Goal: Transaction & Acquisition: Purchase product/service

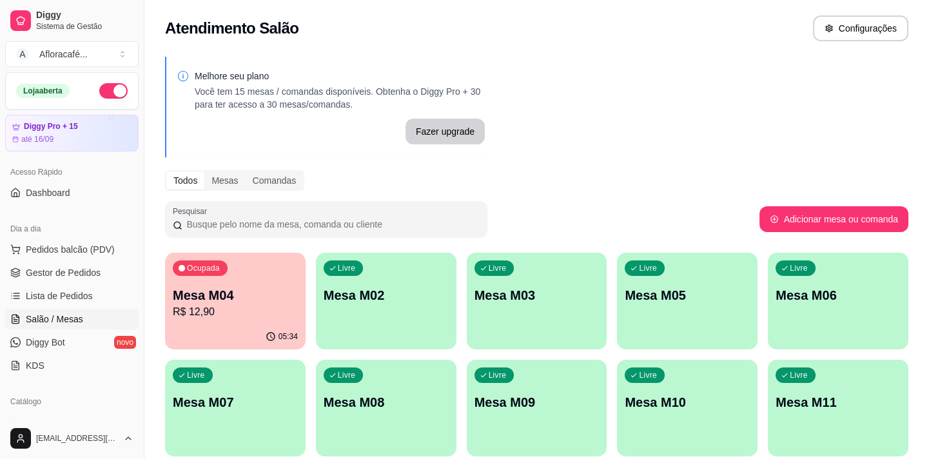
click at [423, 299] on p "Mesa M02" at bounding box center [386, 295] width 125 height 18
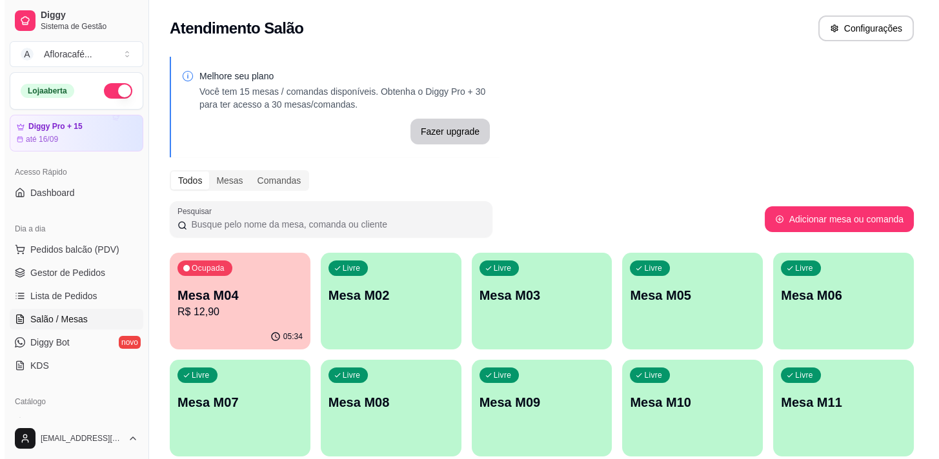
scroll to position [175, 0]
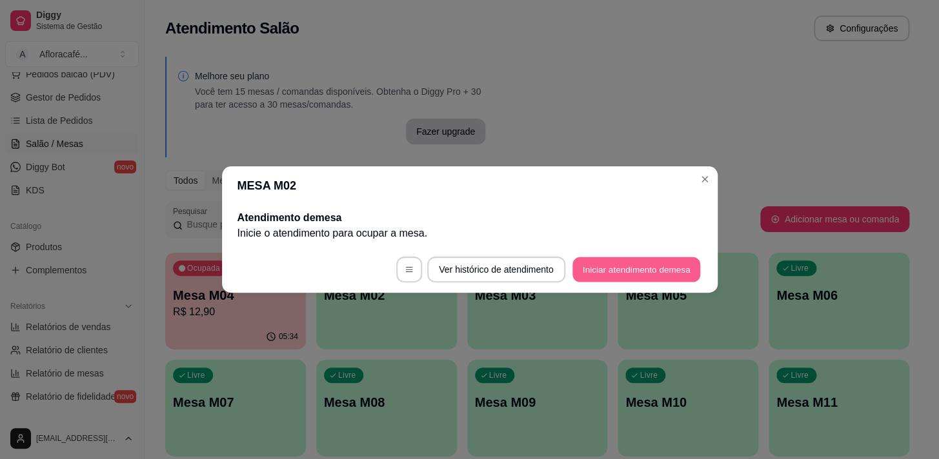
click at [610, 273] on button "Iniciar atendimento de mesa" at bounding box center [636, 269] width 128 height 25
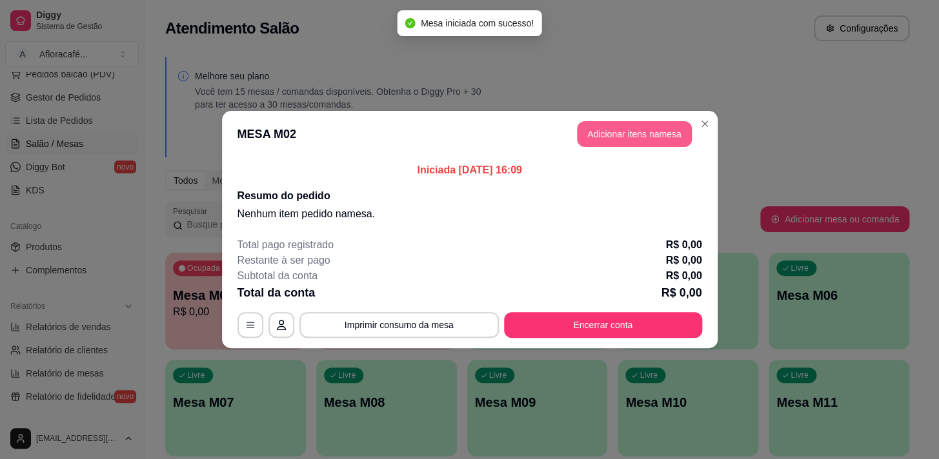
click at [637, 133] on button "Adicionar itens na mesa" at bounding box center [634, 134] width 115 height 26
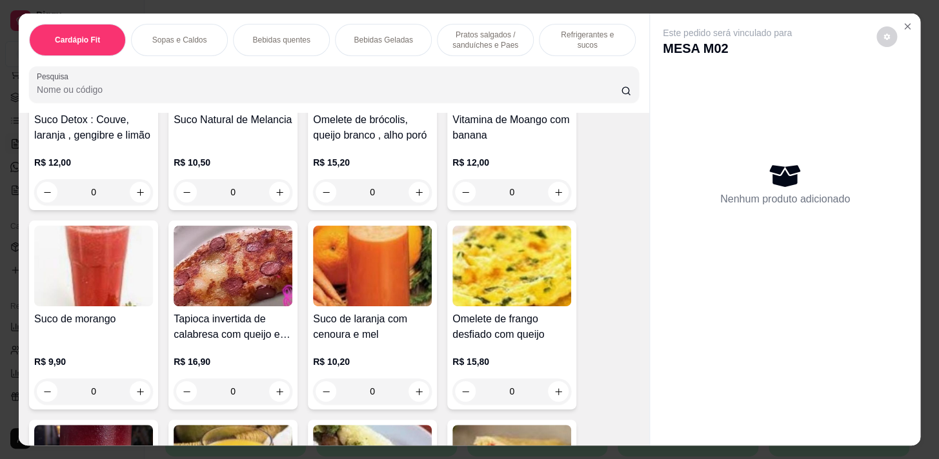
scroll to position [58, 0]
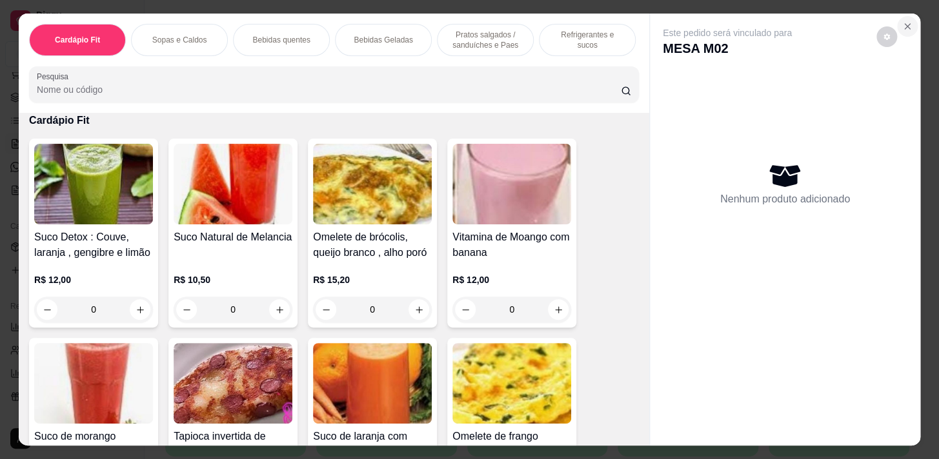
click at [904, 24] on icon "Close" at bounding box center [906, 26] width 5 height 5
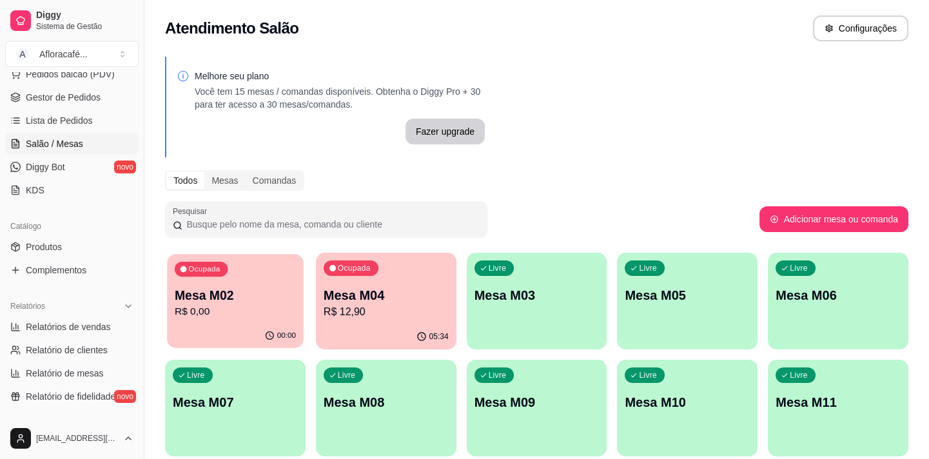
click at [241, 303] on p "Mesa M02" at bounding box center [235, 295] width 121 height 17
click at [323, 367] on div "Livre Mesa M08" at bounding box center [386, 400] width 136 height 79
click at [336, 319] on div "Ocupada Mesa M04 R$ 12,90" at bounding box center [386, 289] width 136 height 70
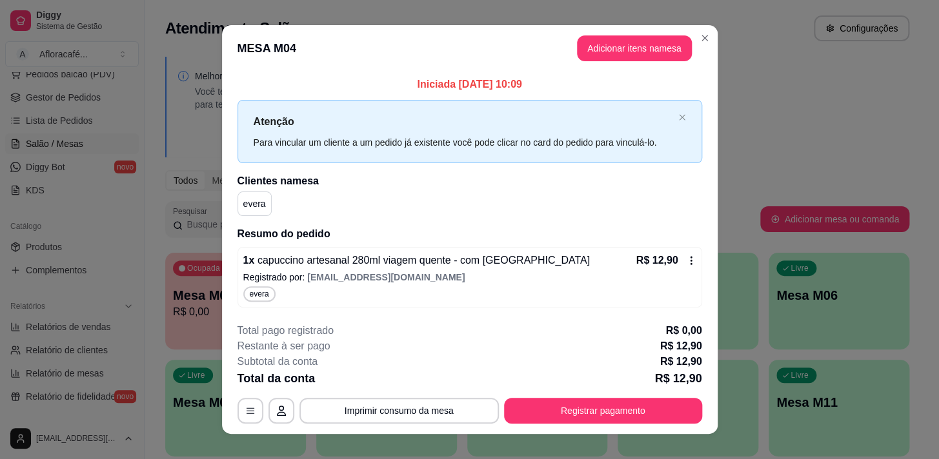
scroll to position [15, 0]
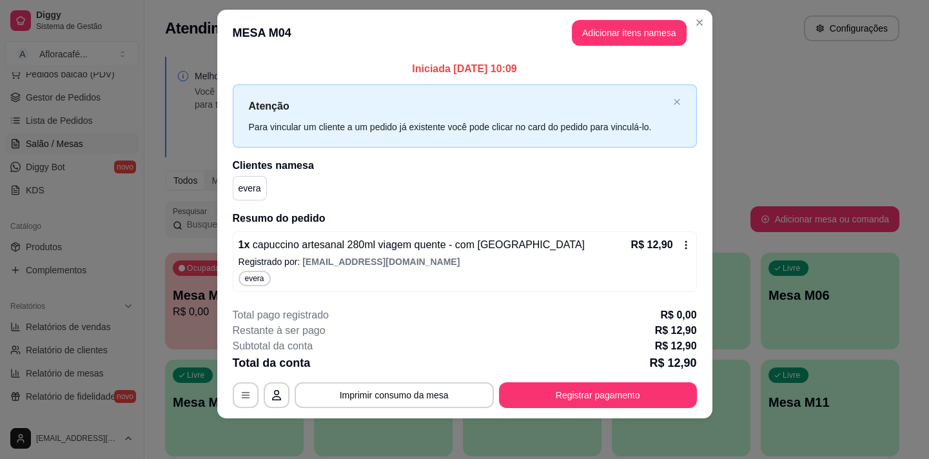
click at [706, 24] on div "Atendimento Salão Configurações" at bounding box center [532, 28] width 735 height 26
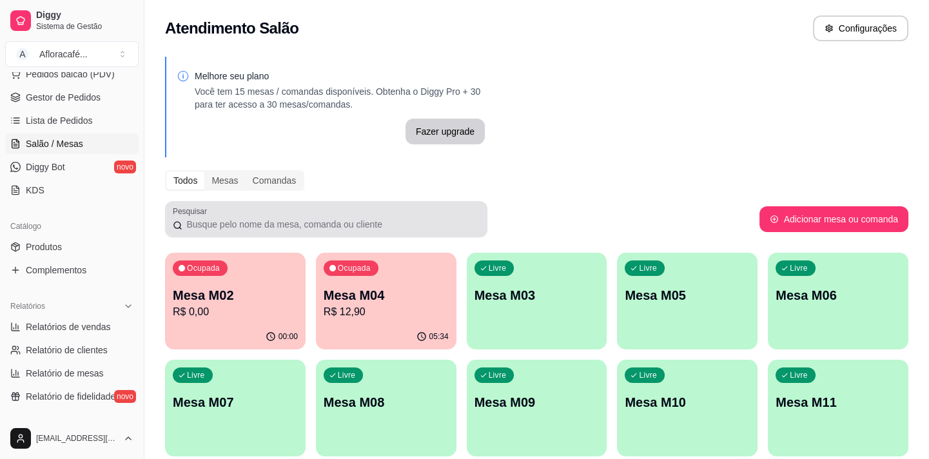
click at [262, 272] on div "Ocupada Mesa M02 R$ 0,00" at bounding box center [235, 289] width 141 height 72
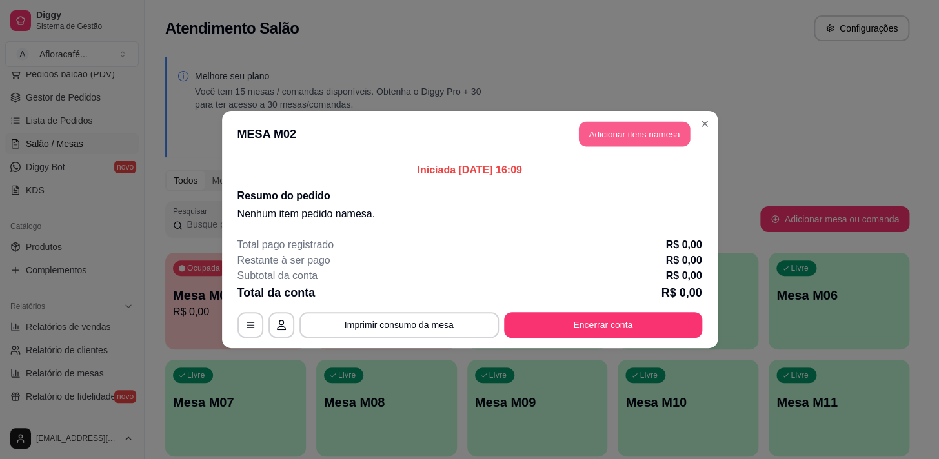
click at [641, 134] on button "Adicionar itens na mesa" at bounding box center [634, 134] width 111 height 25
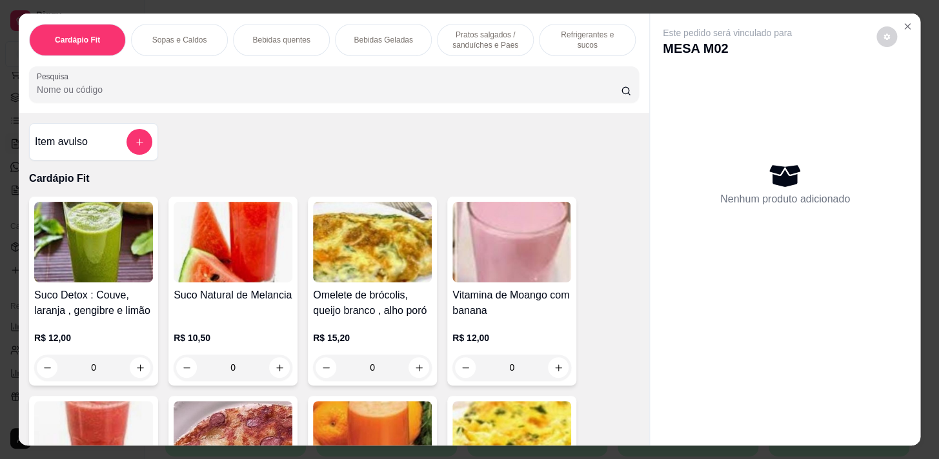
click at [457, 37] on p "Pratos salgados / sanduíches e Paes" at bounding box center [485, 40] width 75 height 21
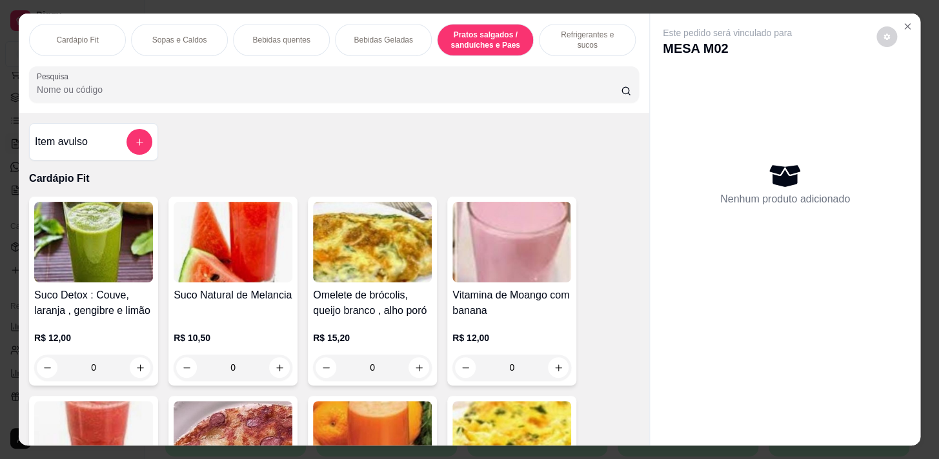
scroll to position [32, 0]
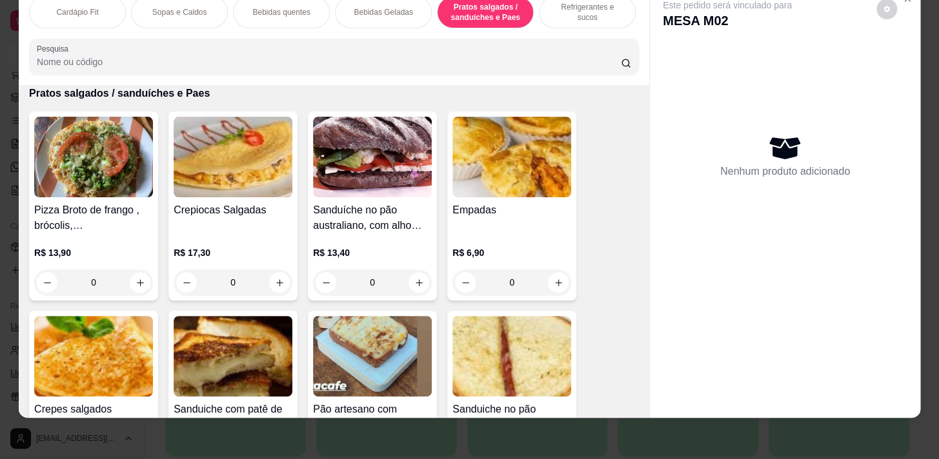
click at [567, 15] on div "Refrigerantes e sucos" at bounding box center [587, 12] width 97 height 32
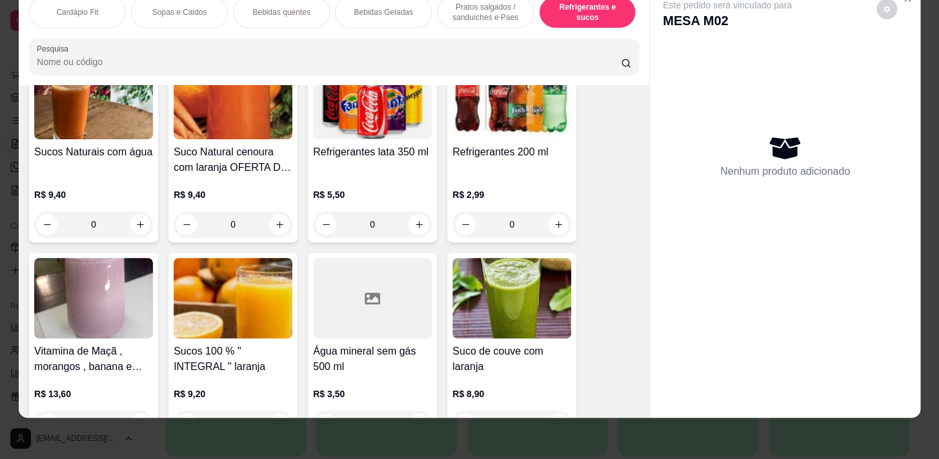
scroll to position [6494, 0]
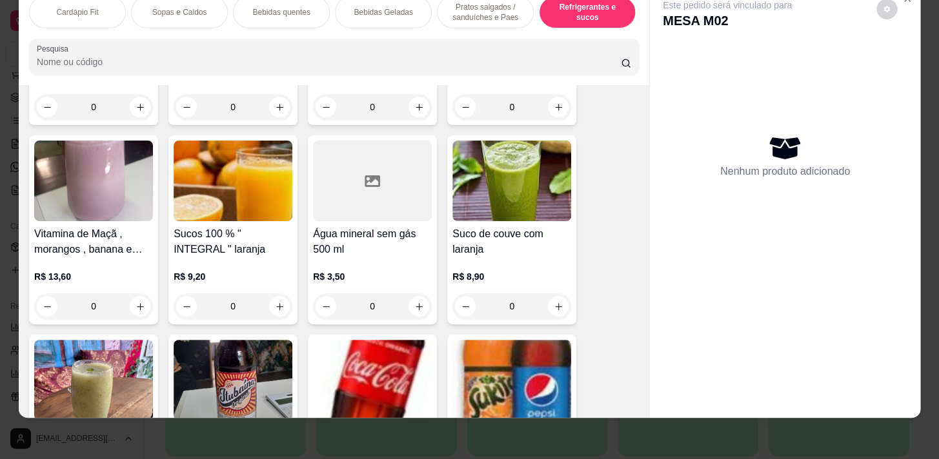
click at [407, 302] on div "0" at bounding box center [372, 306] width 119 height 26
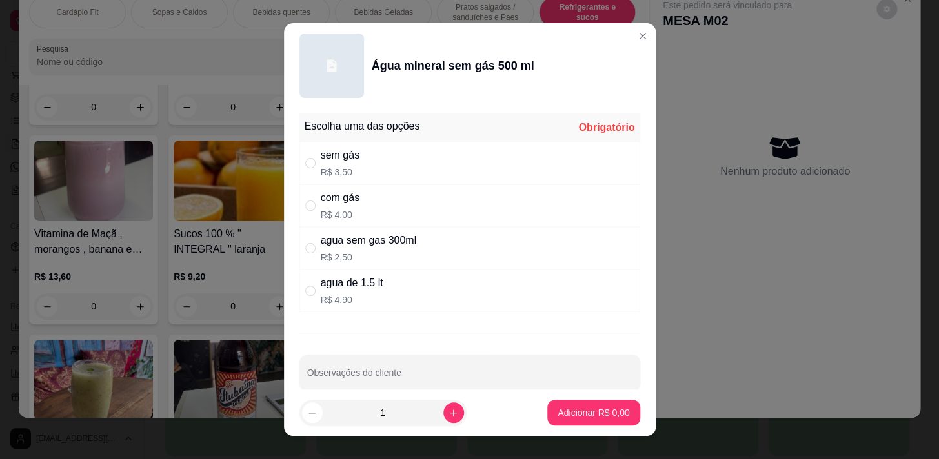
click at [447, 219] on div "com gás R$ 4,00" at bounding box center [469, 205] width 341 height 43
radio input "true"
click at [419, 149] on div "sem gás R$ 3,50" at bounding box center [469, 163] width 341 height 43
radio input "true"
radio input "false"
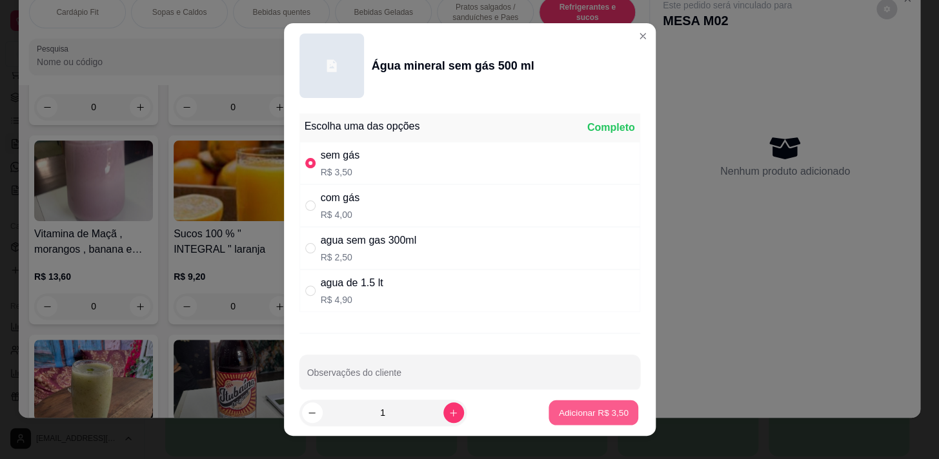
click at [606, 413] on p "Adicionar R$ 3,50" at bounding box center [594, 413] width 70 height 12
type input "1"
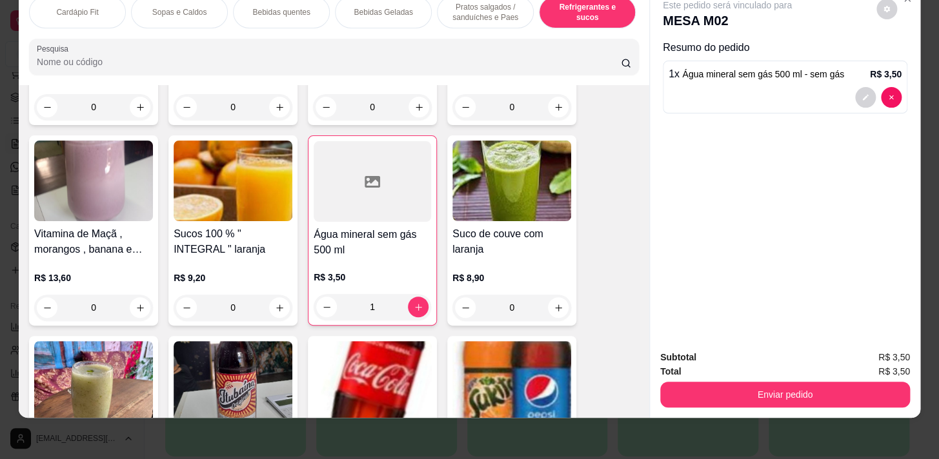
click at [317, 11] on div "Bebidas quentes" at bounding box center [281, 12] width 97 height 32
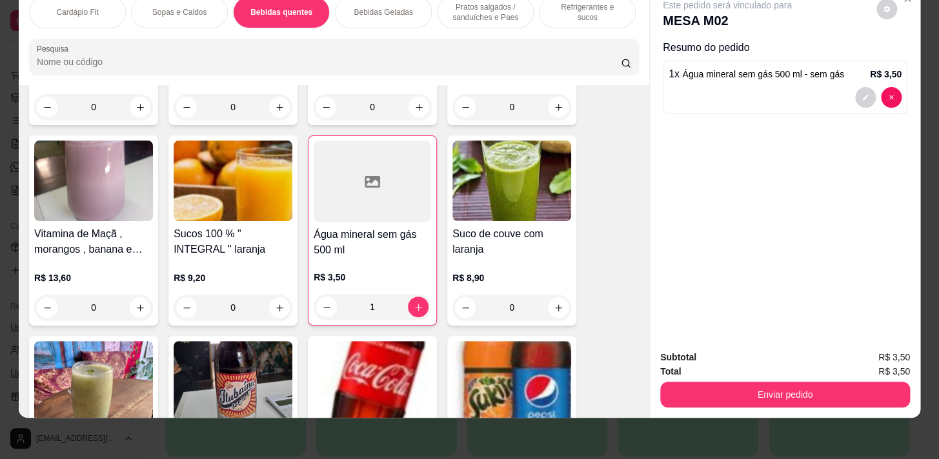
scroll to position [1106, 0]
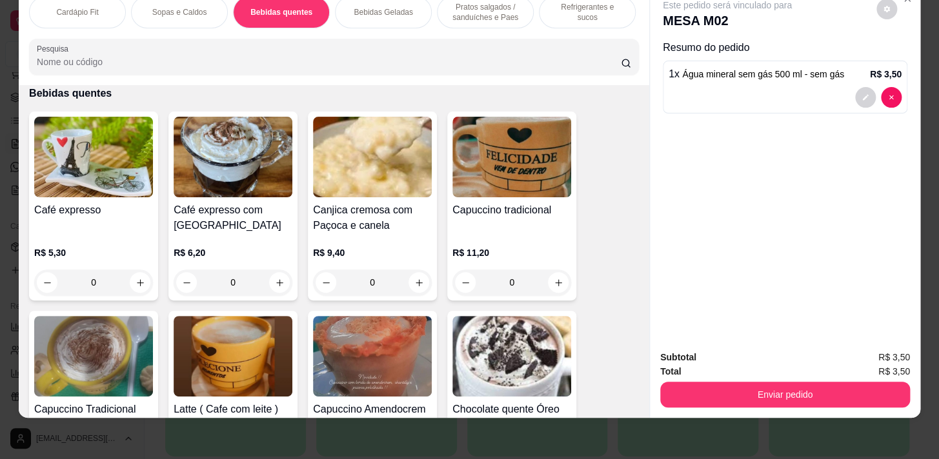
click at [385, 11] on div "Bebidas Geladas" at bounding box center [383, 12] width 97 height 32
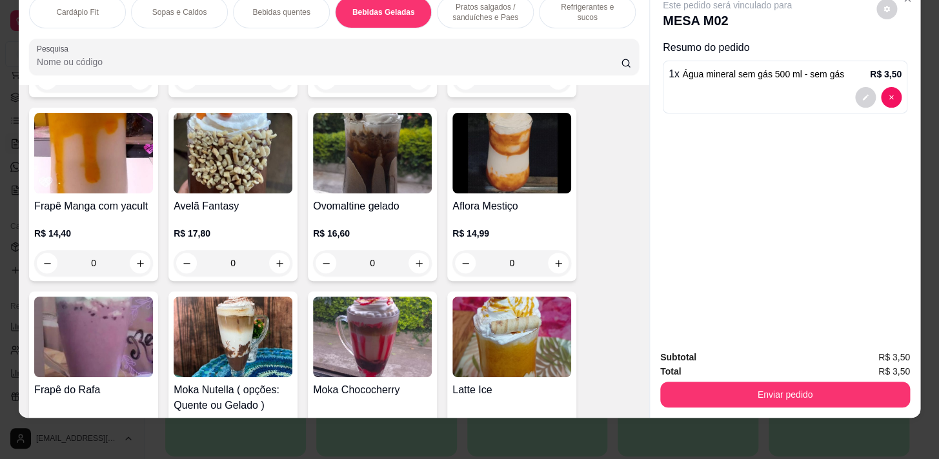
scroll to position [3215, 0]
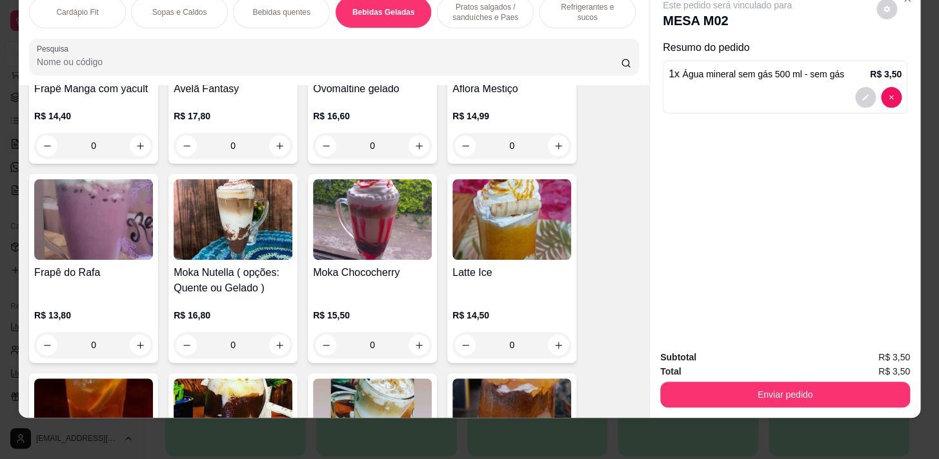
drag, startPoint x: 557, startPoint y: 11, endPoint x: 550, endPoint y: 21, distance: 12.9
click at [556, 11] on div "Refrigerantes e sucos" at bounding box center [587, 12] width 97 height 32
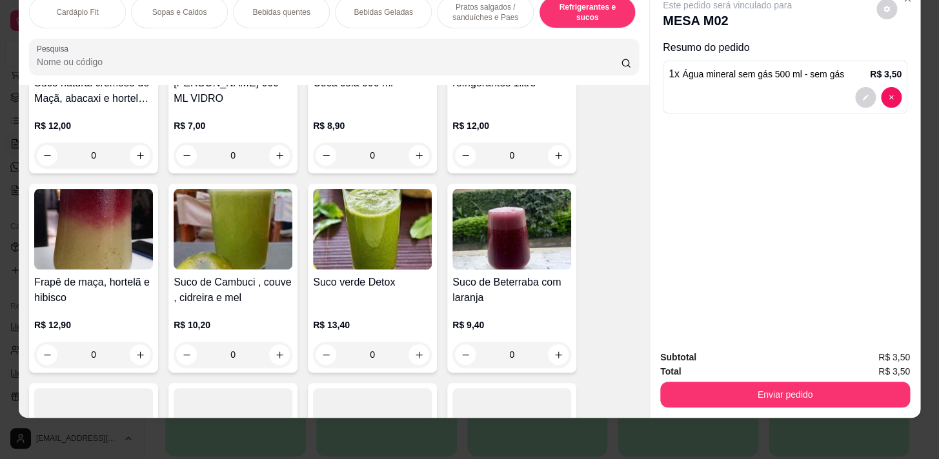
scroll to position [6904, 0]
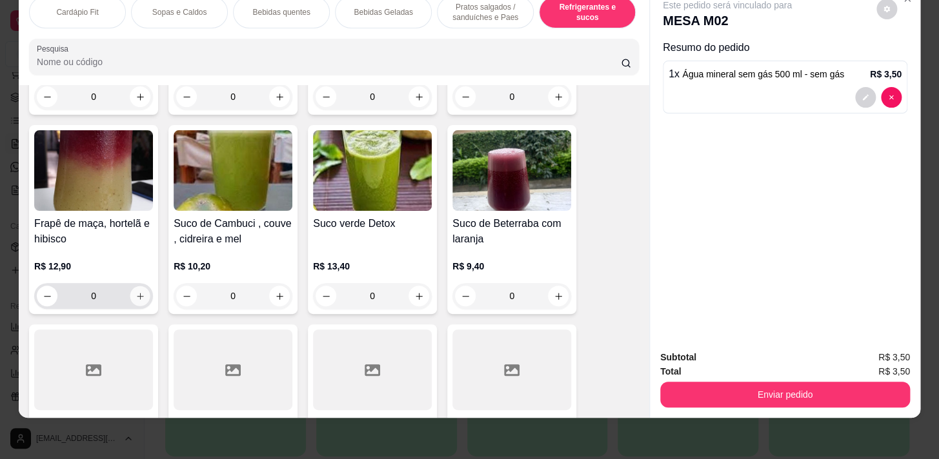
click at [130, 292] on button "increase-product-quantity" at bounding box center [140, 296] width 20 height 20
type input "1"
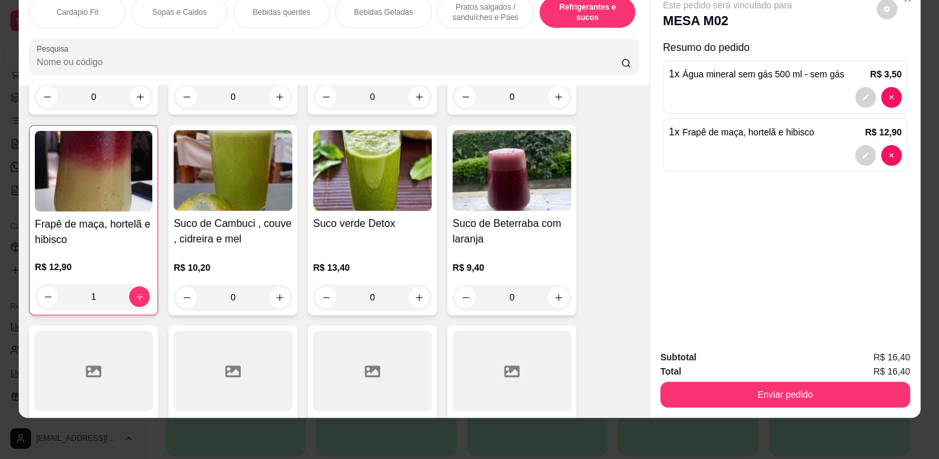
click at [532, 18] on div "Cardápio Fit Sopas e Caldos Bebidas quentes Bebidas Geladas Pratos salgados / s…" at bounding box center [334, 12] width 610 height 32
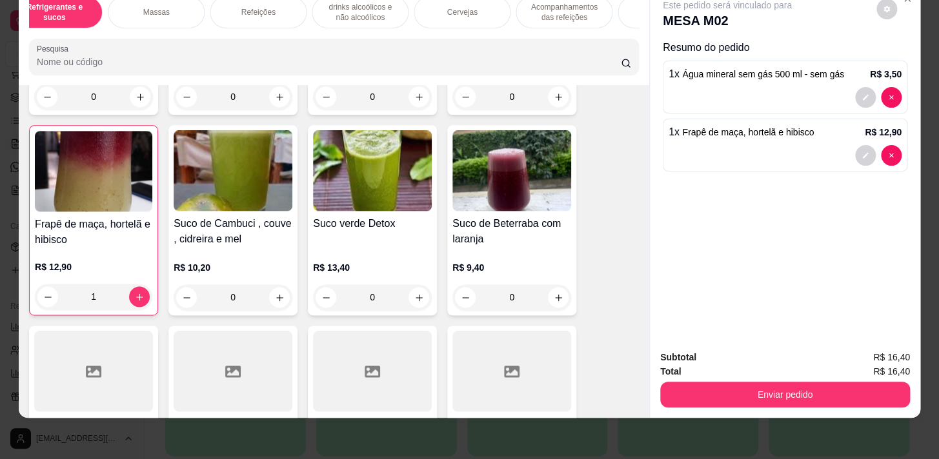
click at [490, 6] on div "Cervejas" at bounding box center [461, 12] width 97 height 32
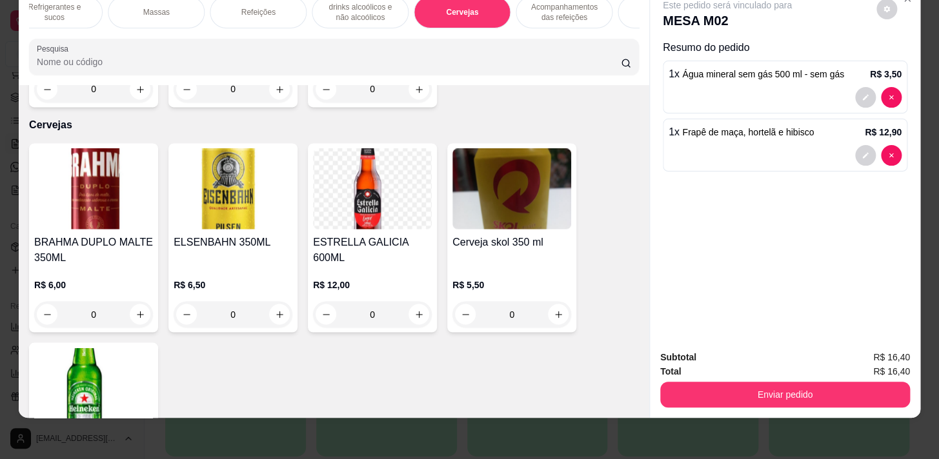
click at [542, 8] on p "Acompanhamentos das refeições" at bounding box center [563, 12] width 75 height 21
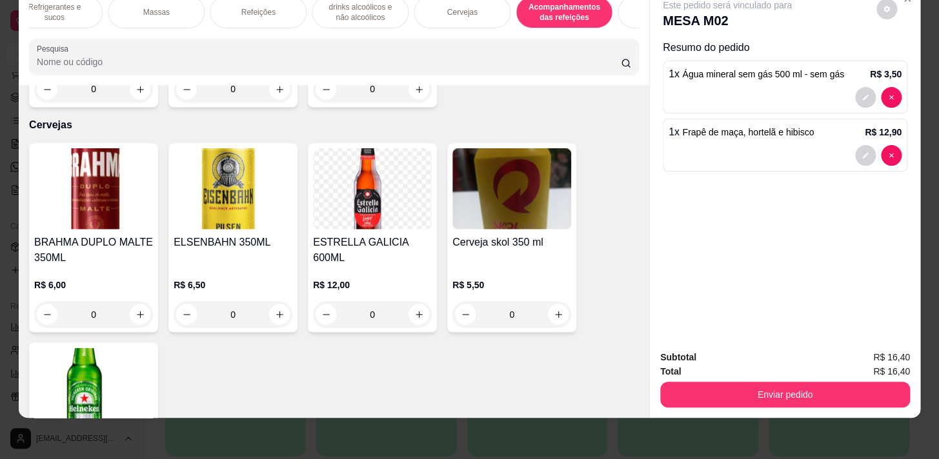
scroll to position [9561, 0]
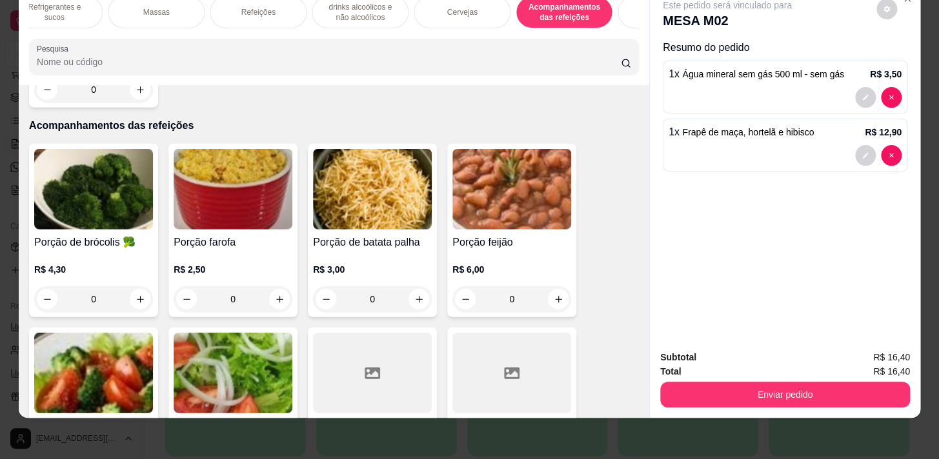
click at [368, 11] on p "drinks alcoólicos e não alcoólicos" at bounding box center [360, 12] width 75 height 21
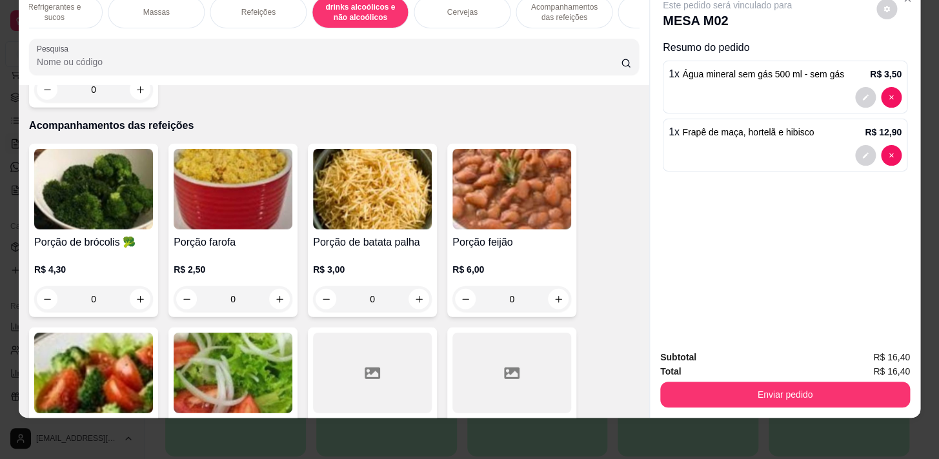
scroll to position [8560, 0]
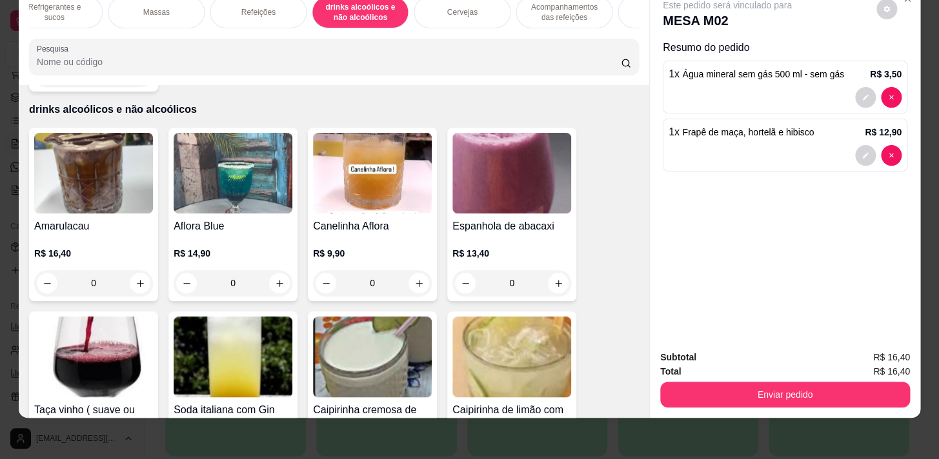
click at [561, 14] on div "Acompanhamentos das refeições" at bounding box center [563, 12] width 97 height 32
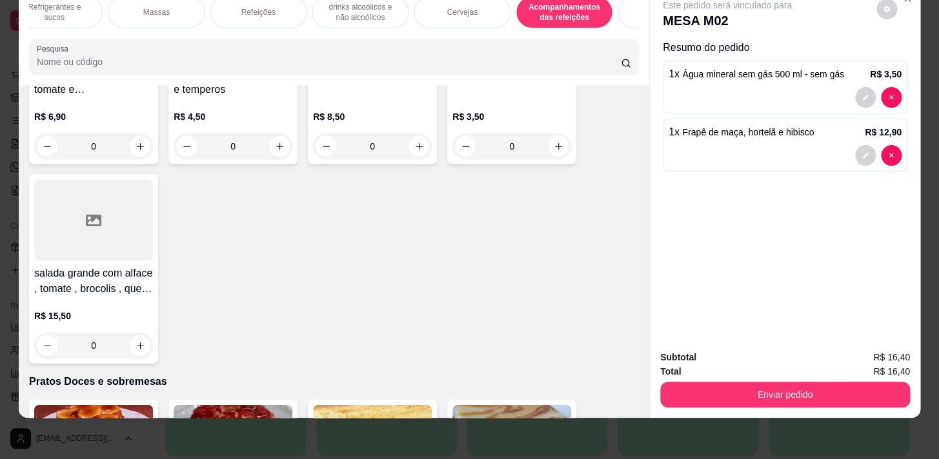
scroll to position [10264, 0]
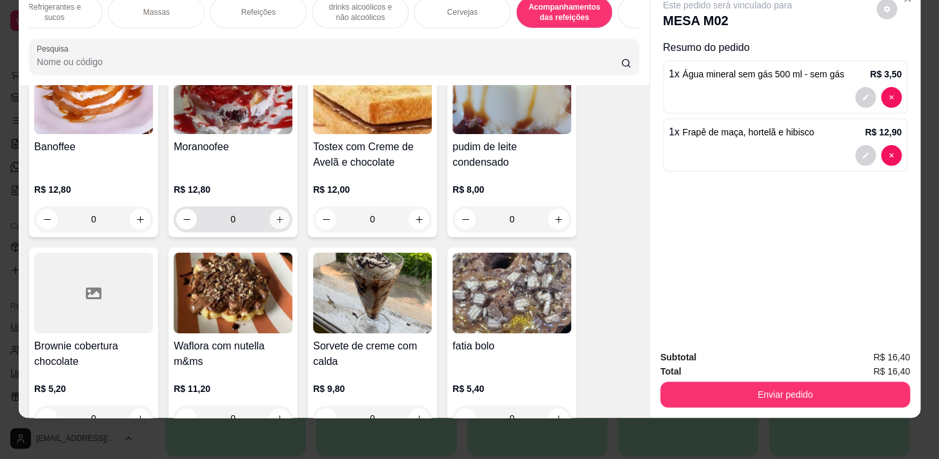
click at [270, 210] on button "increase-product-quantity" at bounding box center [280, 220] width 20 height 20
type input "1"
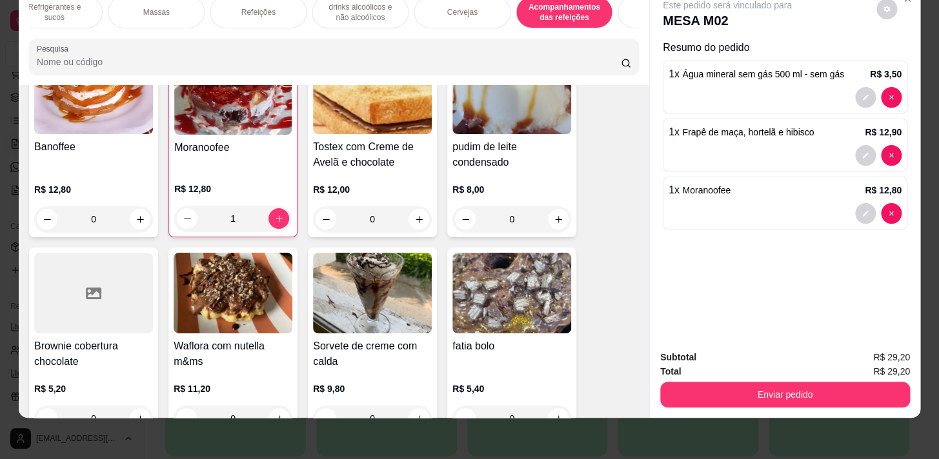
scroll to position [0, 0]
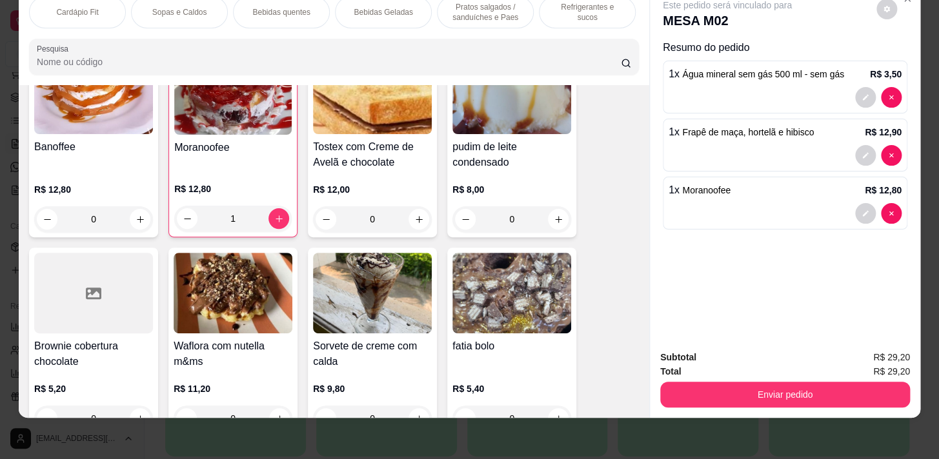
drag, startPoint x: 461, startPoint y: 12, endPoint x: 450, endPoint y: 27, distance: 18.1
click at [457, 13] on p "Pratos salgados / sanduíches e Paes" at bounding box center [485, 12] width 75 height 21
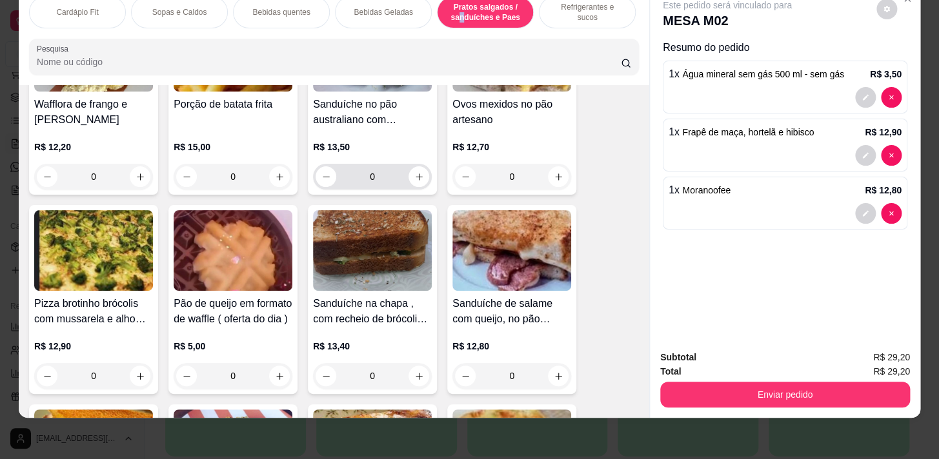
scroll to position [5180, 0]
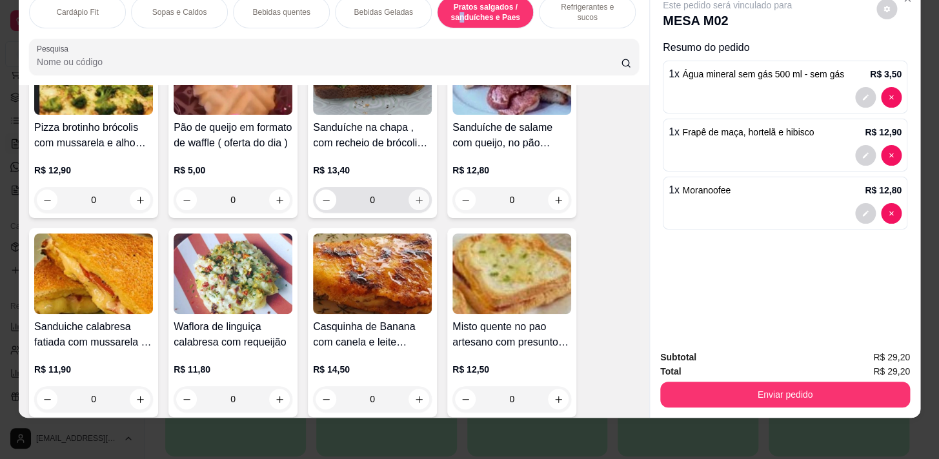
click at [414, 197] on icon "increase-product-quantity" at bounding box center [419, 200] width 10 height 10
type input "1"
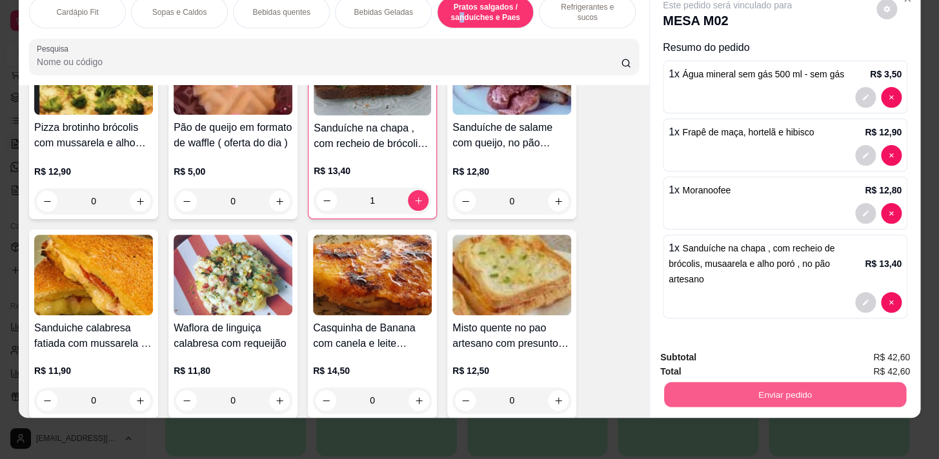
click at [754, 382] on button "Enviar pedido" at bounding box center [785, 394] width 242 height 25
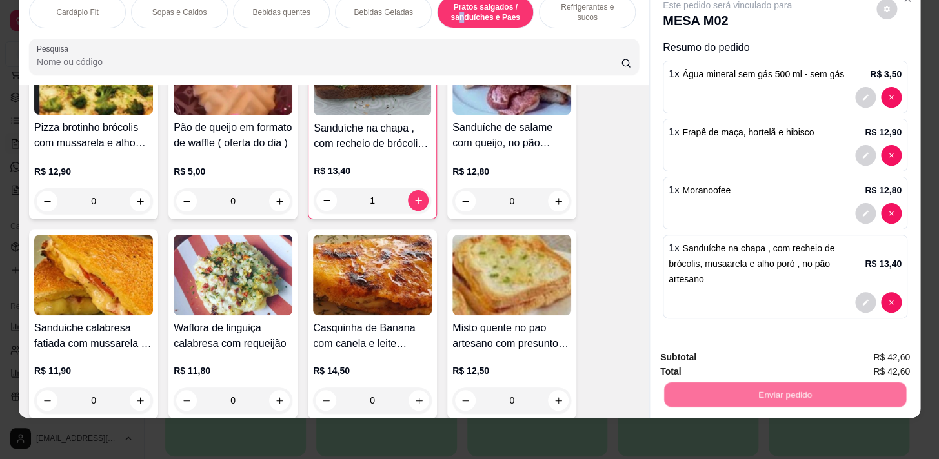
click at [828, 348] on button "Sim, quero registrar" at bounding box center [865, 355] width 96 height 25
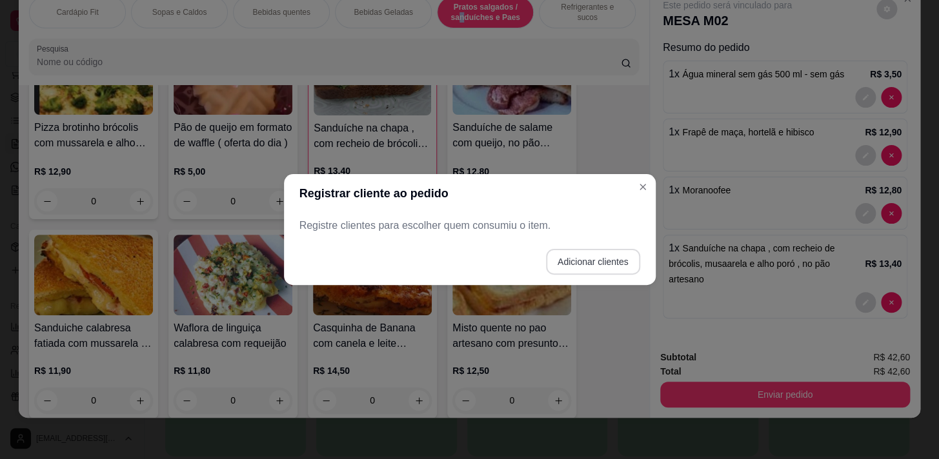
click at [572, 266] on button "Adicionar clientes" at bounding box center [593, 262] width 94 height 26
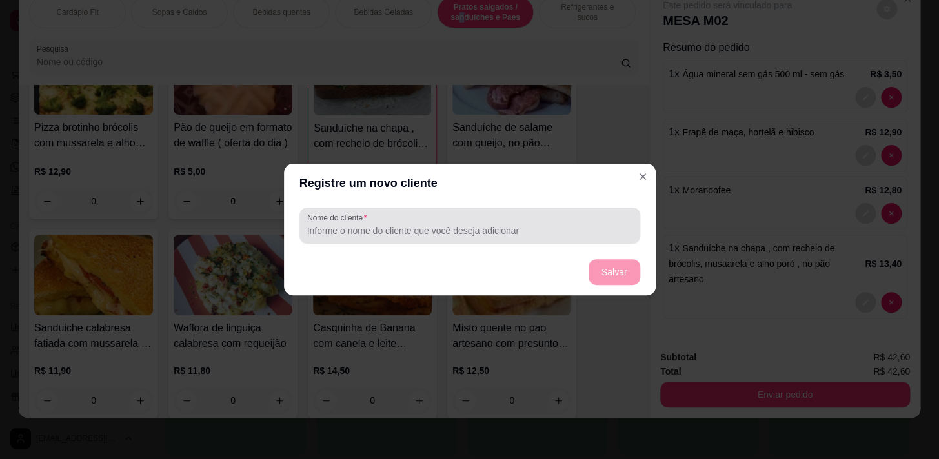
click at [555, 220] on div at bounding box center [469, 226] width 325 height 26
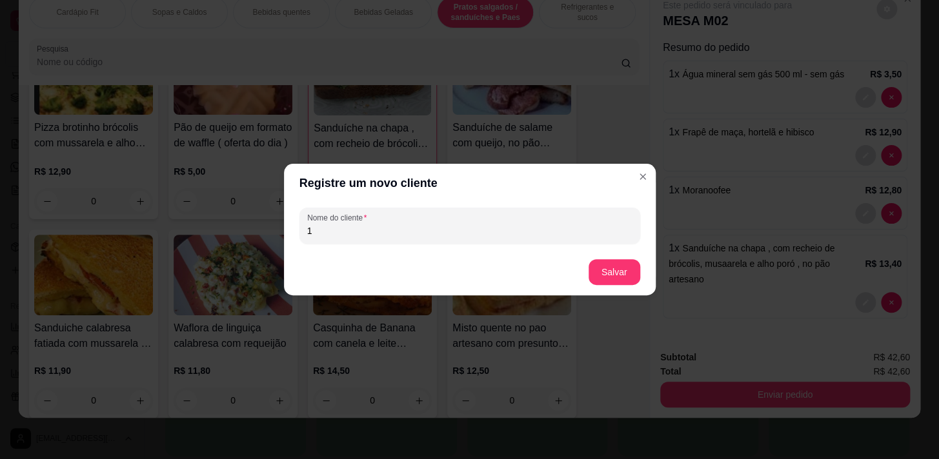
type input "1"
click at [627, 275] on button "Salvar" at bounding box center [614, 272] width 50 height 25
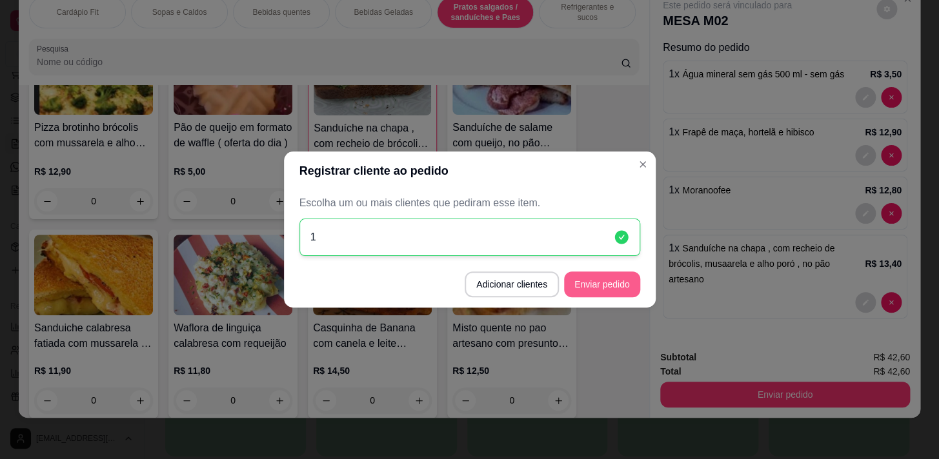
click at [597, 279] on button "Enviar pedido" at bounding box center [602, 285] width 76 height 26
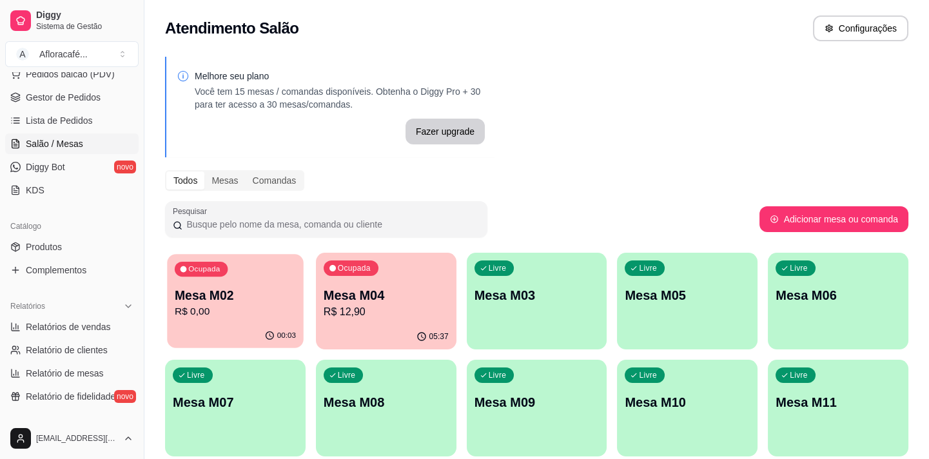
click at [297, 281] on div "Ocupada Mesa M02 R$ 0,00" at bounding box center [235, 289] width 136 height 70
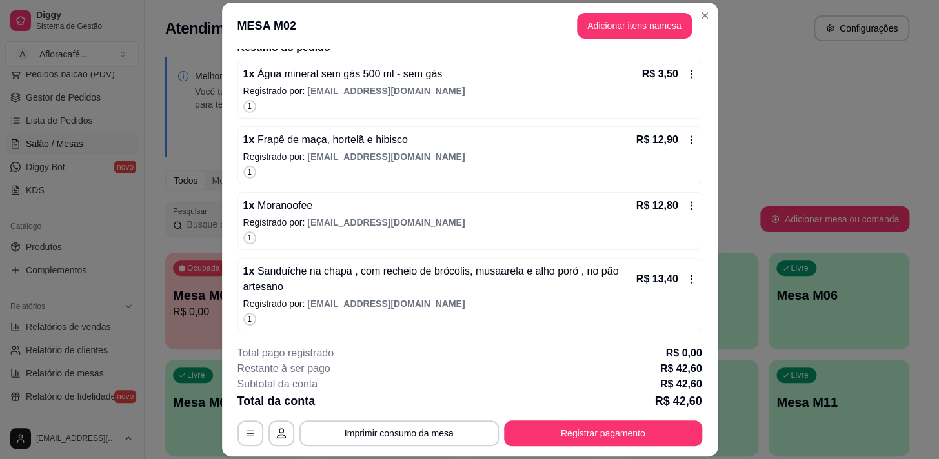
scroll to position [0, 0]
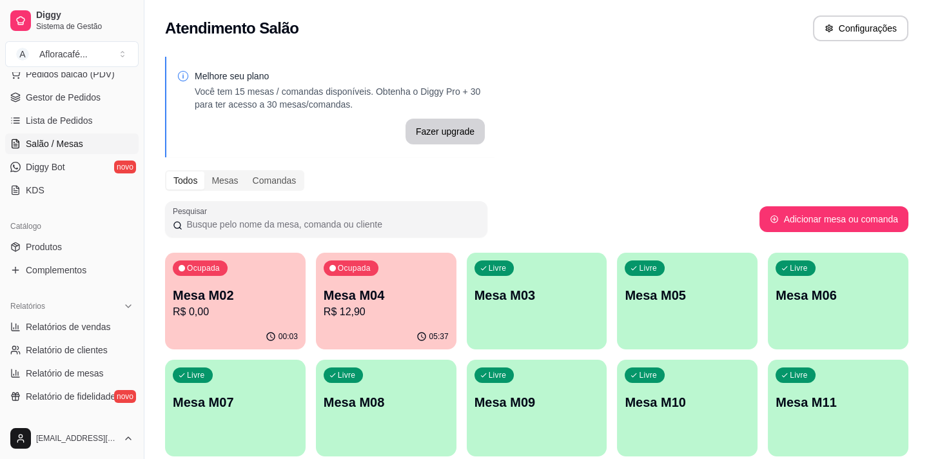
click at [388, 328] on div "05:37" at bounding box center [386, 336] width 141 height 25
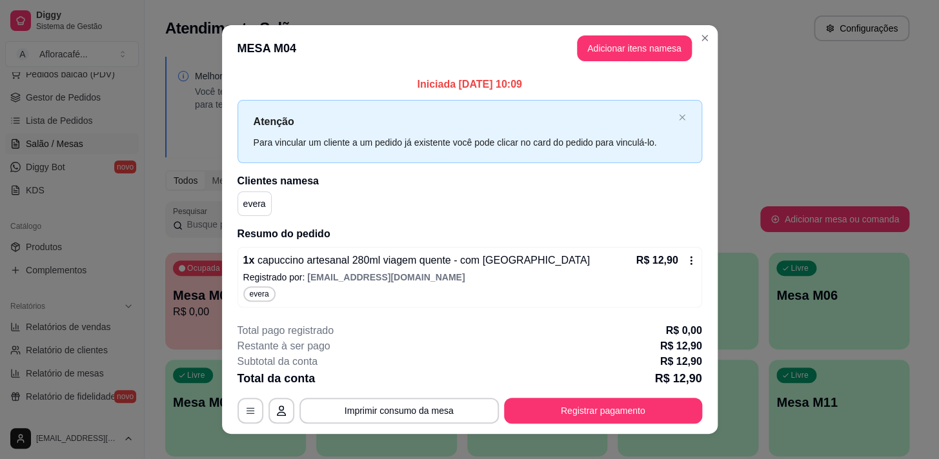
scroll to position [15, 0]
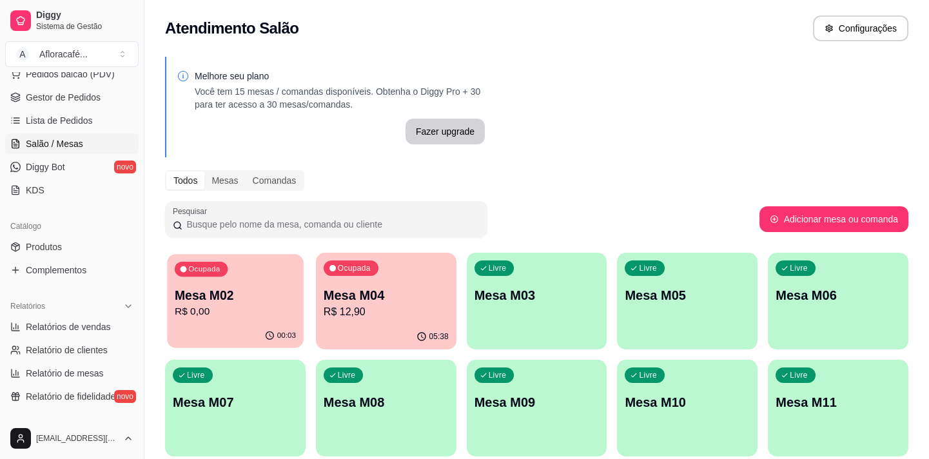
click at [296, 315] on p "R$ 0,00" at bounding box center [235, 311] width 121 height 15
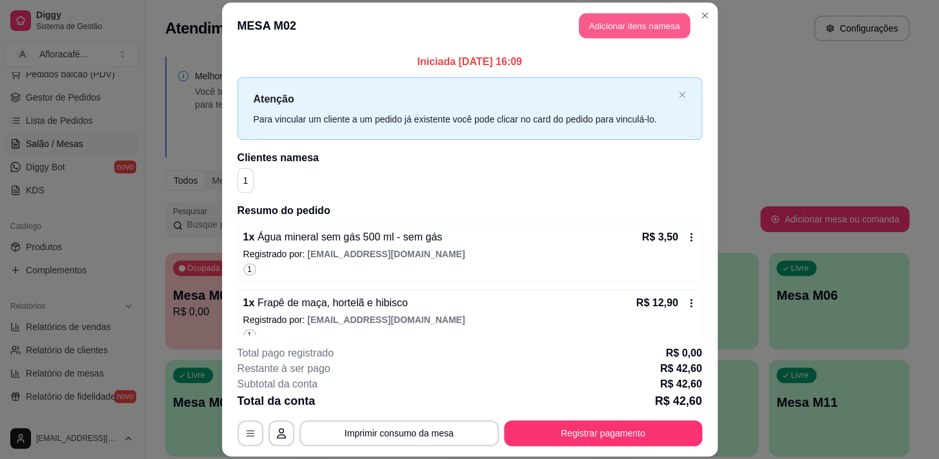
click at [638, 25] on button "Adicionar itens na mesa" at bounding box center [634, 25] width 111 height 25
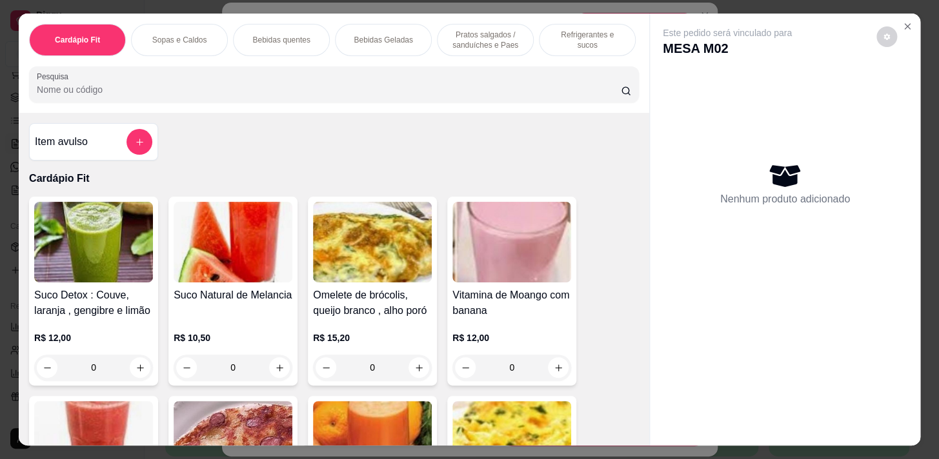
drag, startPoint x: 452, startPoint y: 30, endPoint x: 473, endPoint y: 183, distance: 153.7
click at [452, 32] on p "Pratos salgados / sanduíches e Paes" at bounding box center [485, 40] width 75 height 21
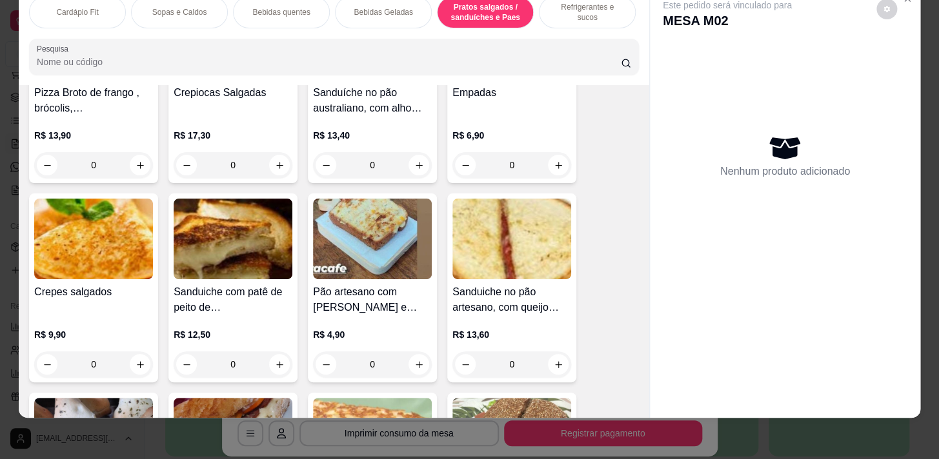
scroll to position [4476, 0]
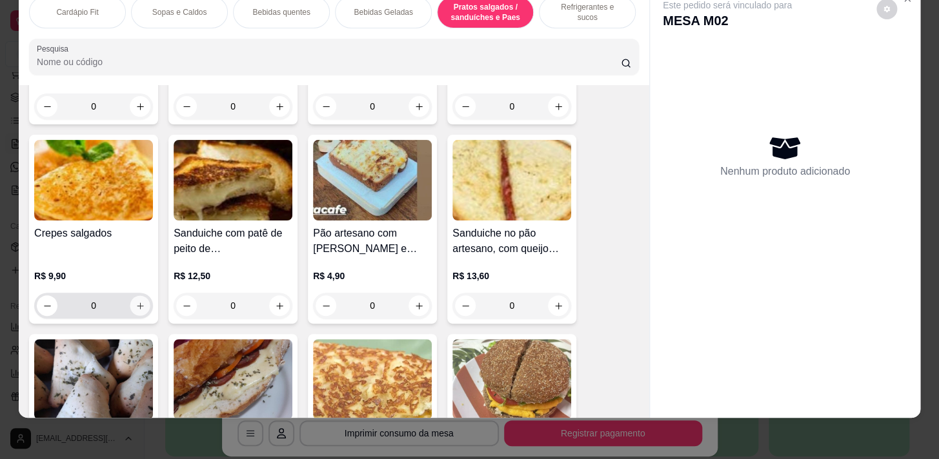
click at [143, 308] on button "increase-product-quantity" at bounding box center [140, 306] width 20 height 20
type input "1"
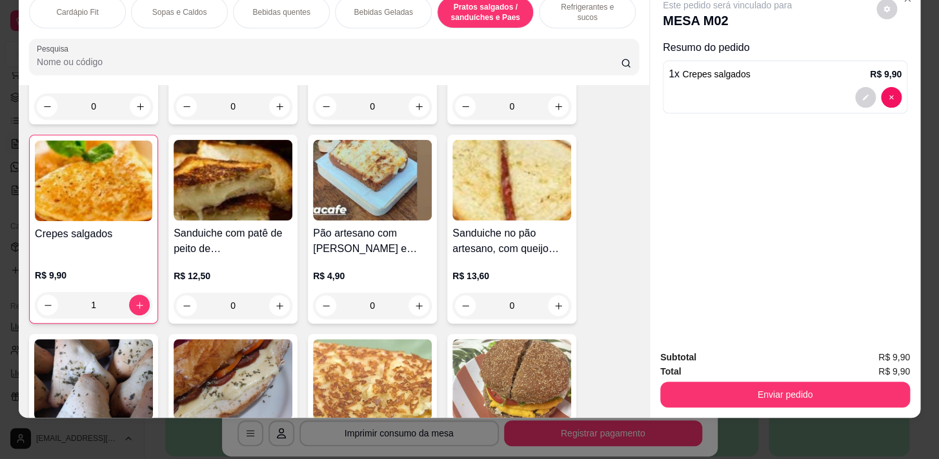
click at [292, 7] on p "Bebidas quentes" at bounding box center [280, 12] width 57 height 10
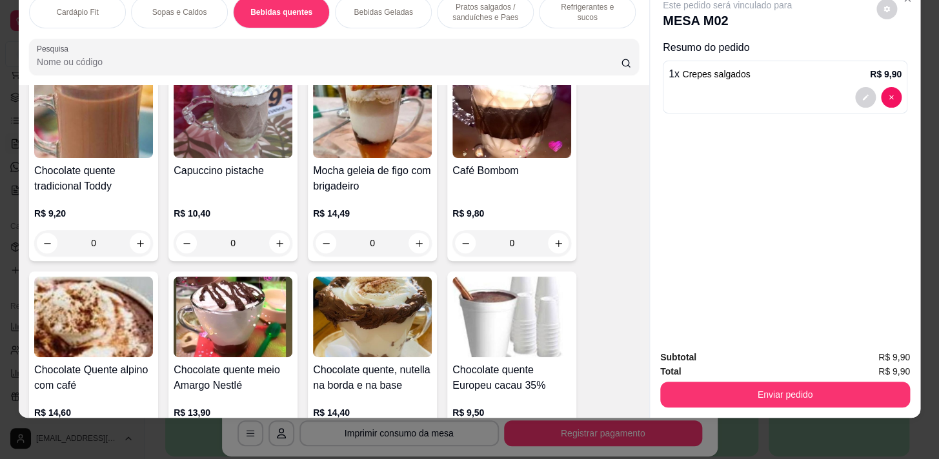
scroll to position [1985, 0]
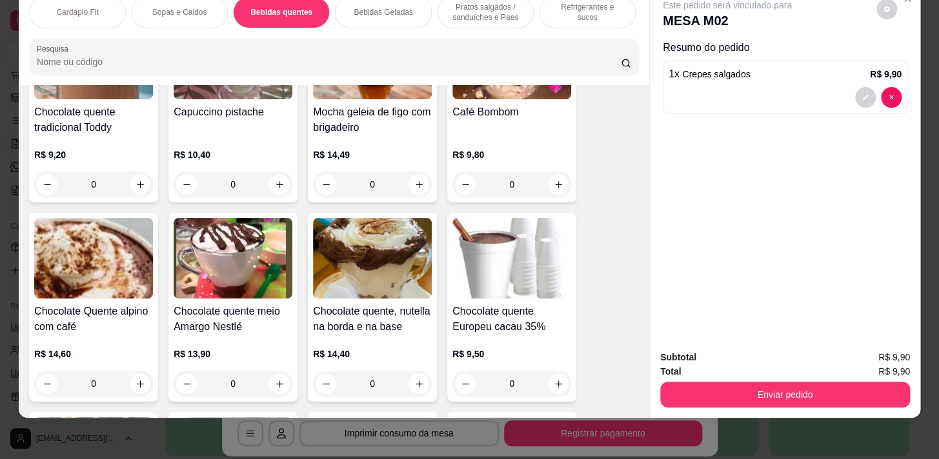
click at [135, 386] on div "0" at bounding box center [93, 384] width 119 height 26
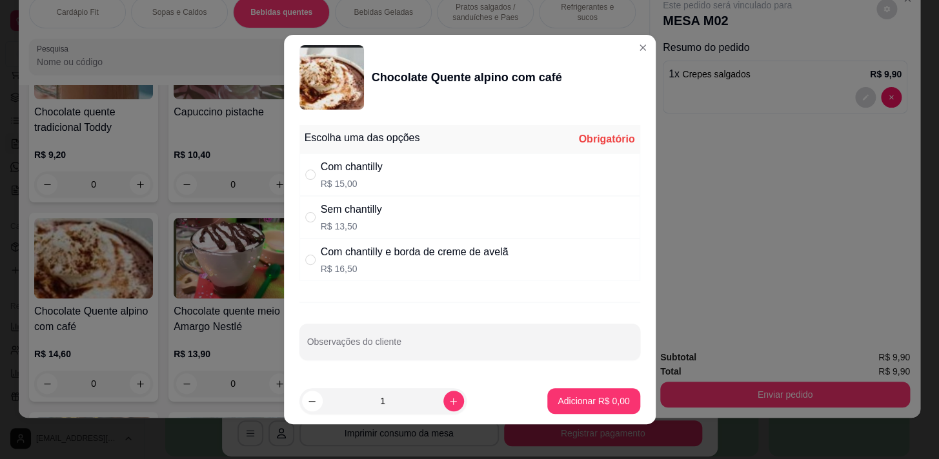
click at [407, 169] on div "Com chantilly R$ 15,00" at bounding box center [469, 175] width 341 height 43
radio input "true"
click at [547, 407] on button "Adicionar R$ 15,00" at bounding box center [590, 401] width 97 height 26
type input "1"
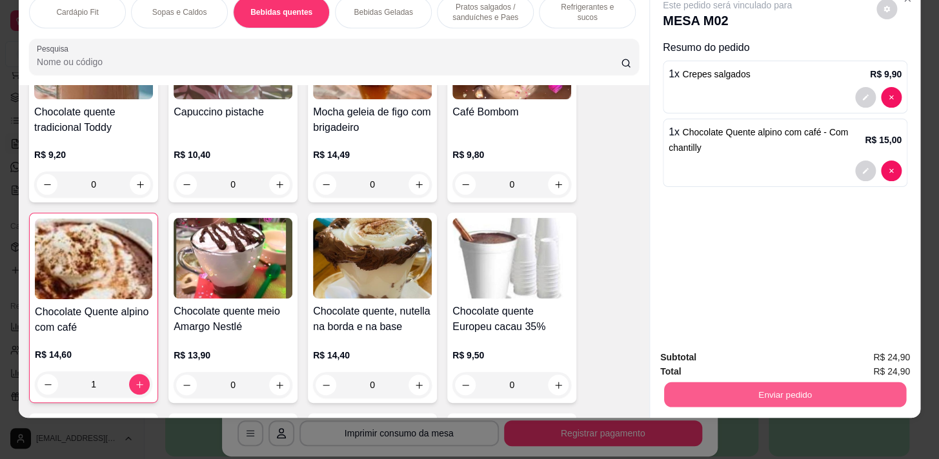
click at [773, 390] on button "Enviar pedido" at bounding box center [785, 394] width 242 height 25
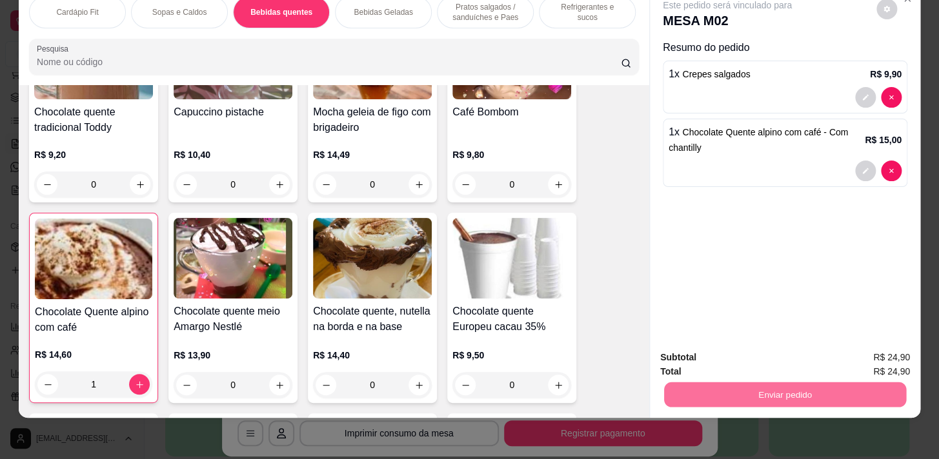
click at [845, 353] on button "Sim, quero registrar" at bounding box center [865, 355] width 96 height 25
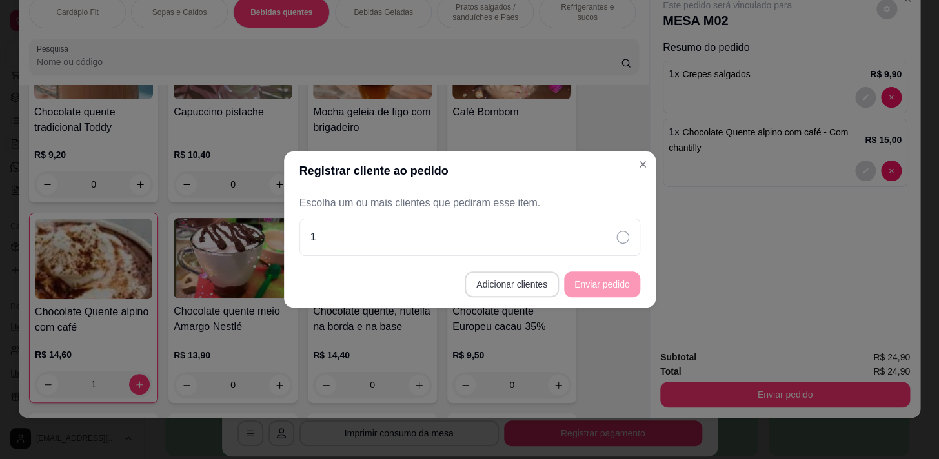
click at [503, 293] on button "Adicionar clientes" at bounding box center [511, 285] width 94 height 26
click at [491, 239] on div "Nome do cliente" at bounding box center [469, 226] width 341 height 36
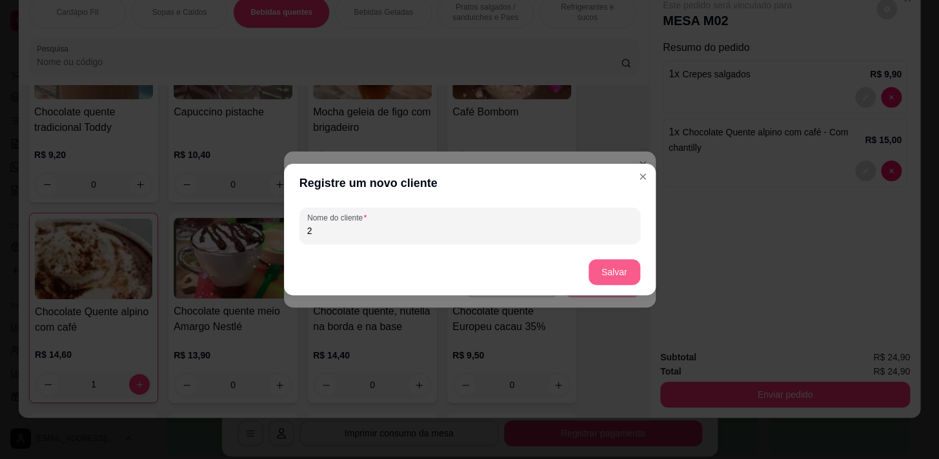
type input "2"
click at [617, 272] on button "Salvar" at bounding box center [614, 272] width 52 height 26
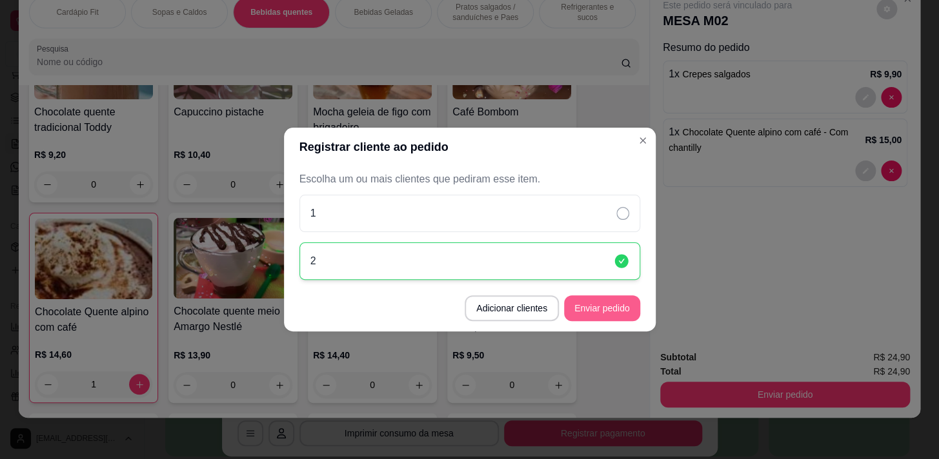
click at [604, 305] on button "Enviar pedido" at bounding box center [602, 308] width 76 height 26
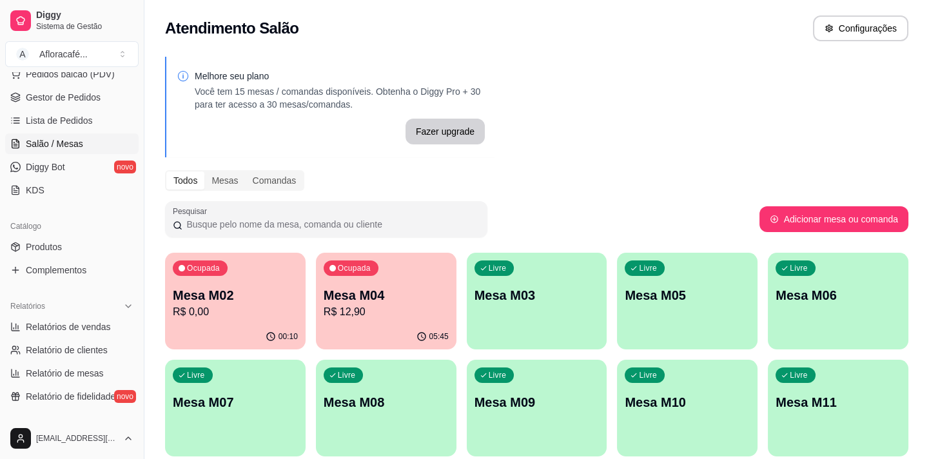
click at [597, 310] on div "Livre Mesa M03" at bounding box center [537, 293] width 141 height 81
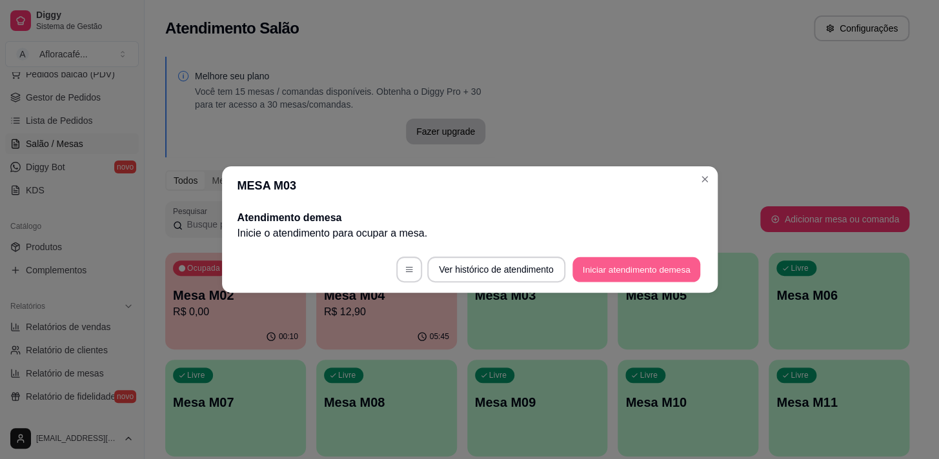
click at [622, 260] on button "Iniciar atendimento de mesa" at bounding box center [636, 269] width 128 height 25
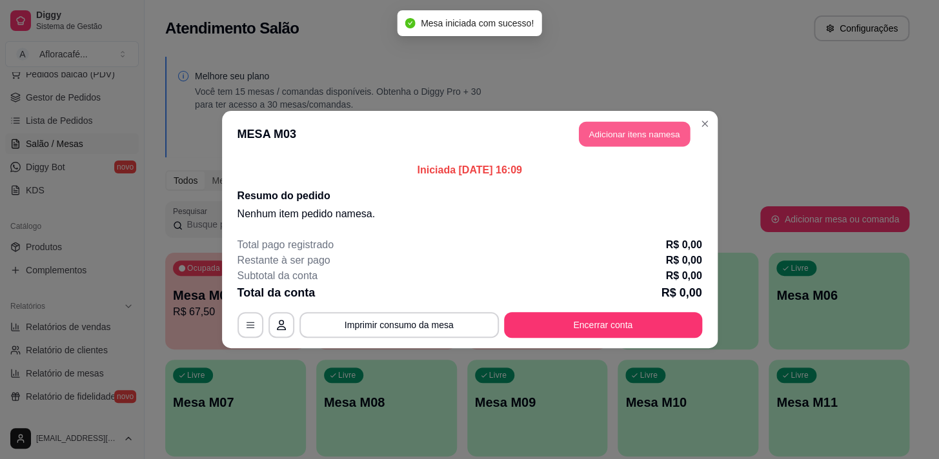
click at [633, 126] on button "Adicionar itens na mesa" at bounding box center [634, 134] width 111 height 25
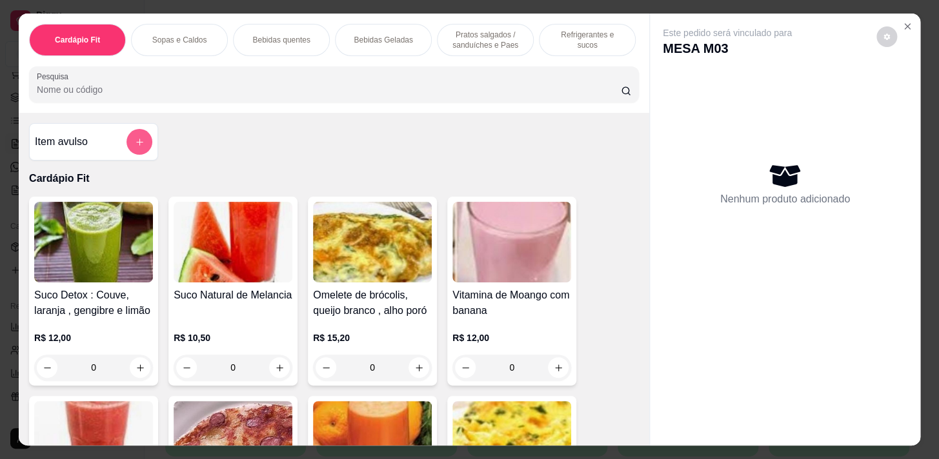
click at [140, 145] on button "add-separate-item" at bounding box center [139, 142] width 26 height 26
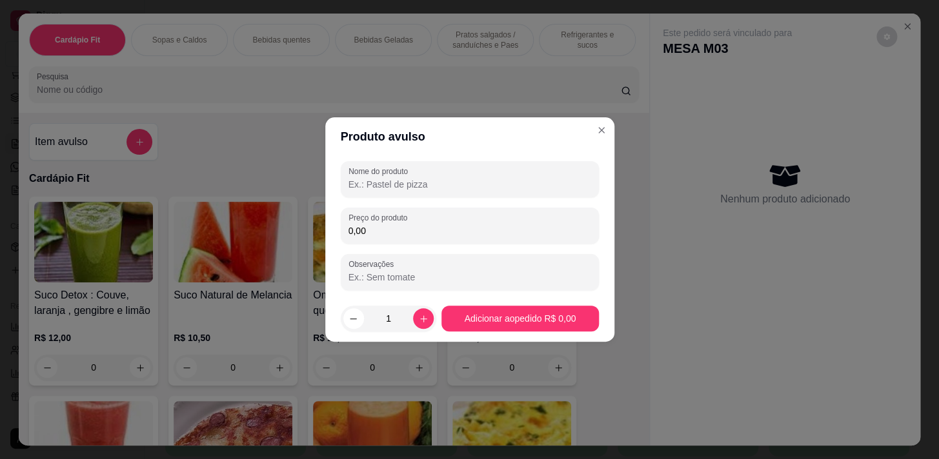
drag, startPoint x: 478, startPoint y: 146, endPoint x: 470, endPoint y: 183, distance: 37.7
click at [478, 150] on header "Produto avulso" at bounding box center [469, 136] width 289 height 39
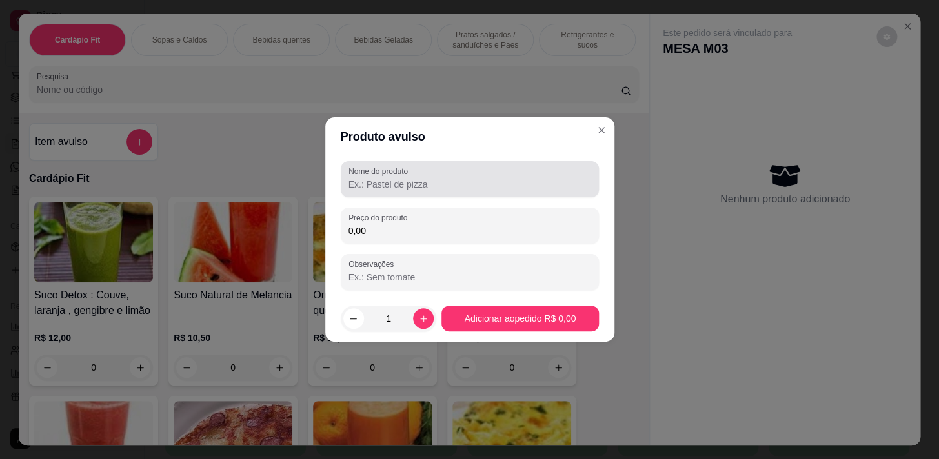
click at [470, 184] on input "Nome do produto" at bounding box center [469, 184] width 243 height 13
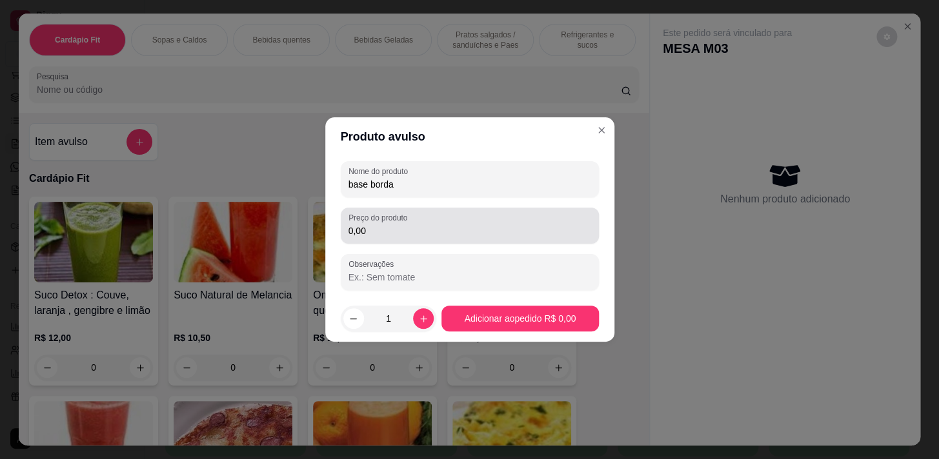
type input "base borda"
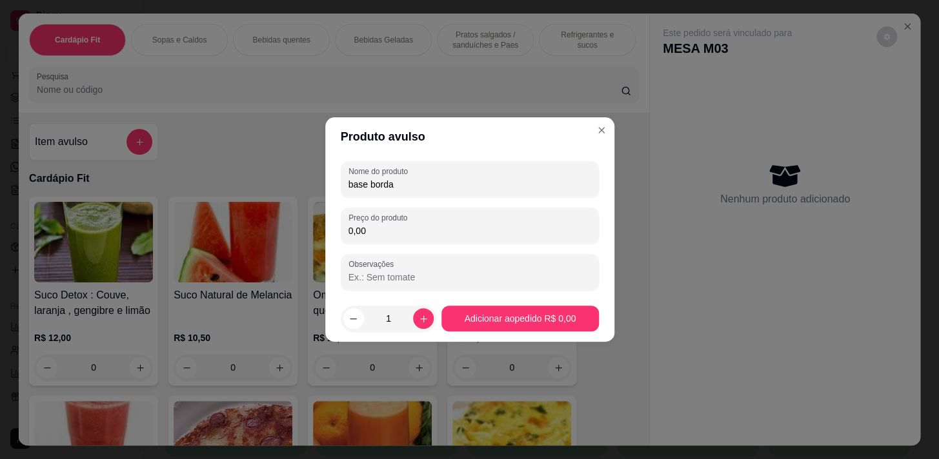
click at [538, 235] on input "0,00" at bounding box center [469, 230] width 243 height 13
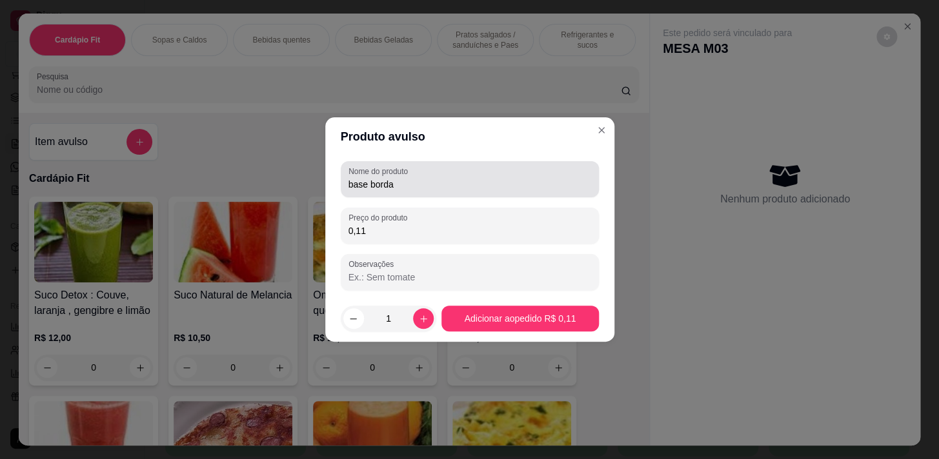
type input "0,11"
click at [552, 196] on div "Nome do produto base borda" at bounding box center [470, 179] width 258 height 36
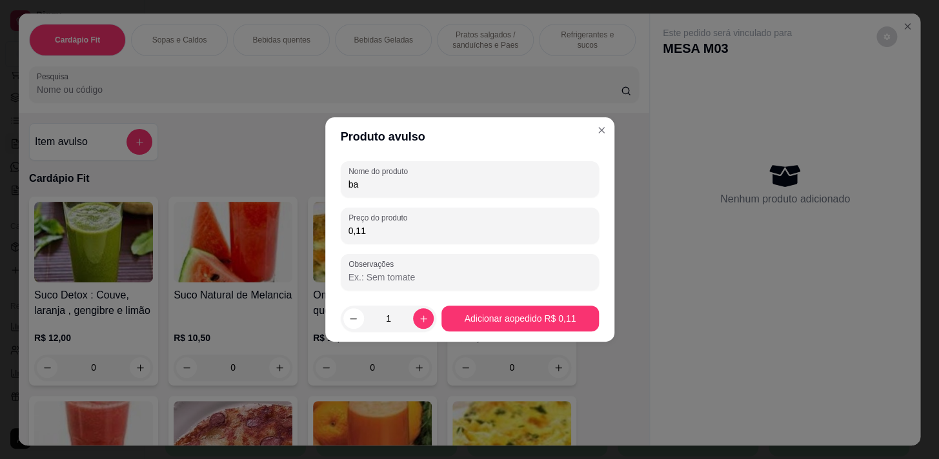
type input "b"
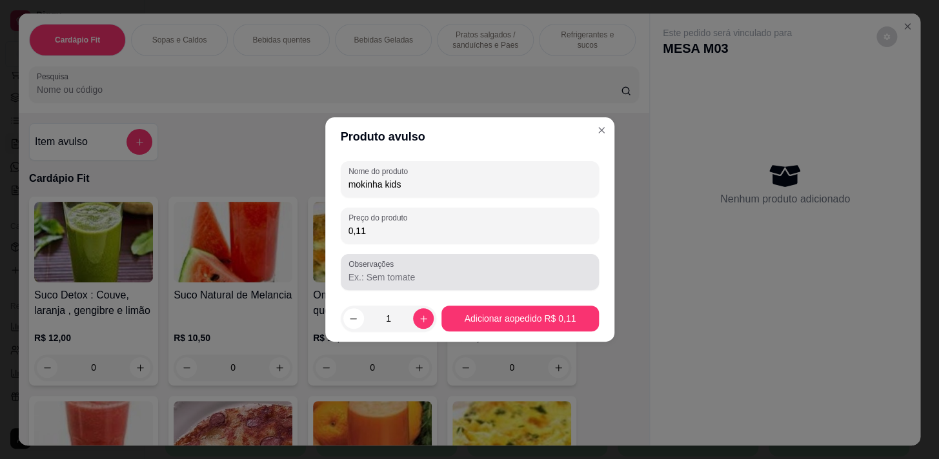
type input "mokinha kids"
click at [469, 264] on div at bounding box center [469, 272] width 243 height 26
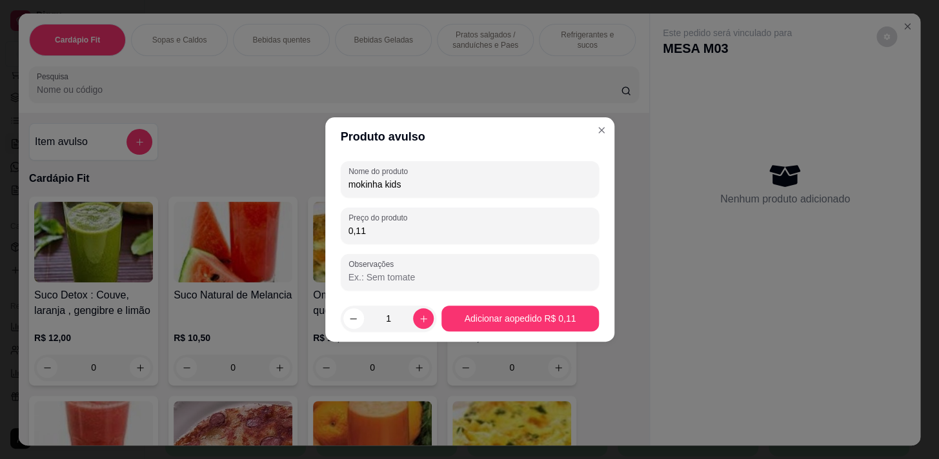
click at [475, 244] on div "Nome do produto mokinha kids Preço do produto 0,11 Observações" at bounding box center [470, 225] width 258 height 129
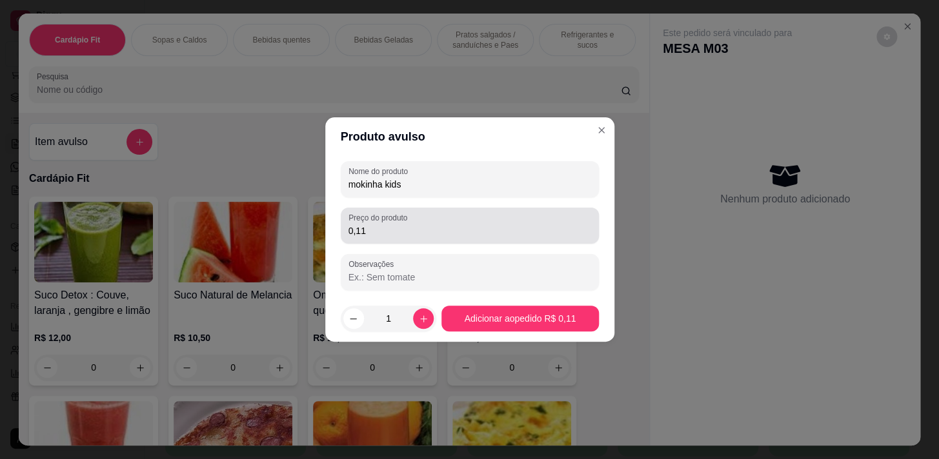
click at [477, 233] on input "0,11" at bounding box center [469, 230] width 243 height 13
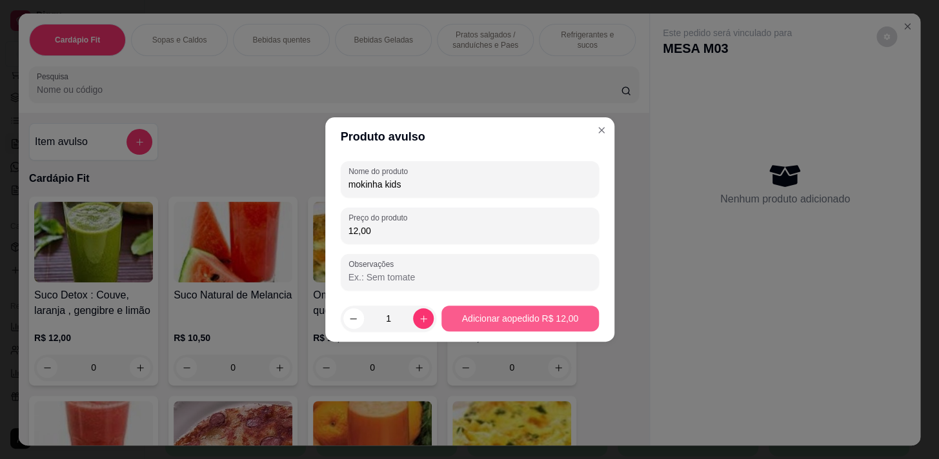
type input "12,00"
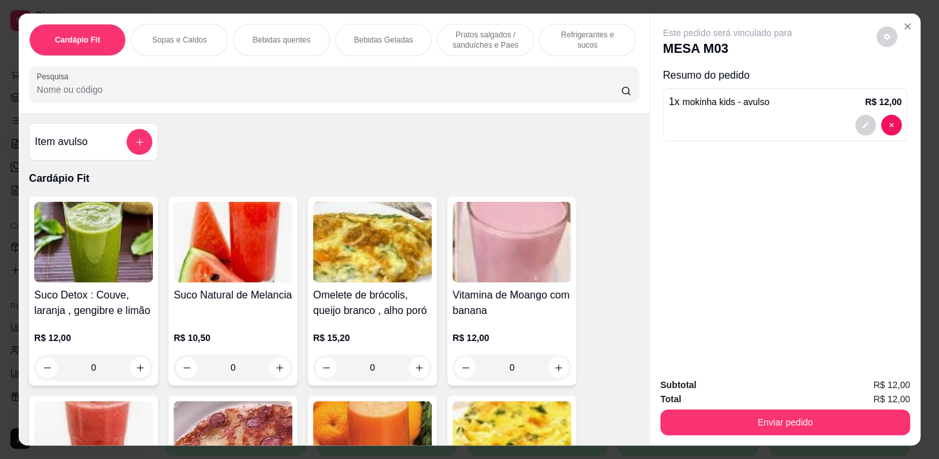
click at [486, 40] on p "Pratos salgados / sanduíches e Paes" at bounding box center [485, 40] width 75 height 21
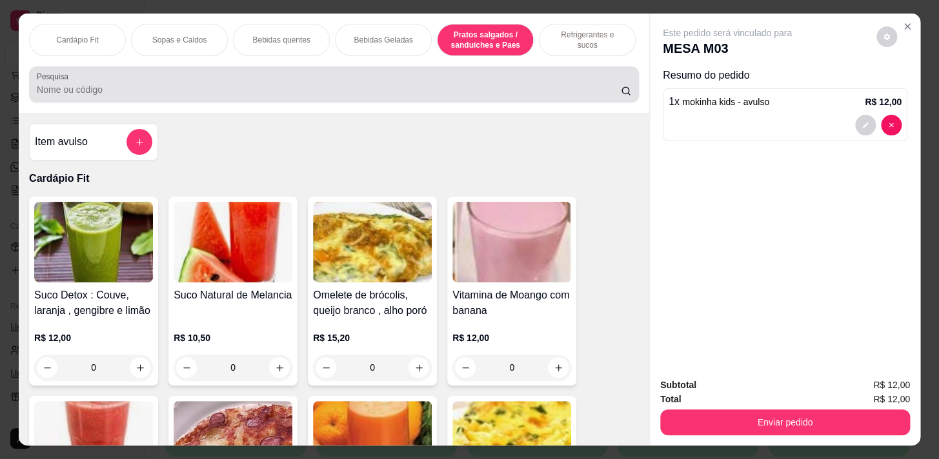
scroll to position [32, 0]
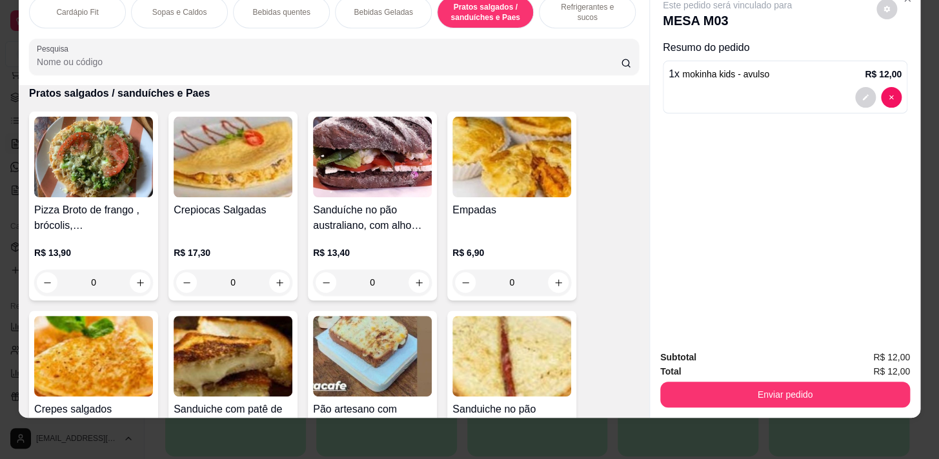
click at [381, 14] on div "Bebidas Geladas" at bounding box center [383, 12] width 97 height 32
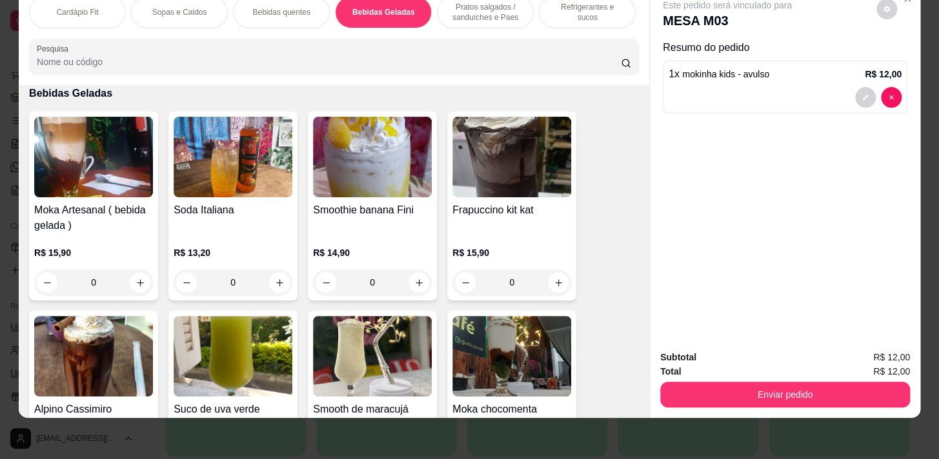
scroll to position [2980, 0]
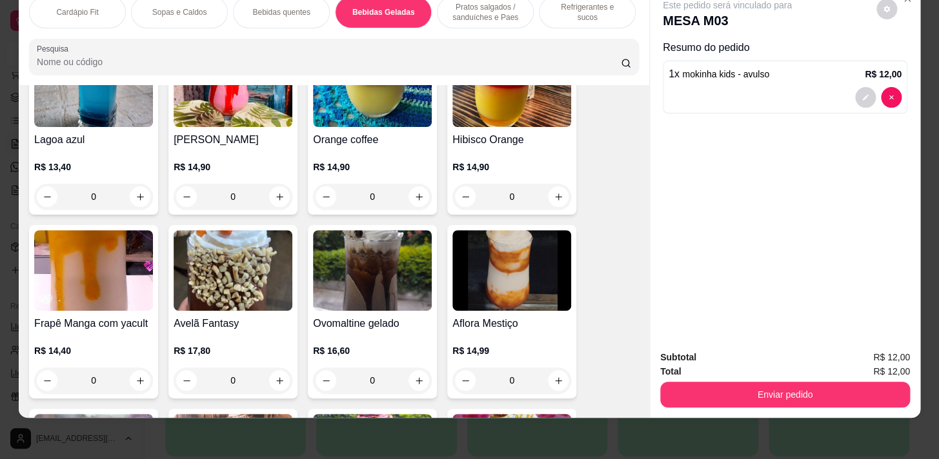
click at [416, 379] on div "0" at bounding box center [372, 381] width 119 height 26
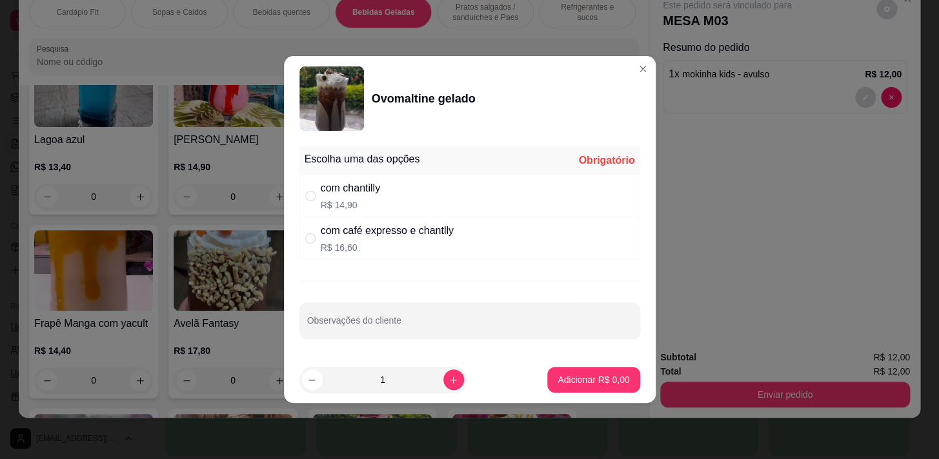
click at [453, 244] on p "R$ 16,60" at bounding box center [387, 247] width 133 height 13
radio input "true"
drag, startPoint x: 579, startPoint y: 361, endPoint x: 579, endPoint y: 381, distance: 19.4
click at [579, 379] on footer "1 Adicionar R$ 16,60" at bounding box center [470, 380] width 372 height 46
click at [581, 383] on p "Adicionar R$ 16,60" at bounding box center [590, 379] width 77 height 13
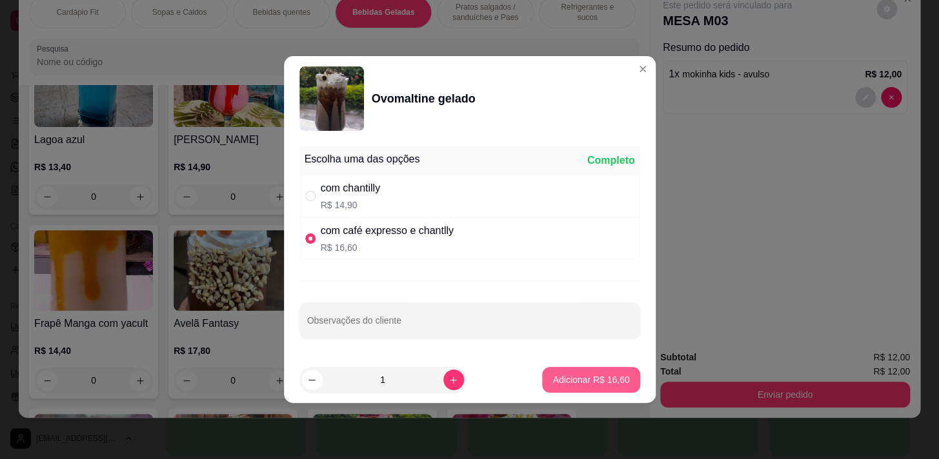
type input "1"
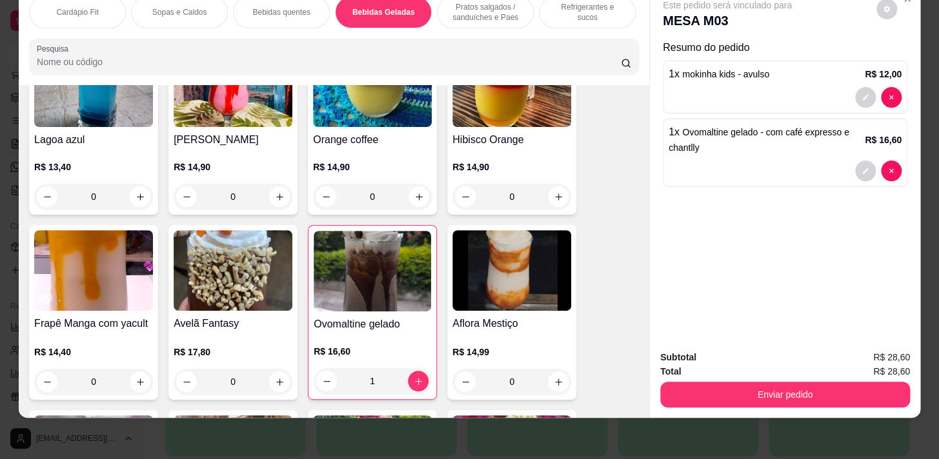
scroll to position [0, 533]
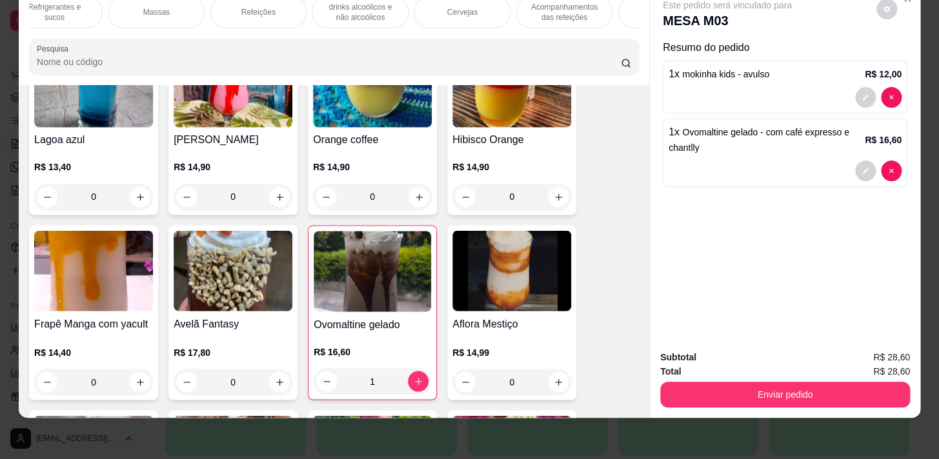
click at [469, 7] on p "Cervejas" at bounding box center [461, 12] width 30 height 10
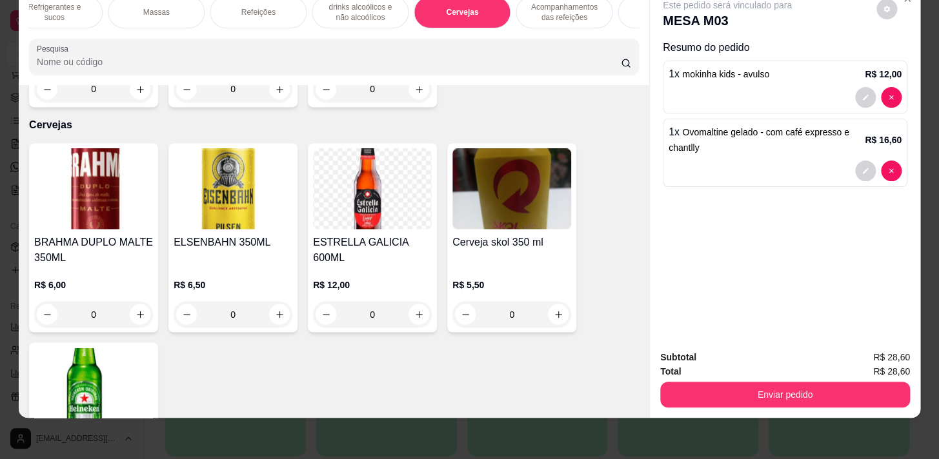
click at [529, 8] on p "Acompanhamentos das refeições" at bounding box center [563, 12] width 75 height 21
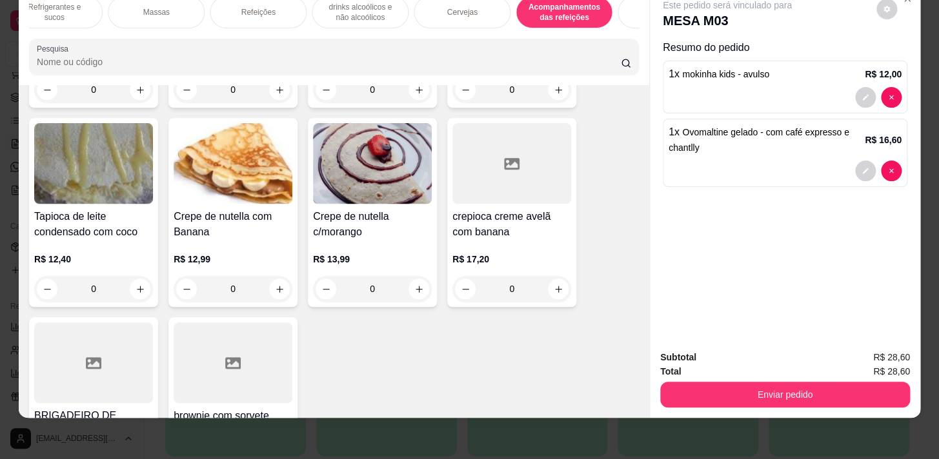
scroll to position [10849, 0]
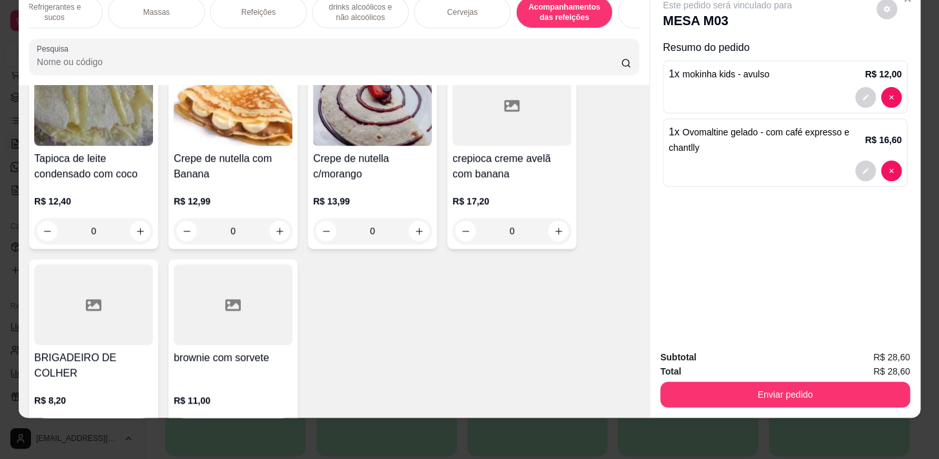
click at [277, 426] on icon "increase-product-quantity" at bounding box center [280, 431] width 10 height 10
type input "1"
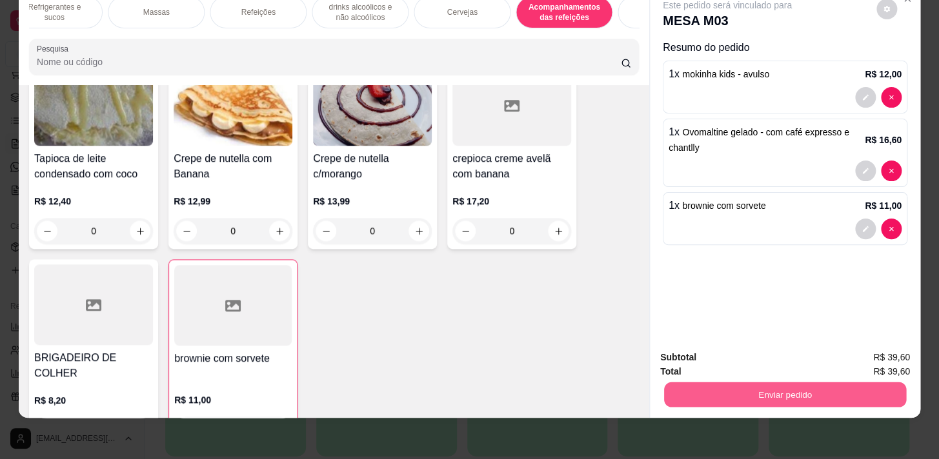
click at [817, 385] on button "Enviar pedido" at bounding box center [785, 394] width 242 height 25
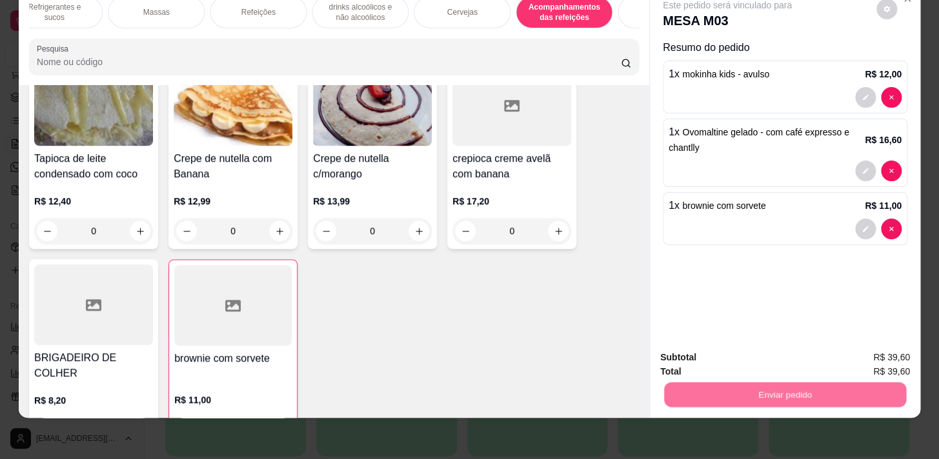
click at [799, 356] on button "Não registrar e enviar pedido" at bounding box center [742, 355] width 134 height 25
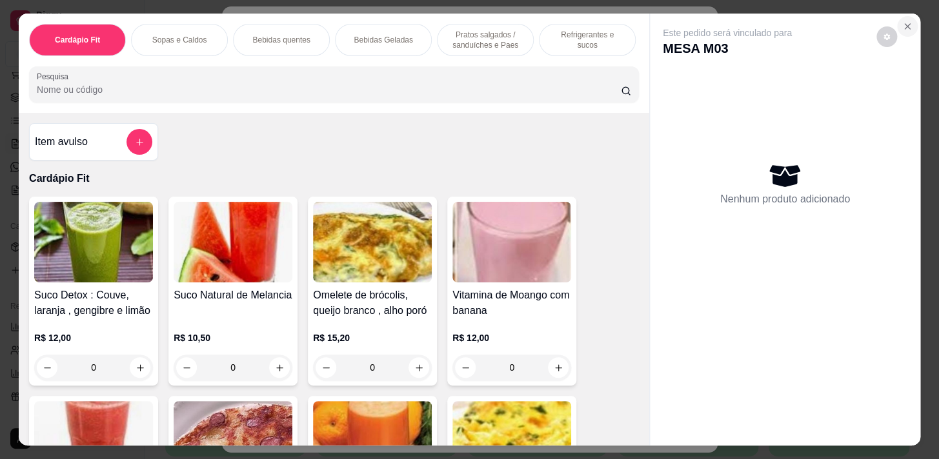
click at [904, 21] on icon "Close" at bounding box center [907, 26] width 10 height 10
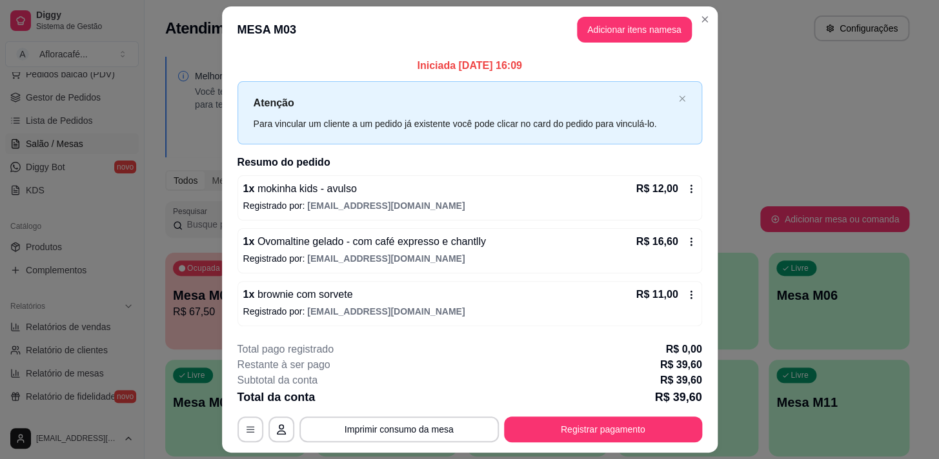
scroll to position [34, 0]
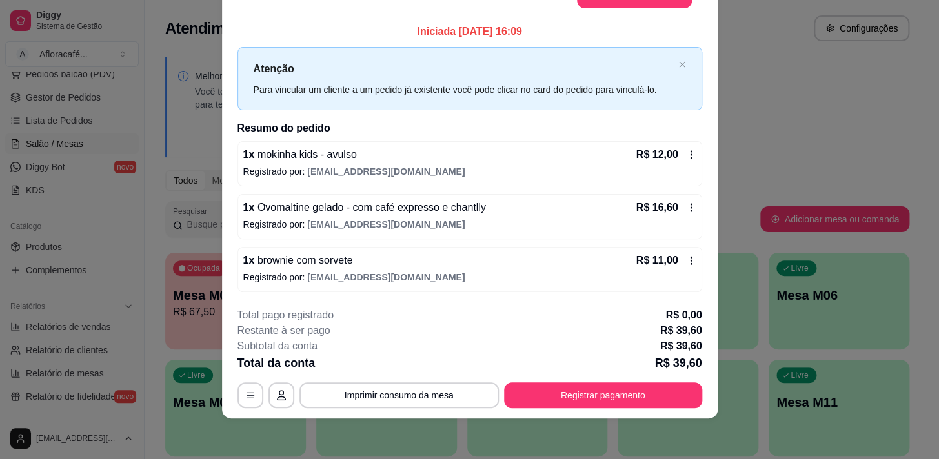
click at [600, 132] on h2 "Resumo do pedido" at bounding box center [469, 128] width 464 height 15
click at [542, 386] on button "Registrar pagamento" at bounding box center [603, 396] width 198 height 26
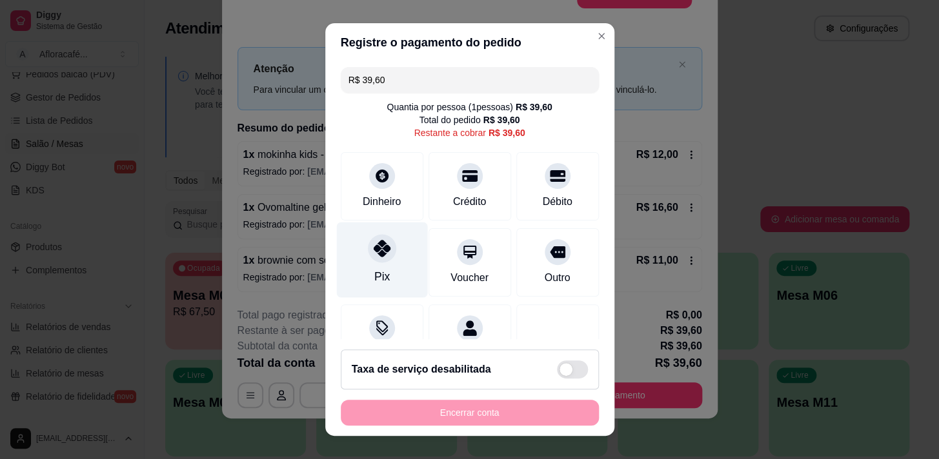
click at [368, 252] on div at bounding box center [382, 248] width 28 height 28
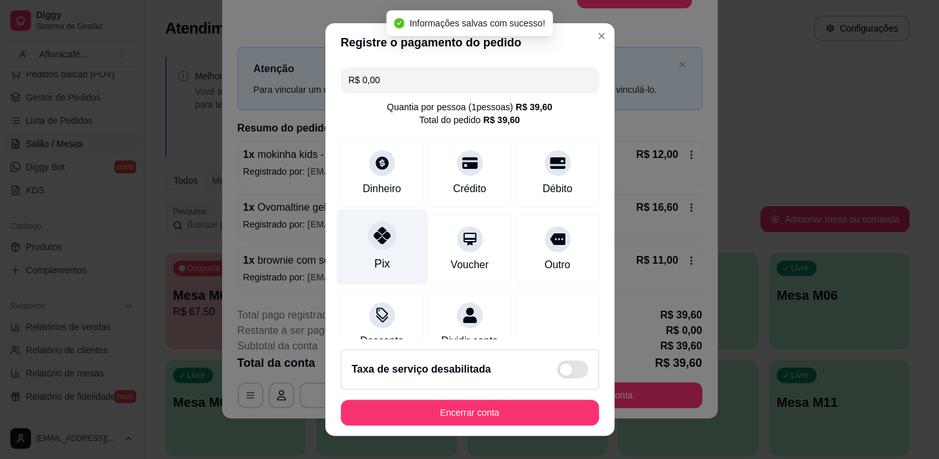
type input "R$ 0,00"
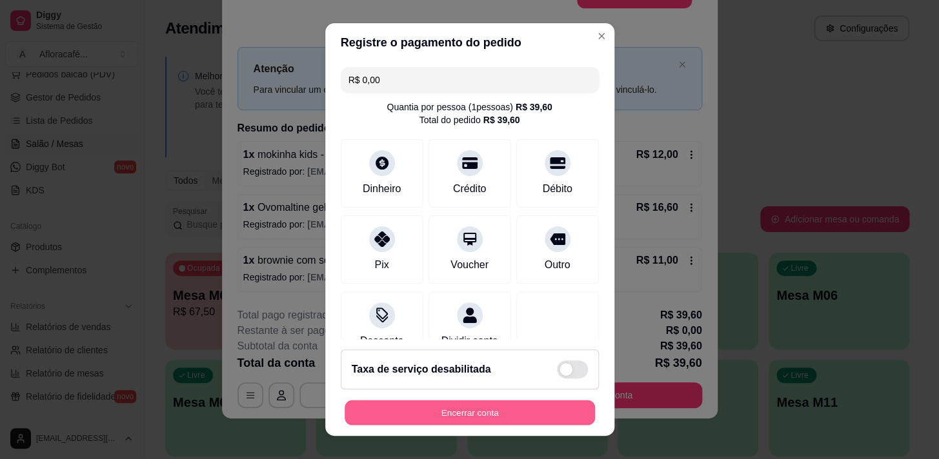
click at [554, 409] on button "Encerrar conta" at bounding box center [469, 413] width 250 height 25
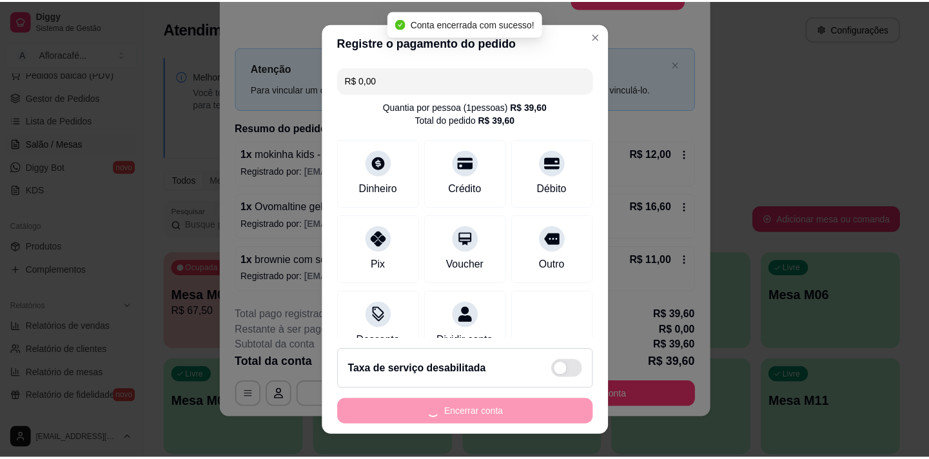
scroll to position [0, 0]
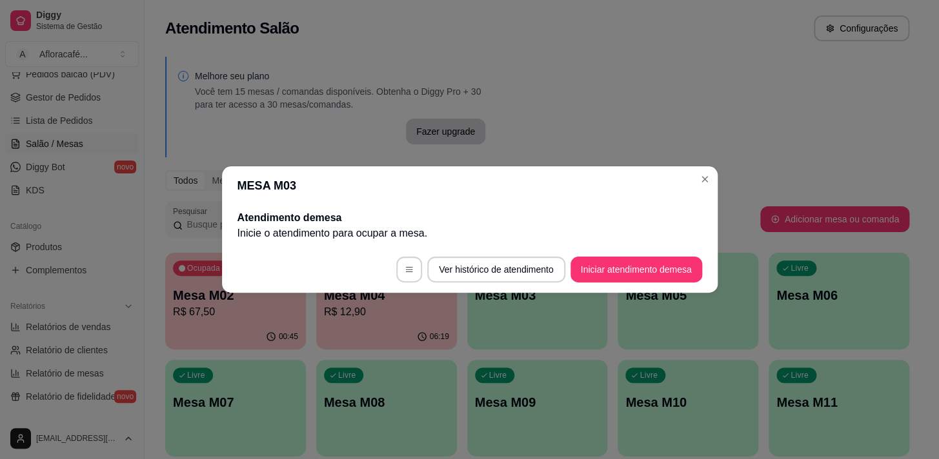
click at [688, 180] on header "MESA M03" at bounding box center [469, 185] width 495 height 39
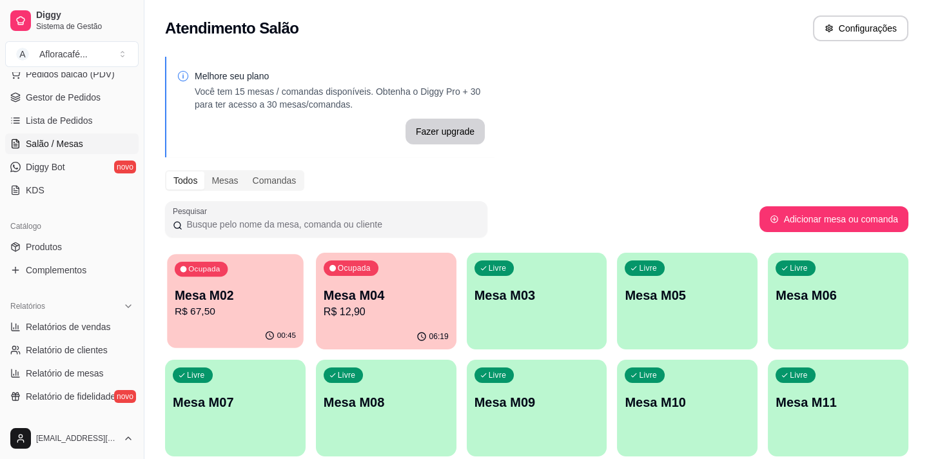
click at [266, 290] on p "Mesa M02" at bounding box center [235, 295] width 121 height 17
click at [427, 279] on div "Ocupada Mesa M04 R$ 12,90" at bounding box center [386, 289] width 136 height 70
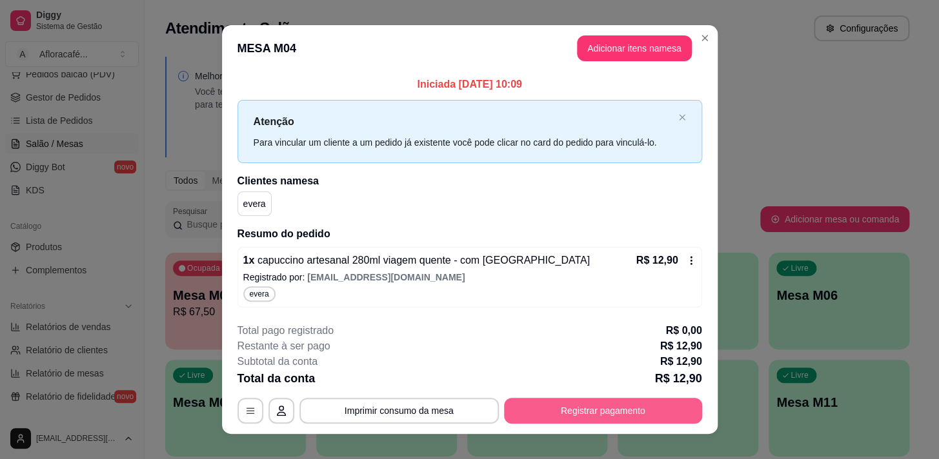
click at [644, 408] on button "Registrar pagamento" at bounding box center [603, 411] width 198 height 26
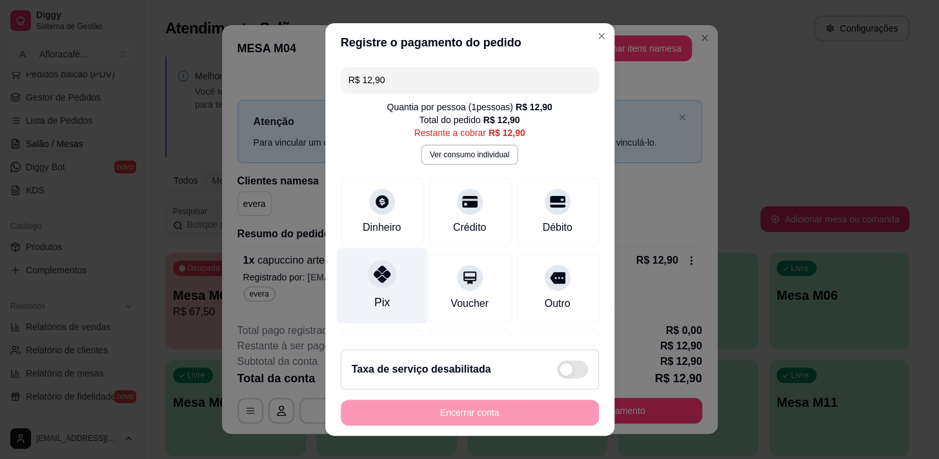
click at [368, 273] on div at bounding box center [382, 274] width 28 height 28
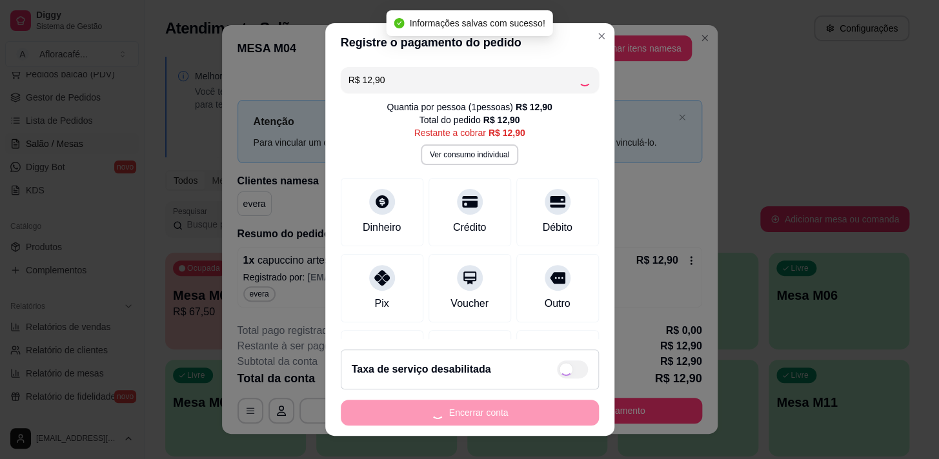
type input "R$ 0,00"
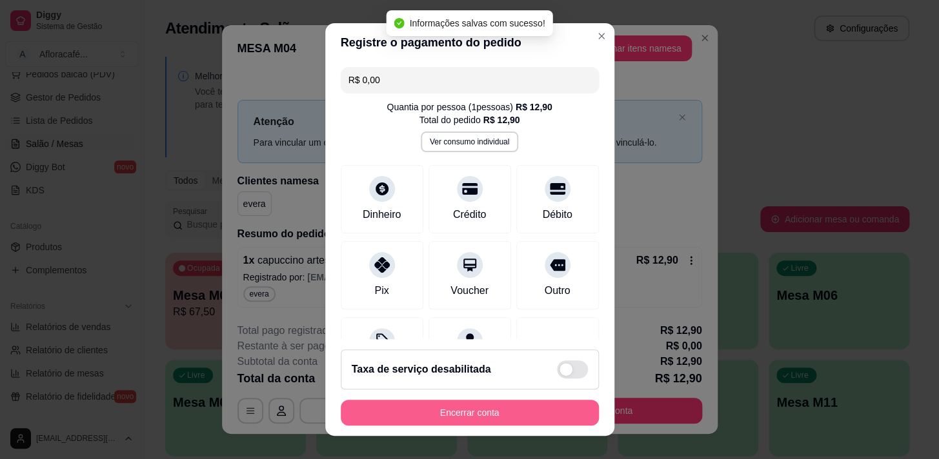
click at [468, 409] on button "Encerrar conta" at bounding box center [470, 413] width 258 height 26
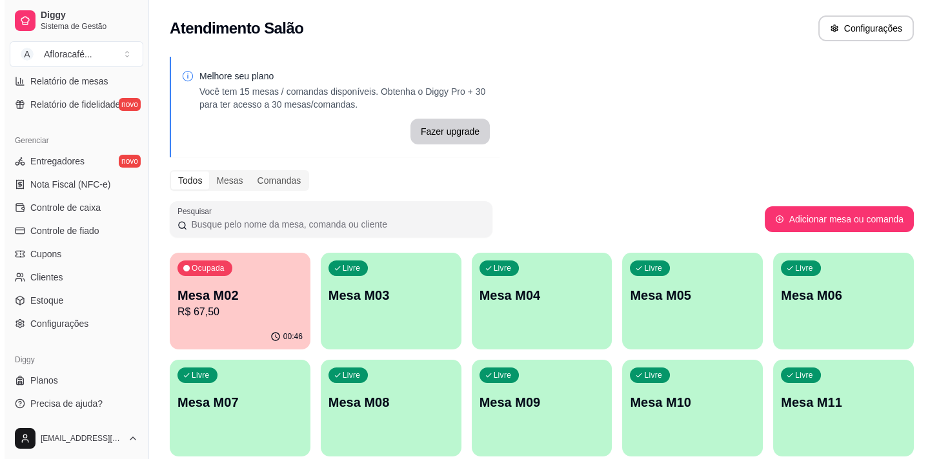
scroll to position [116, 0]
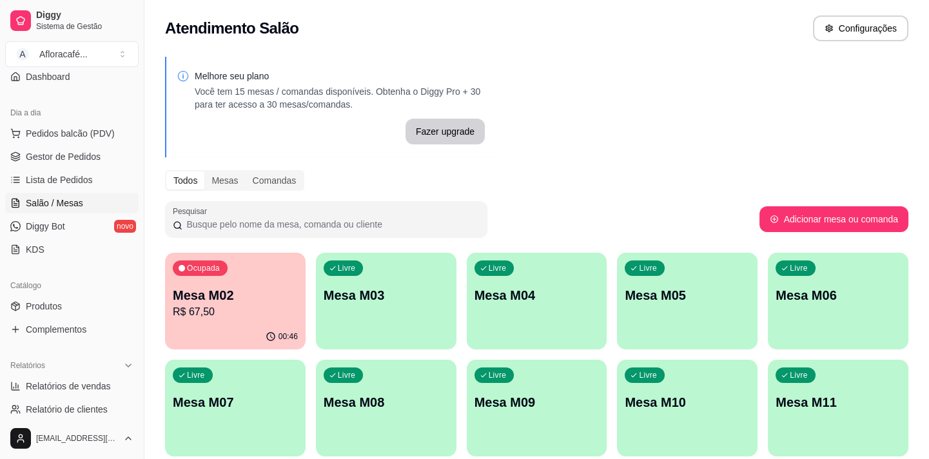
click at [214, 303] on div "Mesa M02 R$ 67,50" at bounding box center [235, 303] width 125 height 34
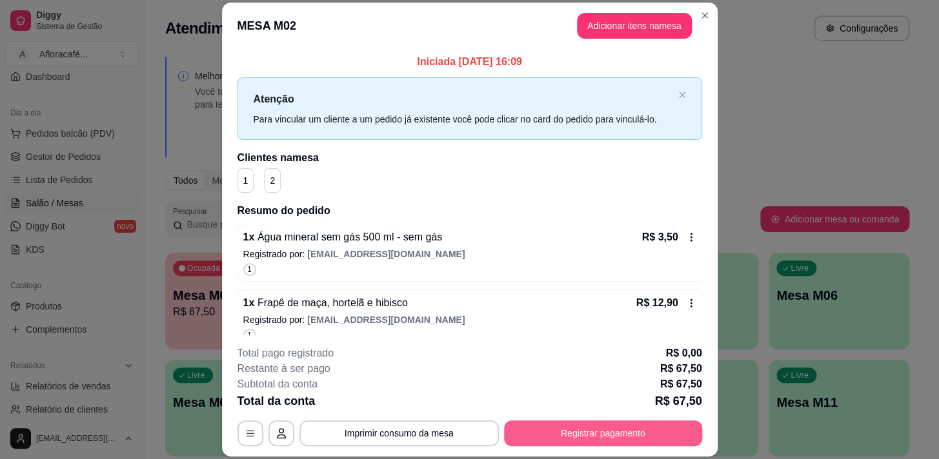
click at [577, 433] on button "Registrar pagamento" at bounding box center [603, 434] width 198 height 26
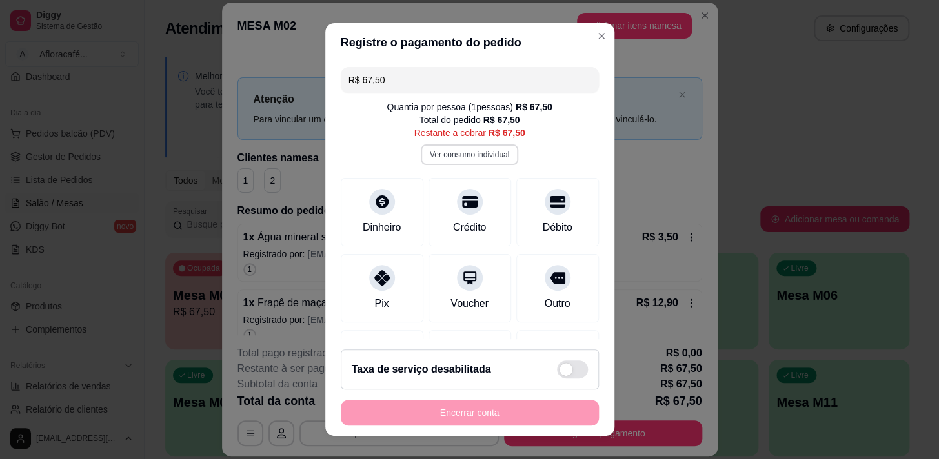
click at [441, 155] on button "Ver consumo individual" at bounding box center [469, 154] width 97 height 21
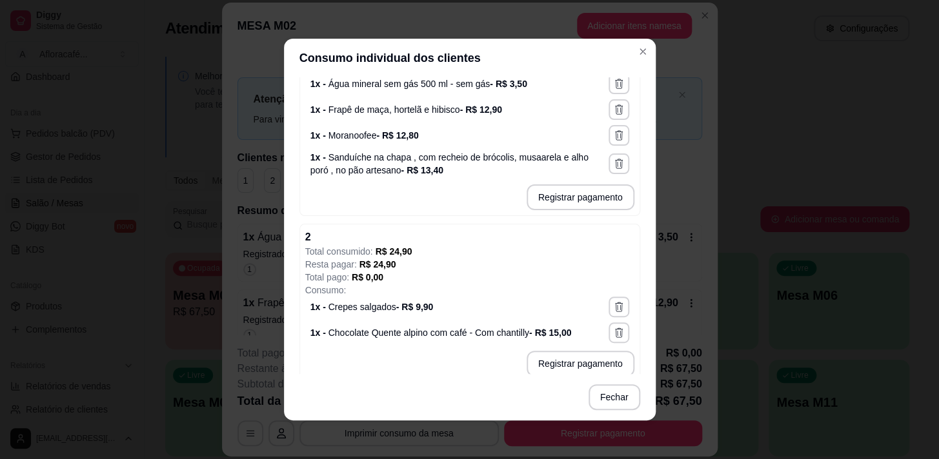
scroll to position [247, 0]
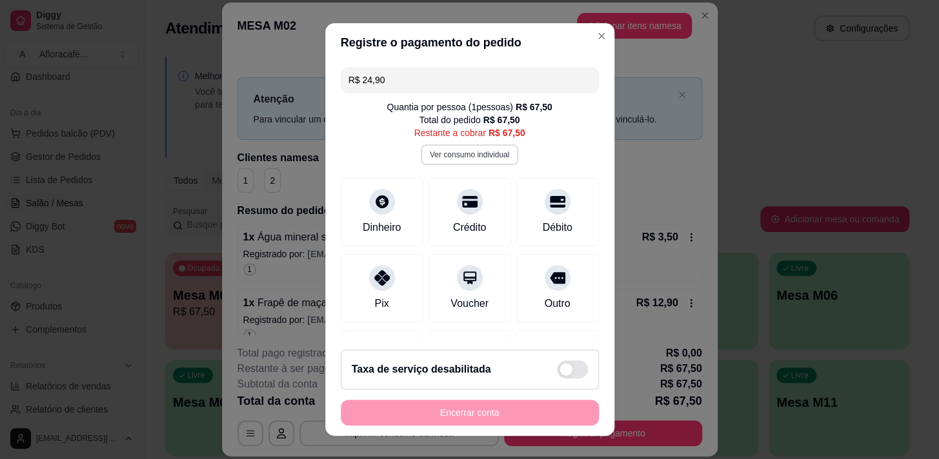
click at [471, 155] on button "Ver consumo individual" at bounding box center [469, 154] width 97 height 21
click at [522, 214] on div "Débito" at bounding box center [557, 209] width 91 height 75
click at [488, 150] on button "Ver consumo individual" at bounding box center [469, 154] width 95 height 20
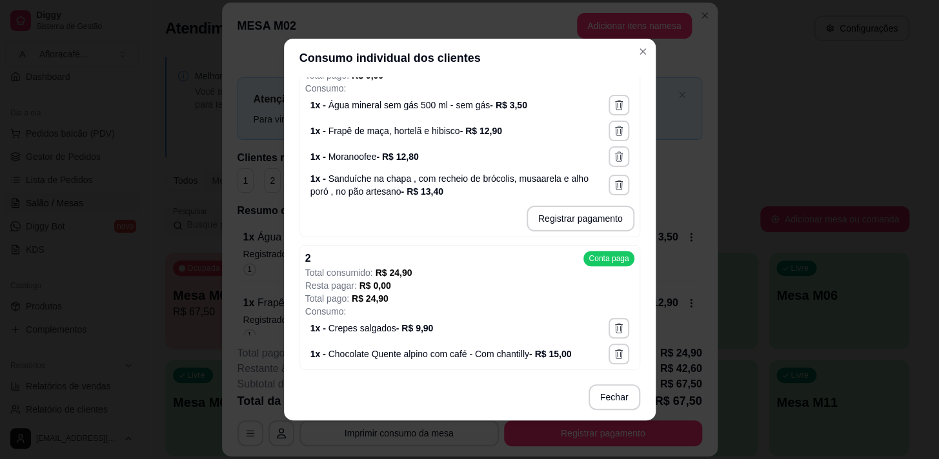
scroll to position [2, 0]
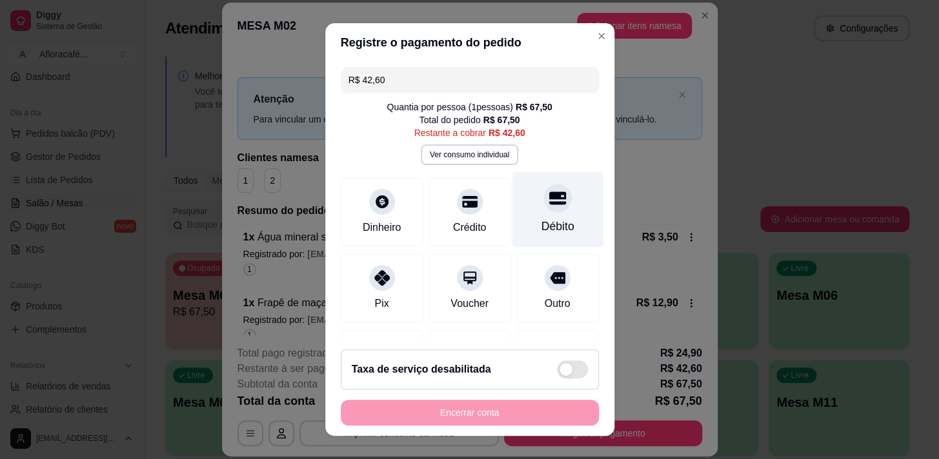
click at [537, 213] on div "Débito" at bounding box center [557, 209] width 91 height 75
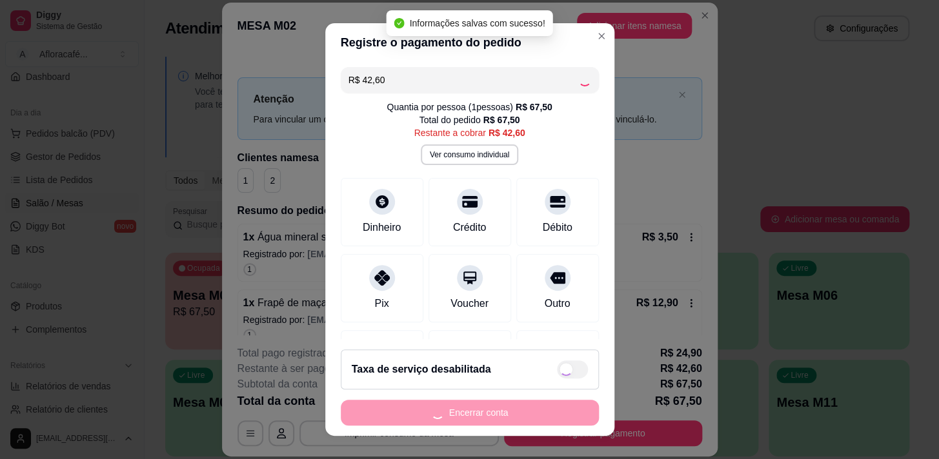
type input "R$ 0,00"
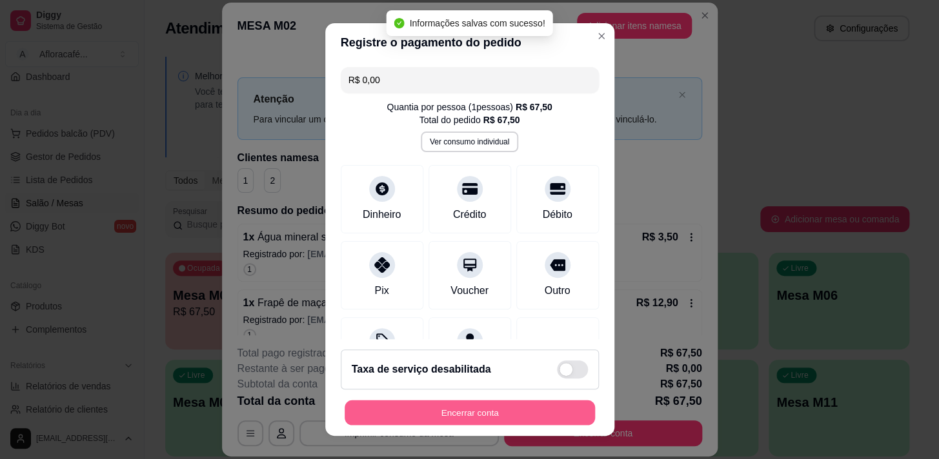
click at [481, 414] on button "Encerrar conta" at bounding box center [469, 413] width 250 height 25
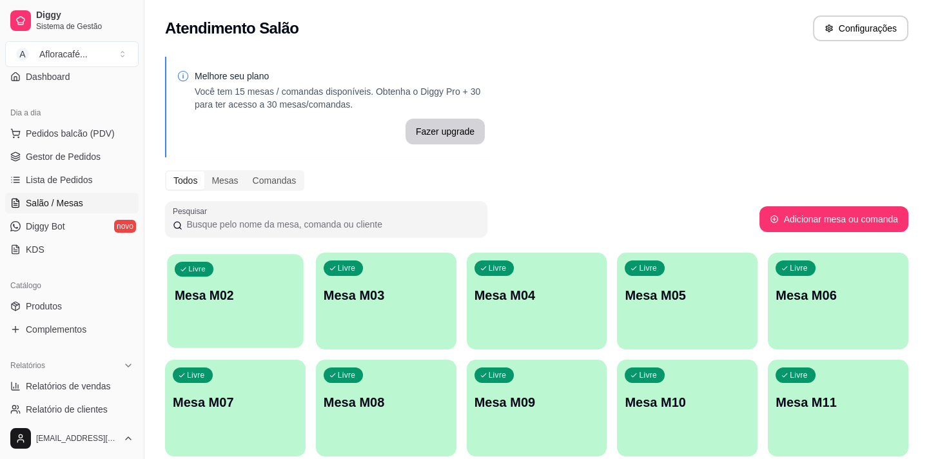
click at [250, 297] on p "Mesa M02" at bounding box center [235, 295] width 121 height 17
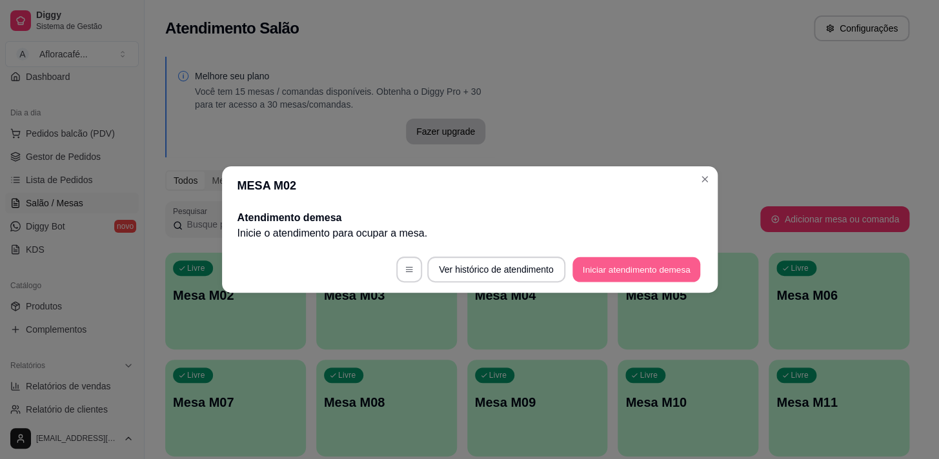
click at [633, 268] on button "Iniciar atendimento de mesa" at bounding box center [636, 269] width 128 height 25
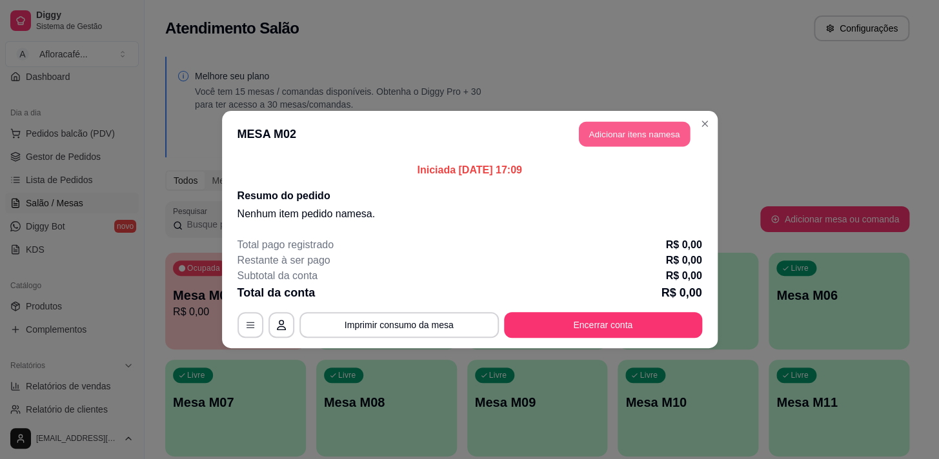
click at [612, 135] on button "Adicionar itens na mesa" at bounding box center [634, 134] width 111 height 25
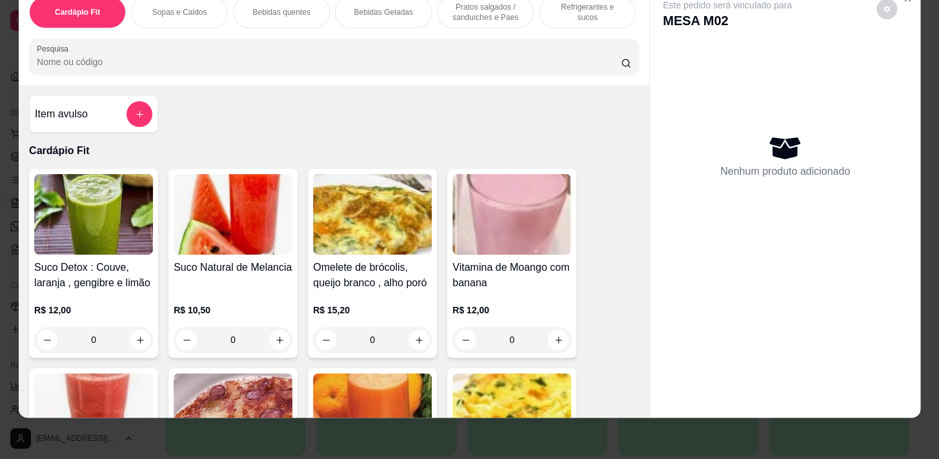
scroll to position [0, 0]
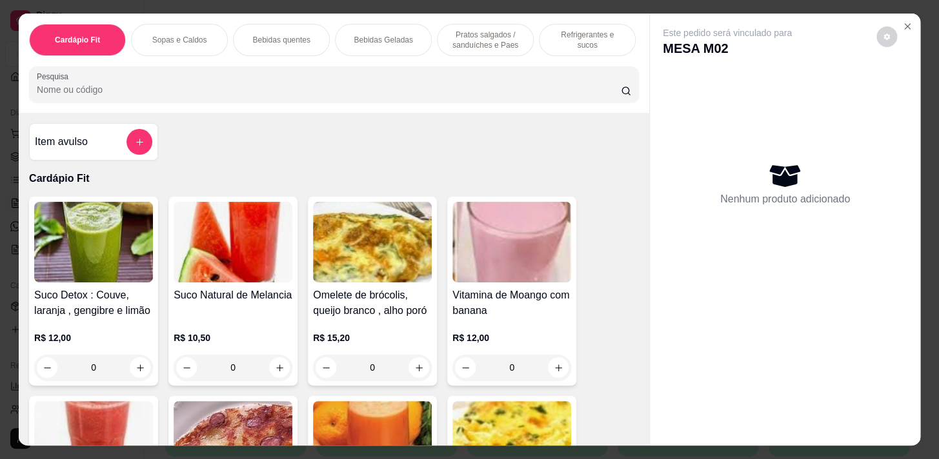
click at [489, 41] on p "Pratos salgados / sanduíches e Paes" at bounding box center [485, 40] width 75 height 21
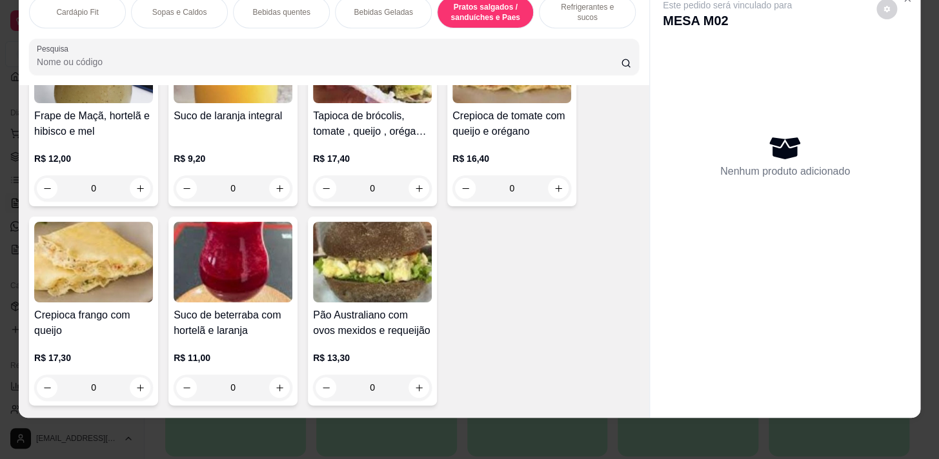
scroll to position [668, 0]
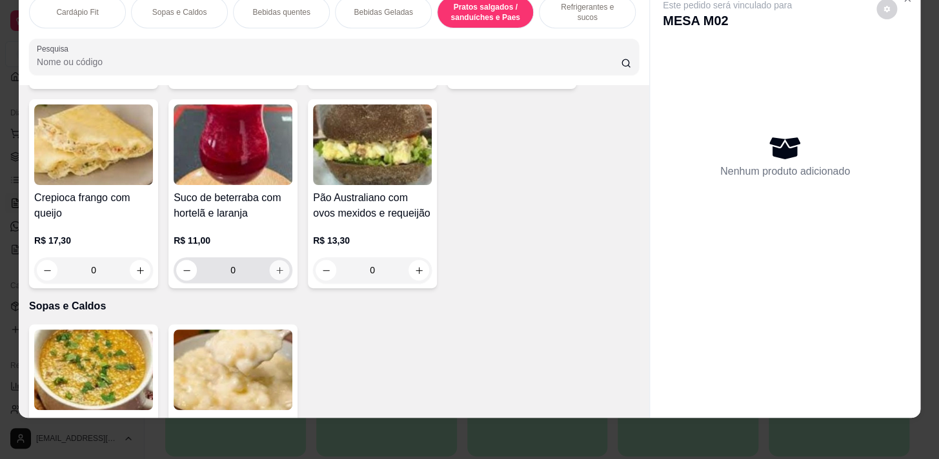
click at [283, 272] on button "increase-product-quantity" at bounding box center [280, 271] width 20 height 20
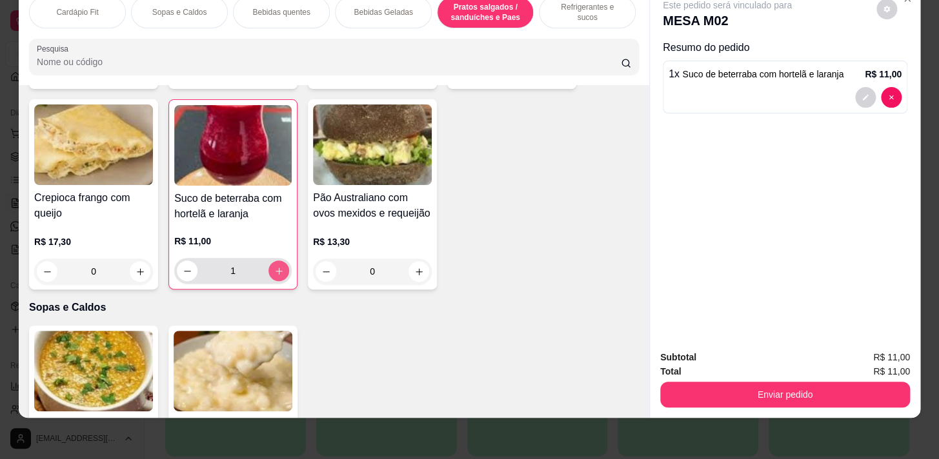
type input "1"
click at [414, 268] on icon "increase-product-quantity" at bounding box center [419, 272] width 10 height 10
type input "1"
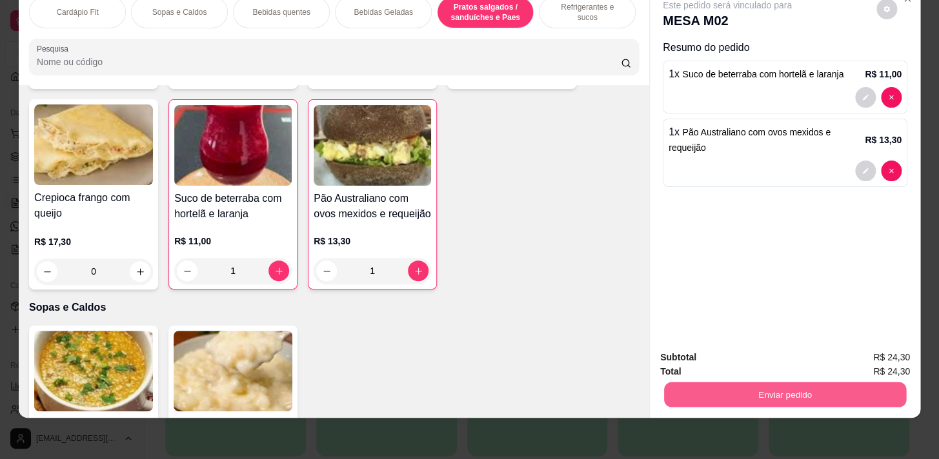
click at [755, 384] on button "Enviar pedido" at bounding box center [785, 394] width 242 height 25
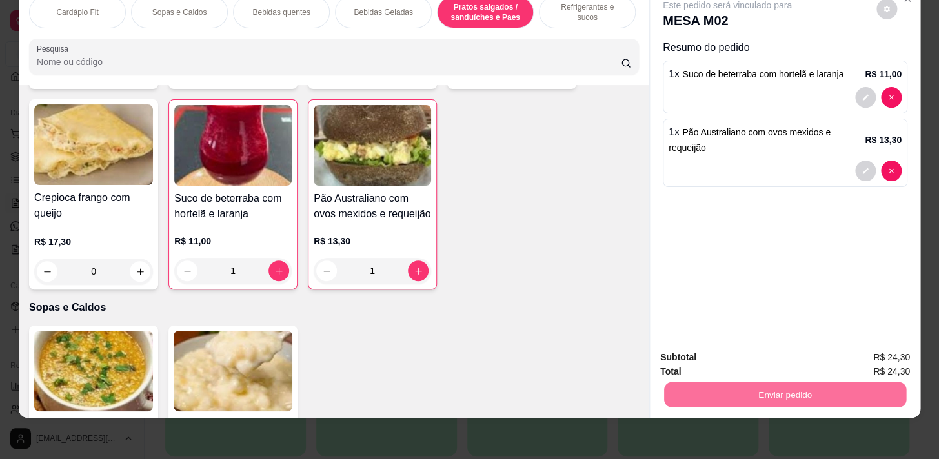
click at [846, 361] on button "Sim, quero registrar" at bounding box center [865, 355] width 96 height 25
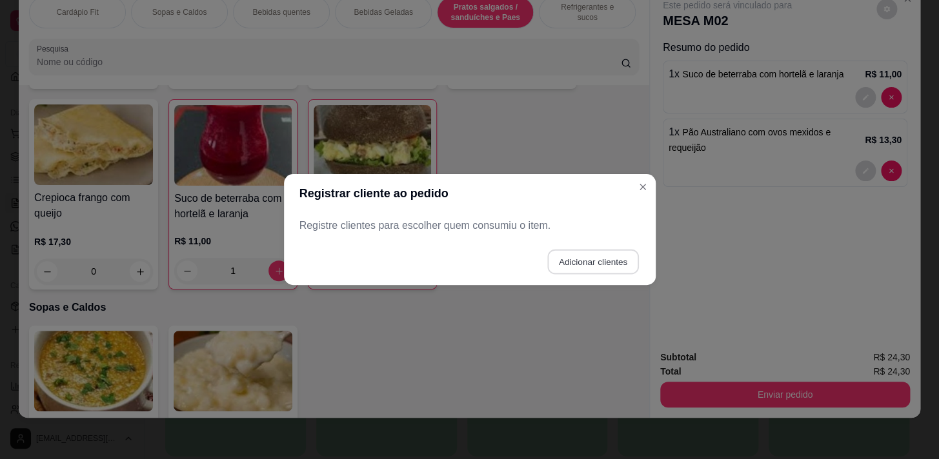
click at [593, 270] on button "Adicionar clientes" at bounding box center [592, 262] width 91 height 25
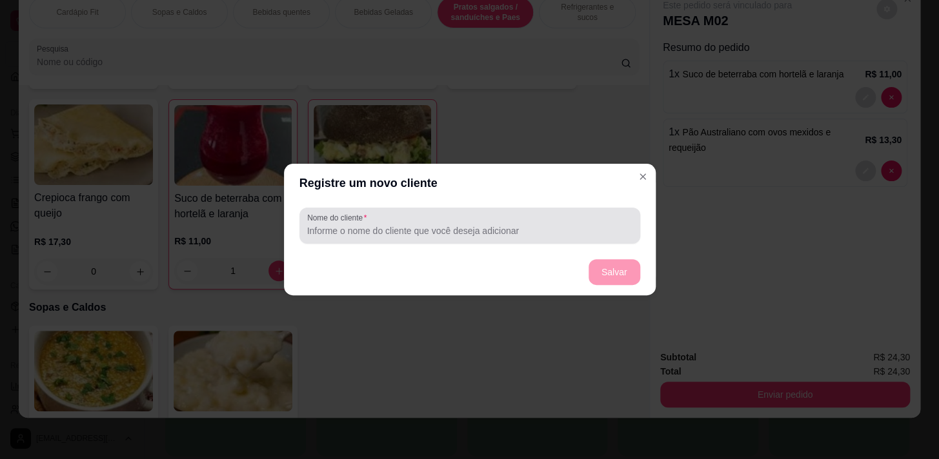
click at [545, 226] on input "Nome do cliente" at bounding box center [469, 230] width 325 height 13
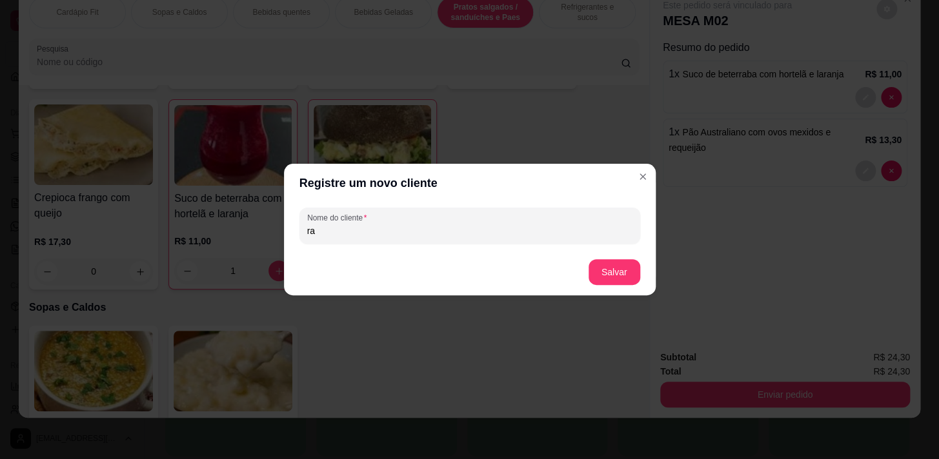
type input "r"
type input "Rai"
click at [615, 271] on button "Salvar" at bounding box center [614, 272] width 50 height 25
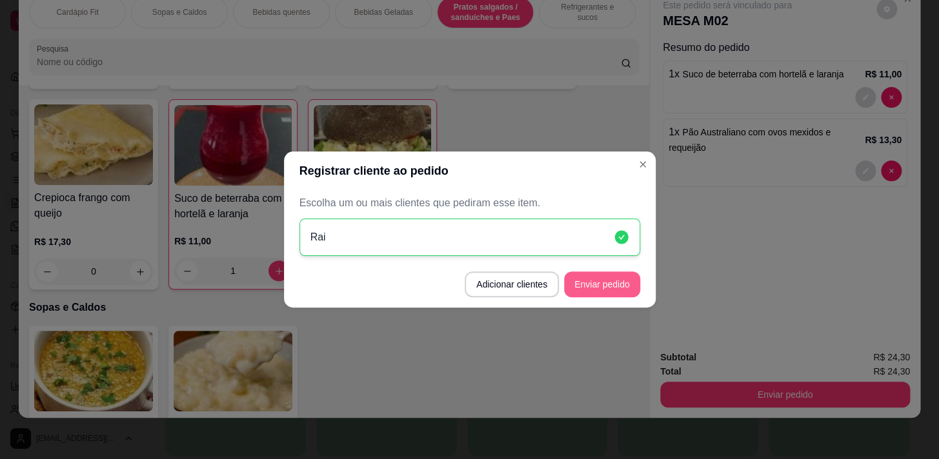
click at [591, 289] on button "Enviar pedido" at bounding box center [602, 285] width 76 height 26
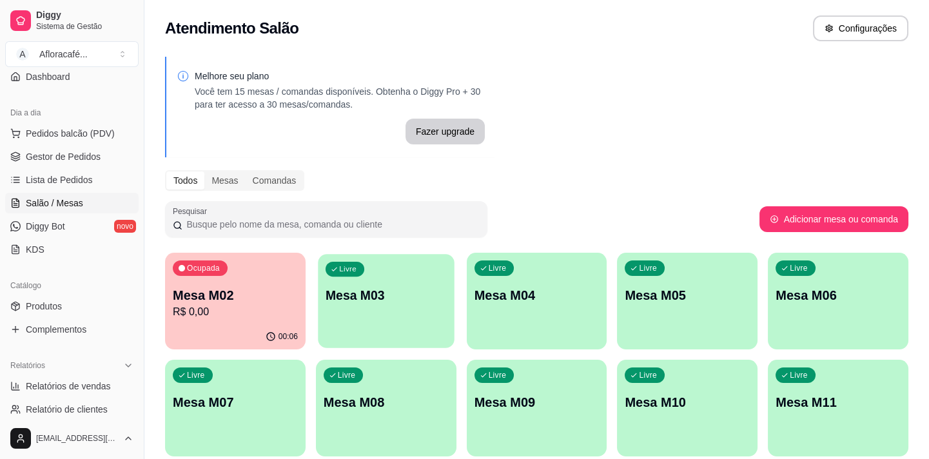
click at [364, 293] on p "Mesa M03" at bounding box center [386, 295] width 121 height 17
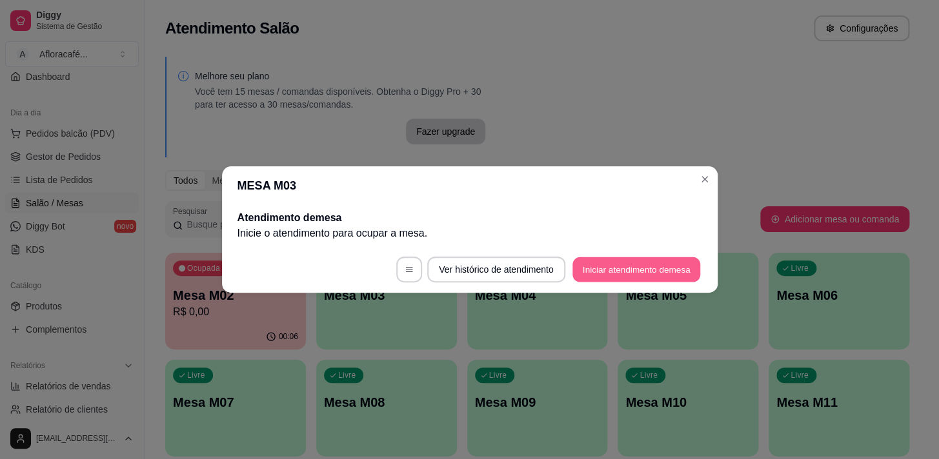
click at [642, 272] on button "Iniciar atendimento de mesa" at bounding box center [636, 269] width 128 height 25
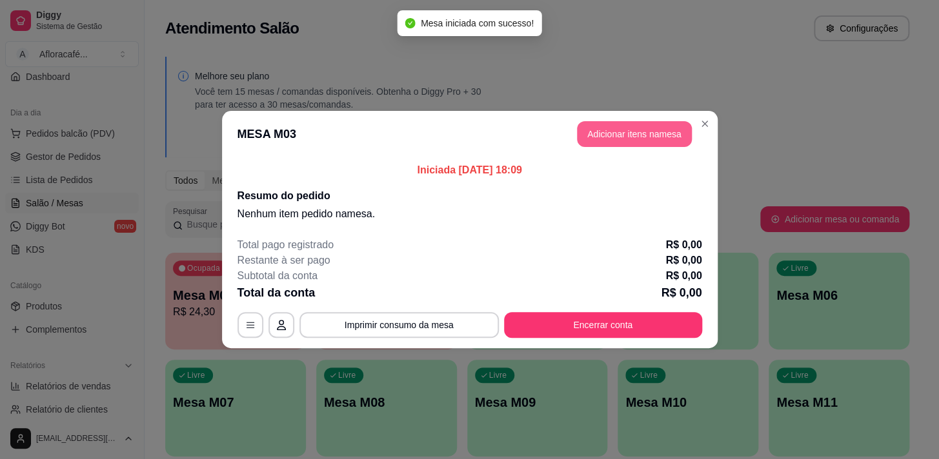
click at [608, 133] on button "Adicionar itens na mesa" at bounding box center [634, 134] width 115 height 26
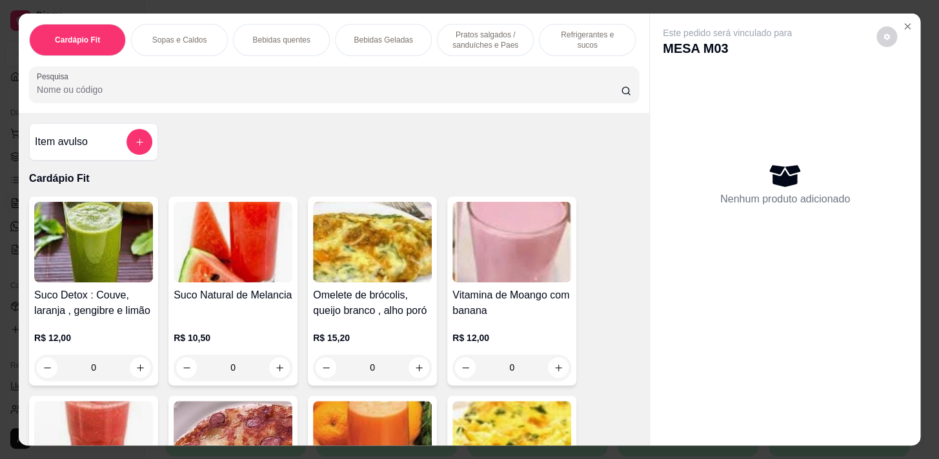
click at [464, 30] on p "Pratos salgados / sanduíches e Paes" at bounding box center [485, 40] width 75 height 21
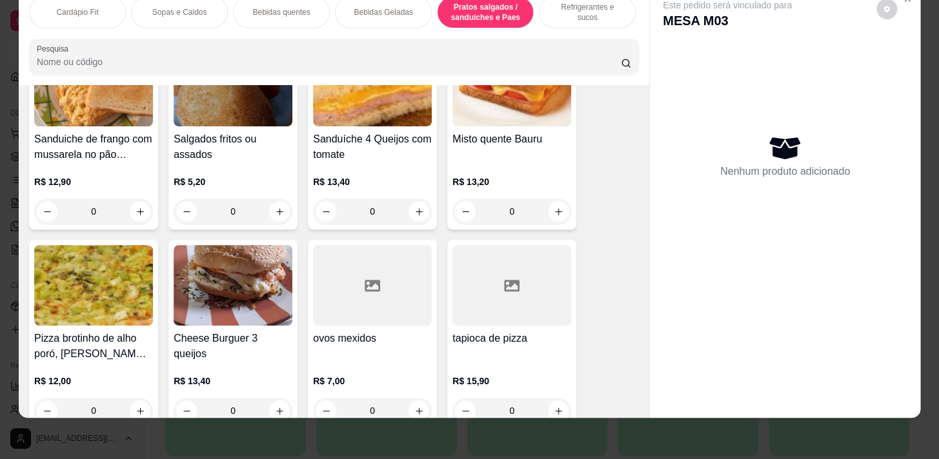
scroll to position [5825, 0]
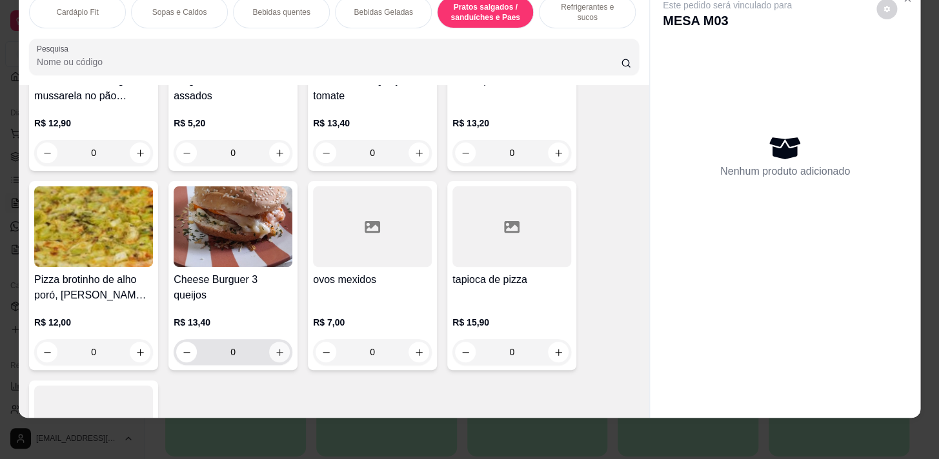
click at [275, 352] on icon "increase-product-quantity" at bounding box center [280, 353] width 10 height 10
type input "1"
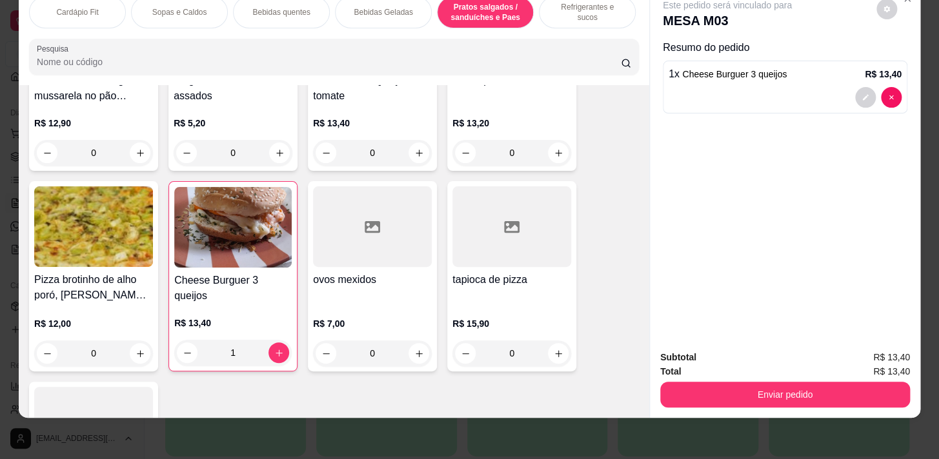
click at [559, 9] on div "Refrigerantes e sucos" at bounding box center [587, 12] width 97 height 32
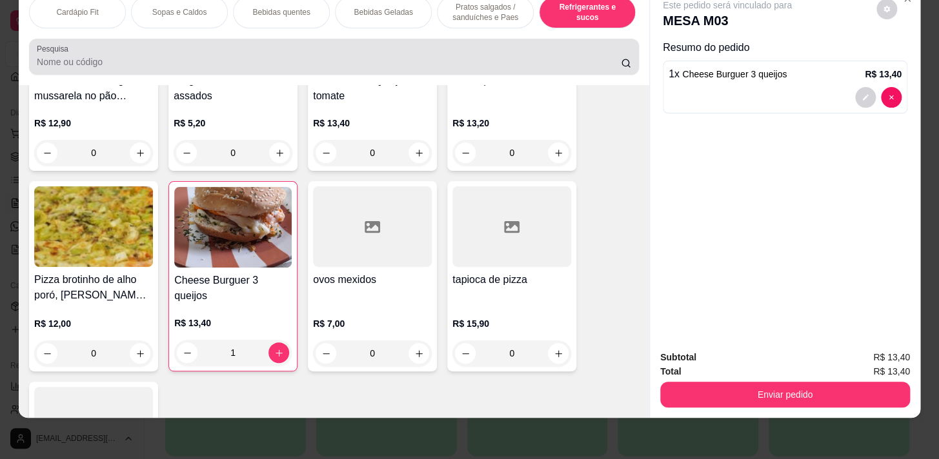
scroll to position [6318, 0]
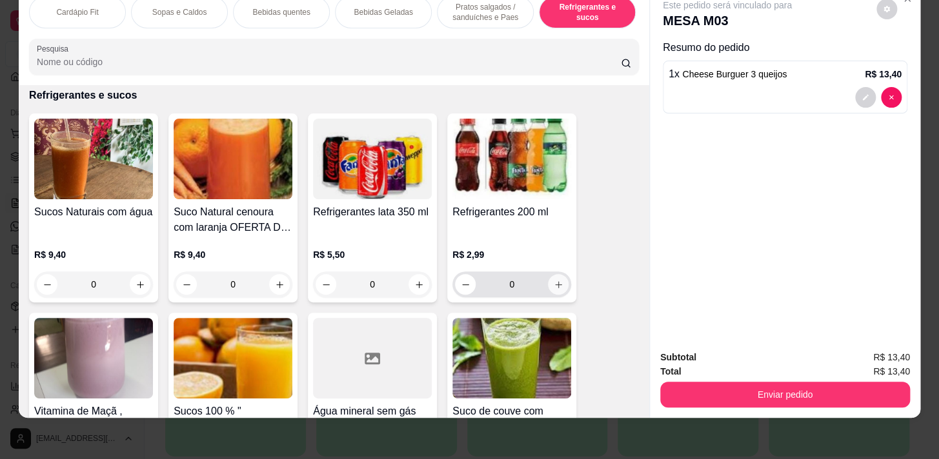
click at [555, 280] on icon "increase-product-quantity" at bounding box center [558, 285] width 10 height 10
type input "1"
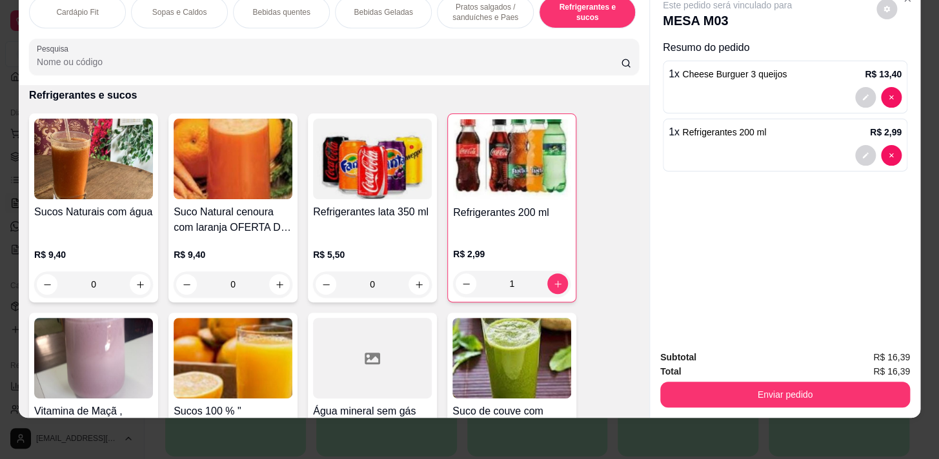
click at [476, 5] on p "Pratos salgados / sanduíches e Paes" at bounding box center [485, 12] width 75 height 21
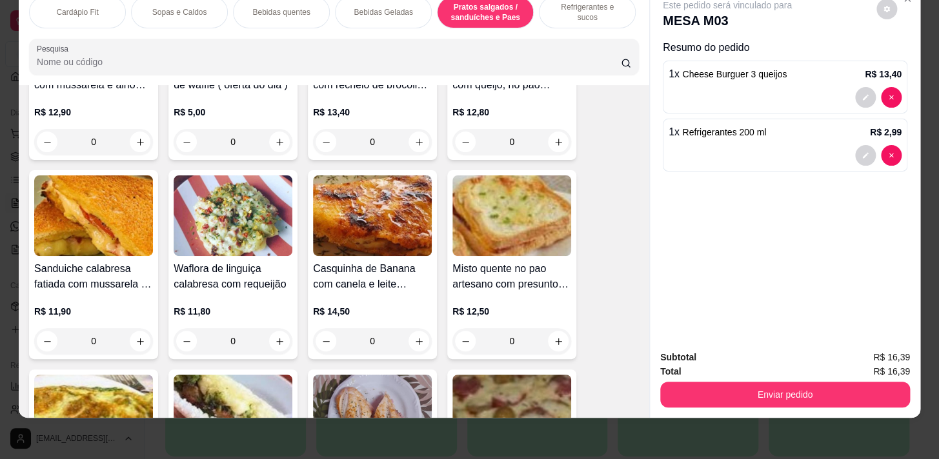
scroll to position [5414, 0]
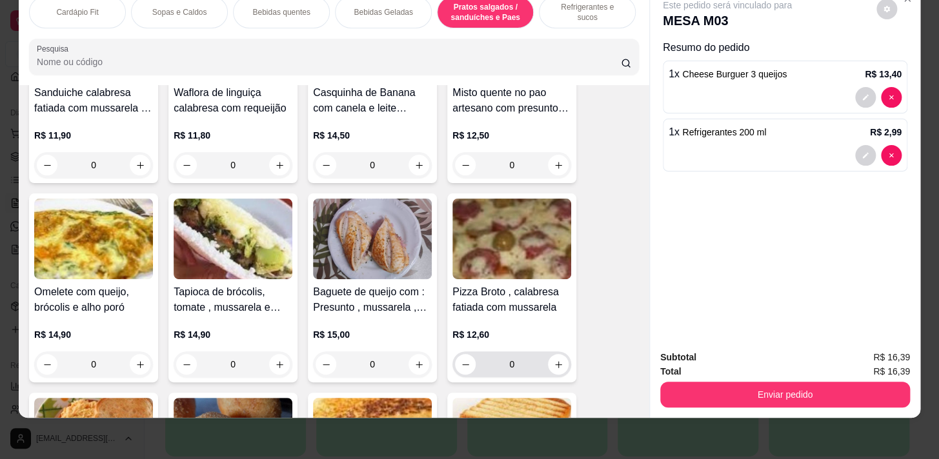
click at [565, 366] on div "0" at bounding box center [511, 365] width 119 height 26
click at [553, 363] on icon "increase-product-quantity" at bounding box center [558, 365] width 10 height 10
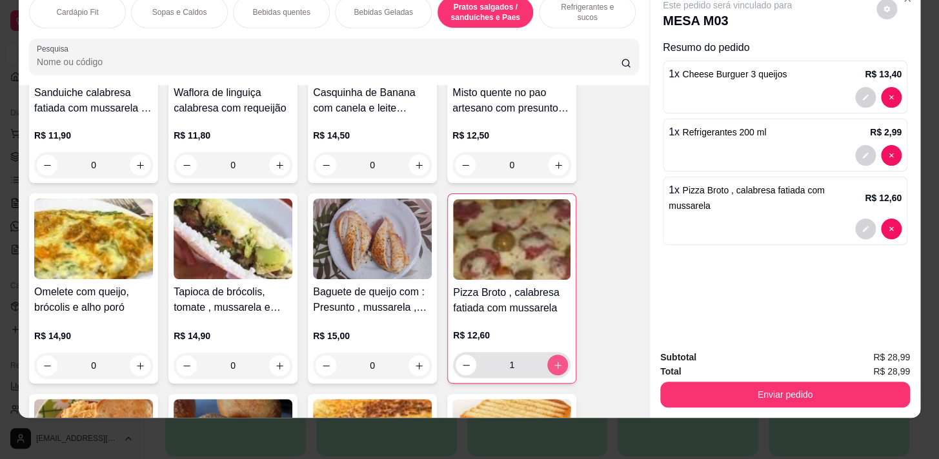
type input "1"
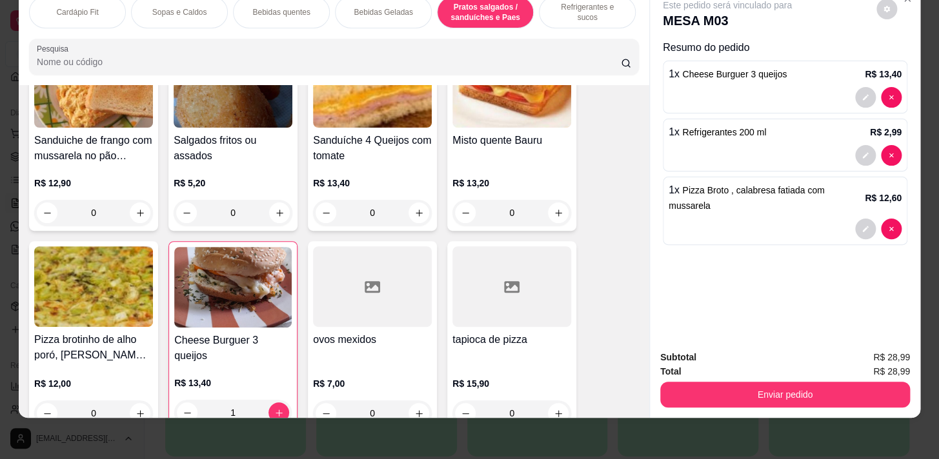
scroll to position [5825, 0]
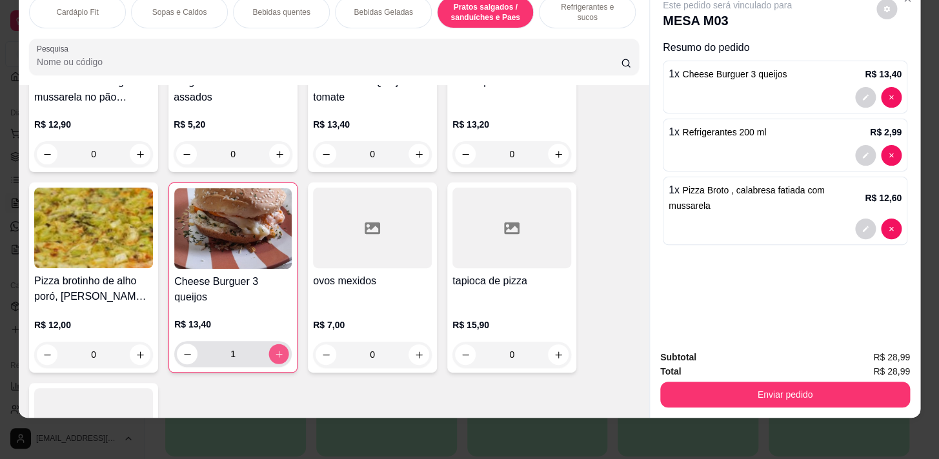
click at [269, 354] on button "increase-product-quantity" at bounding box center [279, 354] width 20 height 20
type input "2"
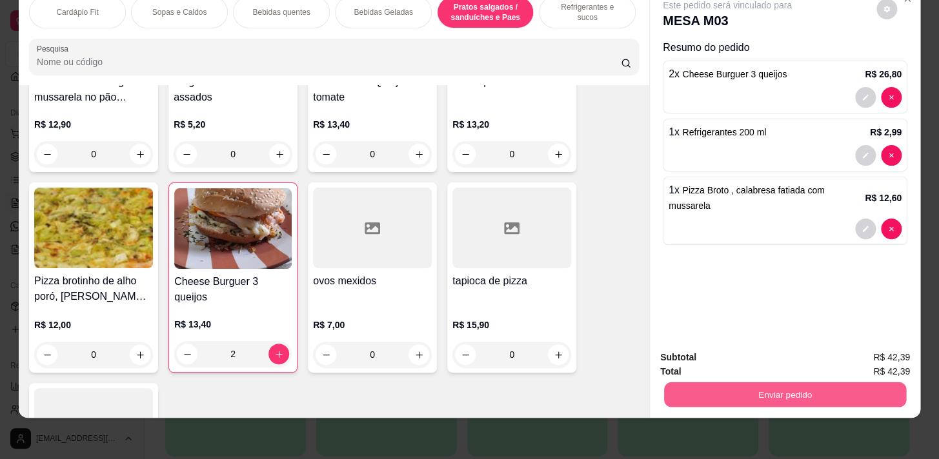
click at [697, 382] on button "Enviar pedido" at bounding box center [785, 394] width 242 height 25
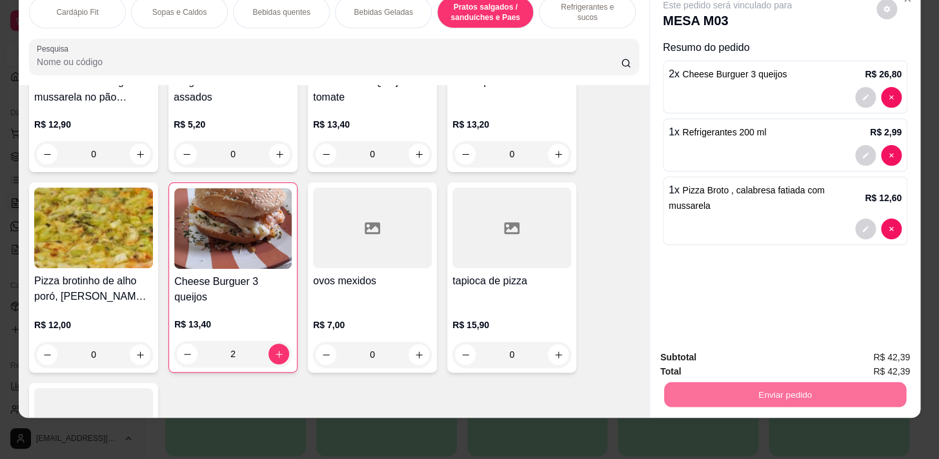
click at [845, 353] on button "Sim, quero registrar" at bounding box center [865, 355] width 96 height 25
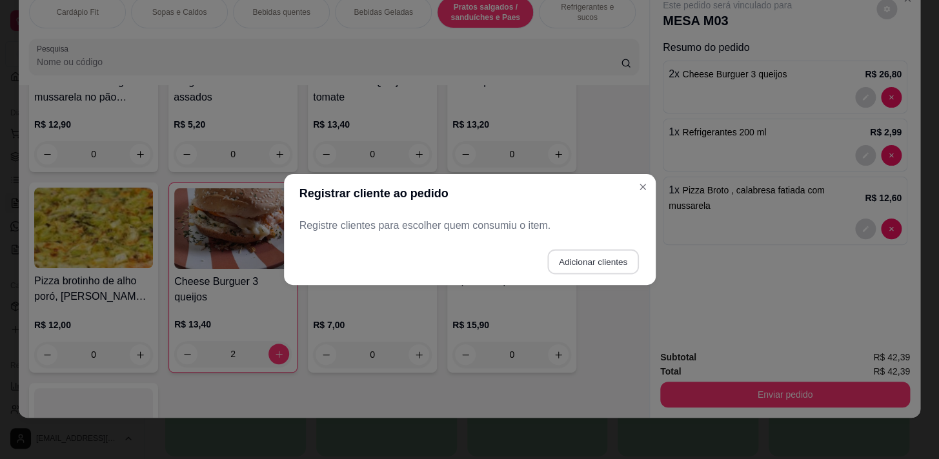
click at [586, 261] on button "Adicionar clientes" at bounding box center [592, 262] width 91 height 25
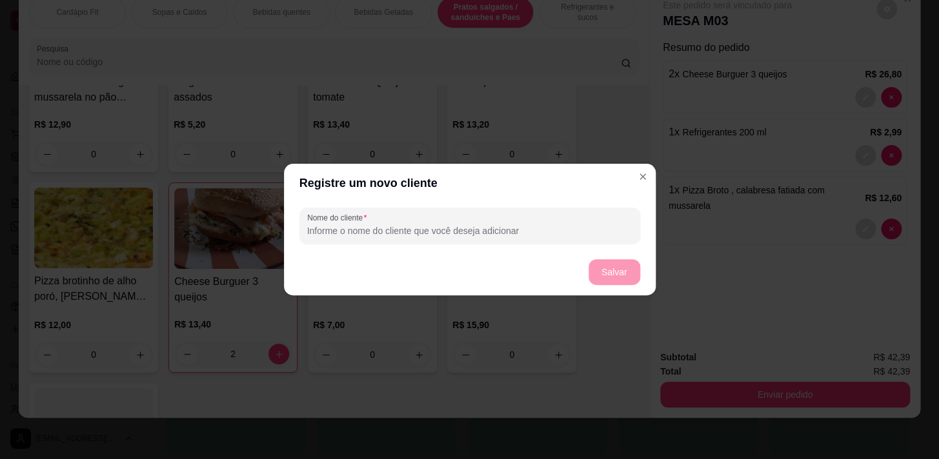
click at [580, 236] on input "Nome do cliente" at bounding box center [469, 230] width 325 height 13
type input "[PERSON_NAME]"
click at [617, 275] on button "Salvar" at bounding box center [614, 272] width 50 height 25
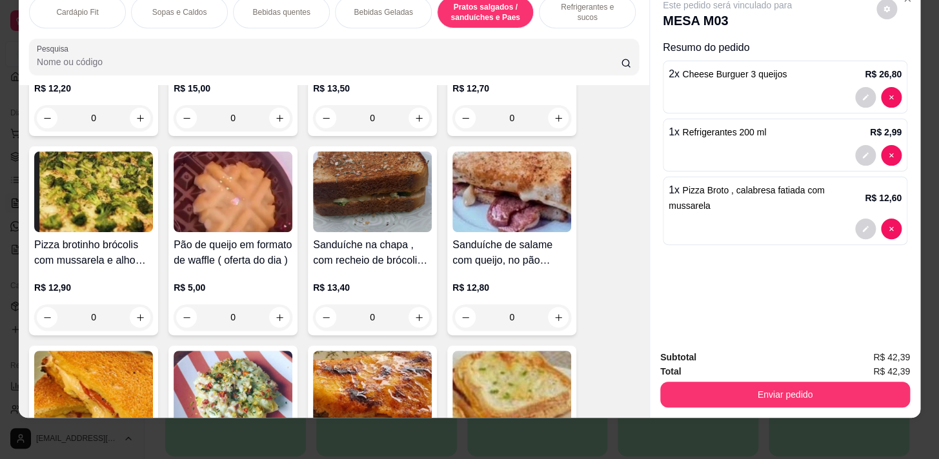
scroll to position [4535, 0]
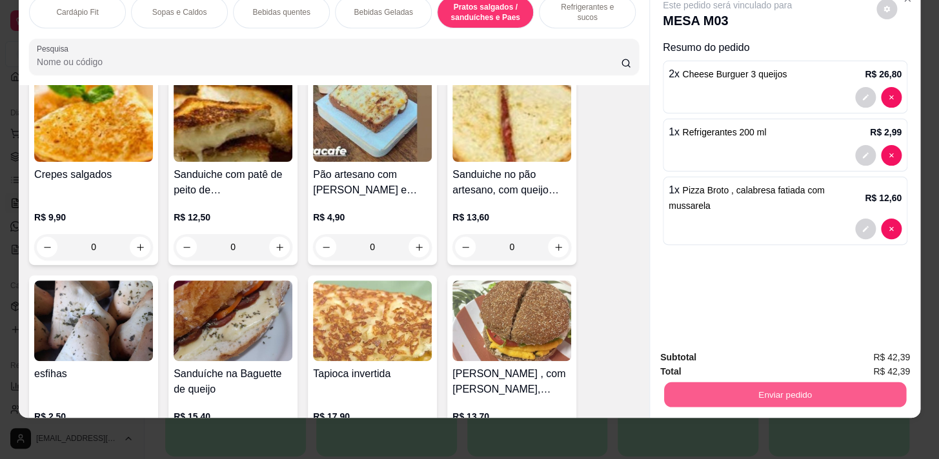
click at [770, 386] on button "Enviar pedido" at bounding box center [785, 394] width 242 height 25
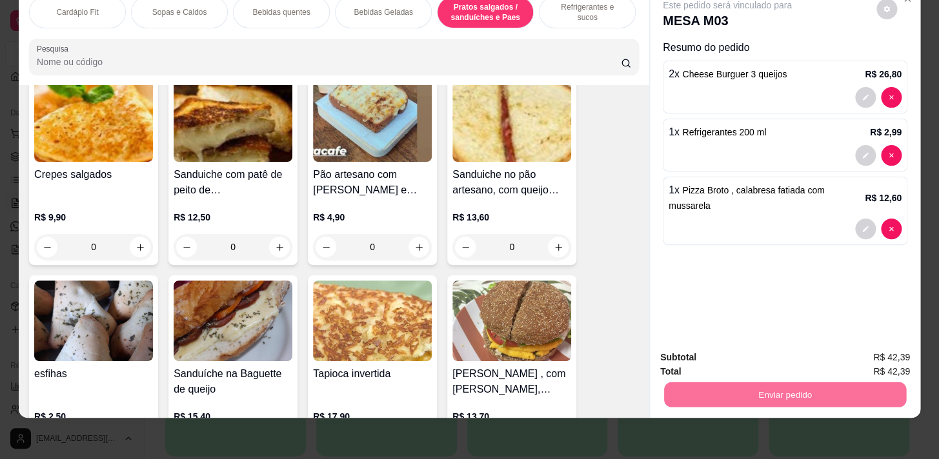
click at [741, 355] on button "Não registrar e enviar pedido" at bounding box center [742, 355] width 130 height 24
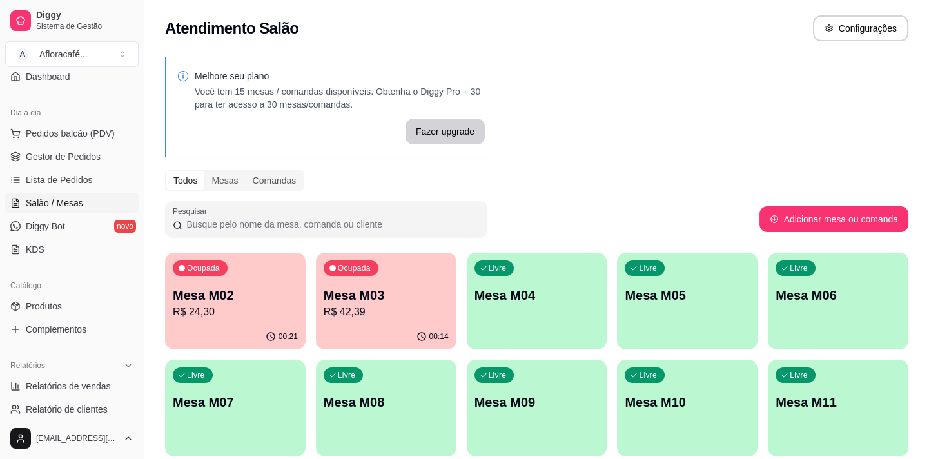
click at [373, 312] on p "R$ 42,39" at bounding box center [386, 311] width 125 height 15
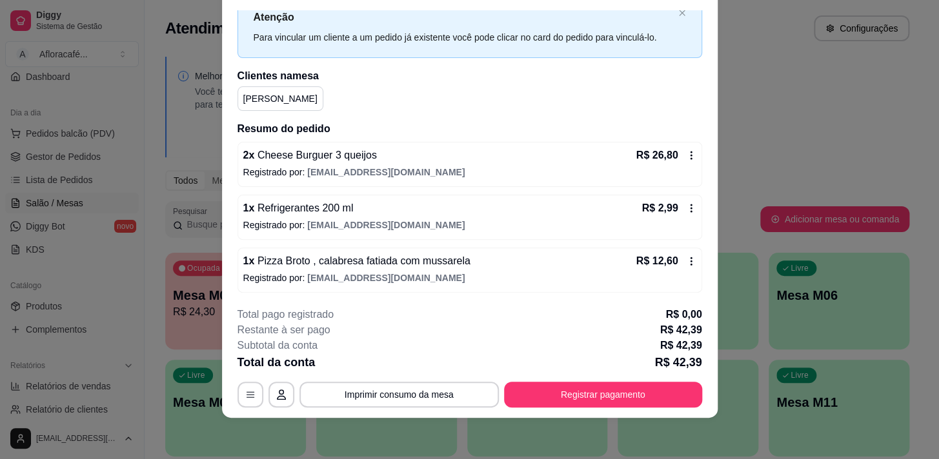
scroll to position [0, 0]
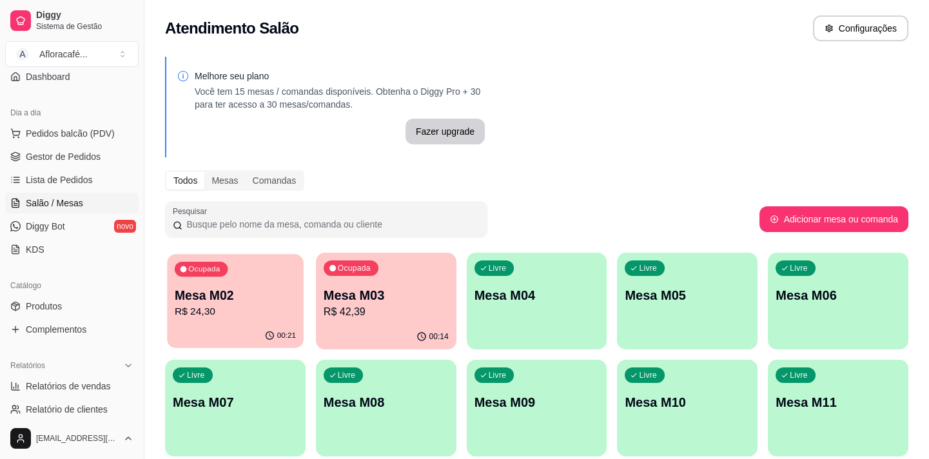
click at [231, 287] on p "Mesa M02" at bounding box center [235, 295] width 121 height 17
click at [530, 303] on p "Mesa M04" at bounding box center [537, 295] width 121 height 17
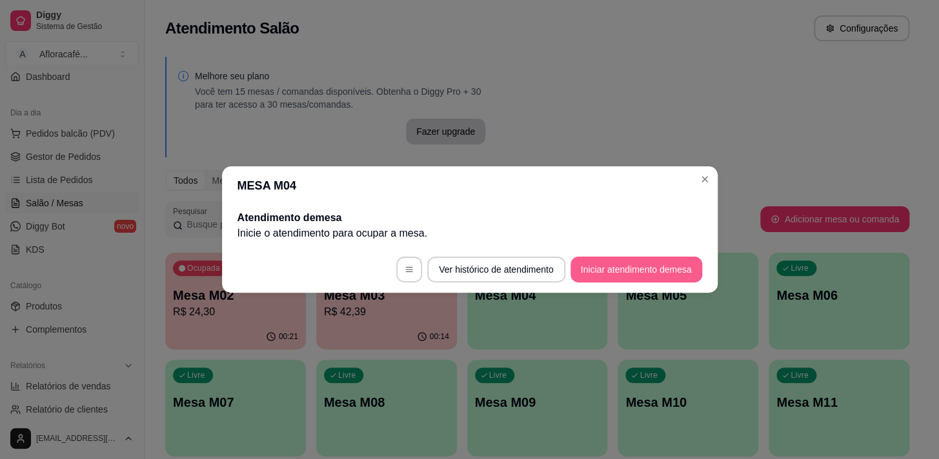
click at [670, 265] on button "Iniciar atendimento de mesa" at bounding box center [636, 270] width 132 height 26
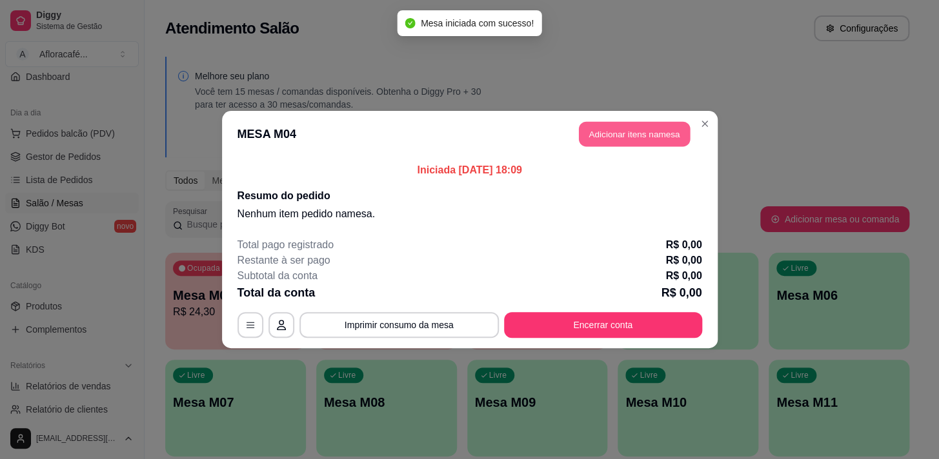
click at [605, 141] on button "Adicionar itens na mesa" at bounding box center [634, 134] width 111 height 25
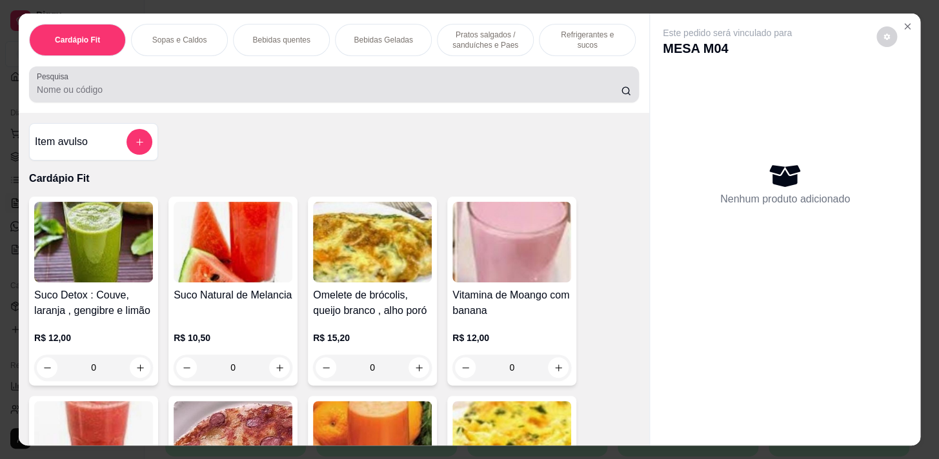
click at [260, 91] on input "Pesquisa" at bounding box center [329, 89] width 584 height 13
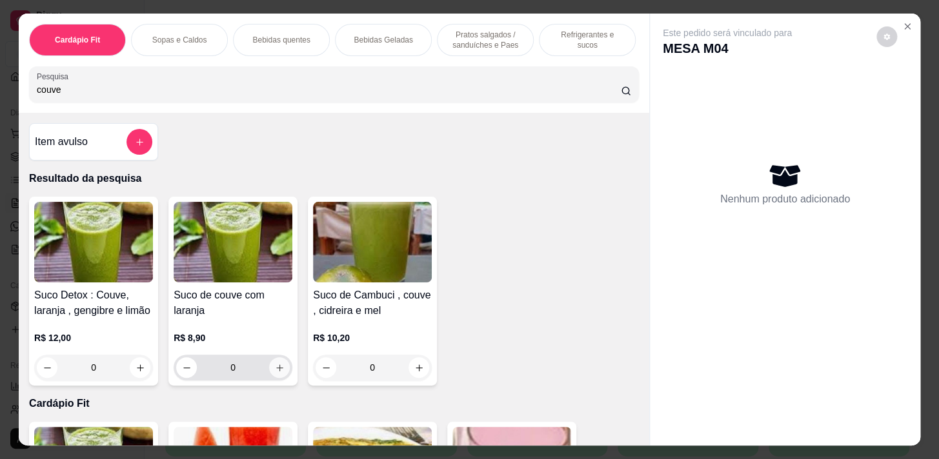
type input "couve"
click at [275, 368] on icon "increase-product-quantity" at bounding box center [280, 368] width 10 height 10
type input "1"
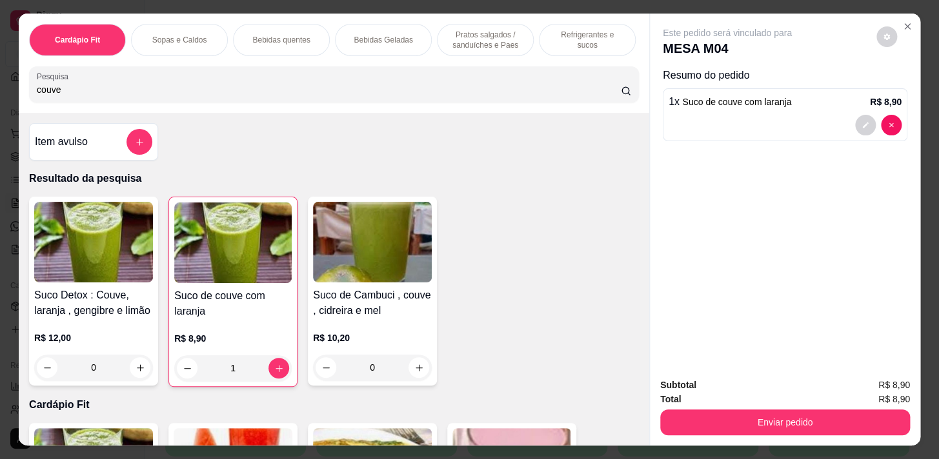
click at [464, 34] on p "Pratos salgados / sanduíches e Paes" at bounding box center [485, 40] width 75 height 21
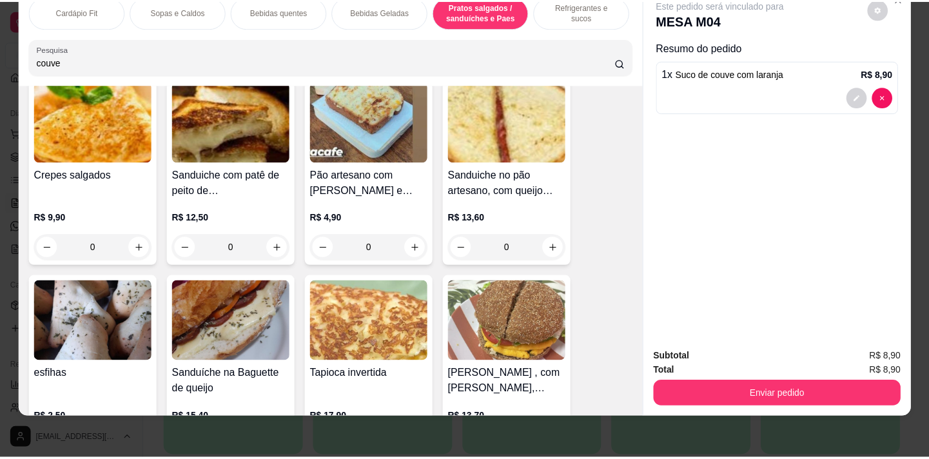
scroll to position [4878, 0]
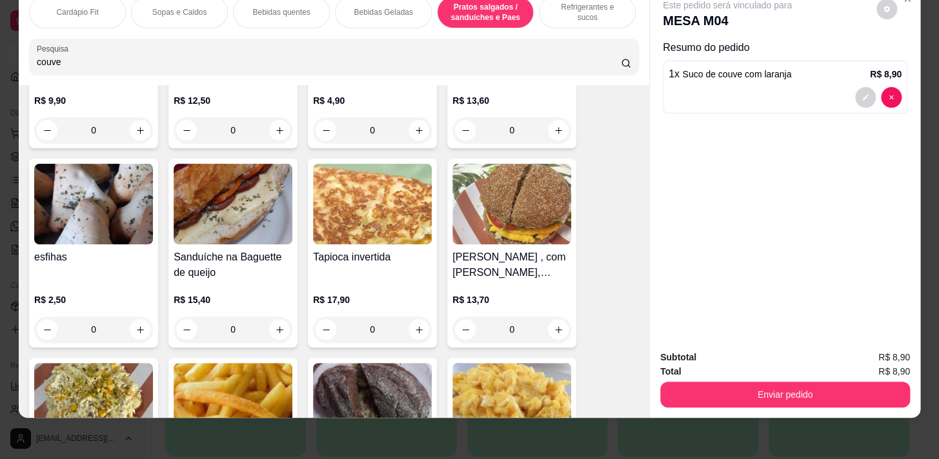
click at [133, 325] on div "0" at bounding box center [93, 330] width 119 height 26
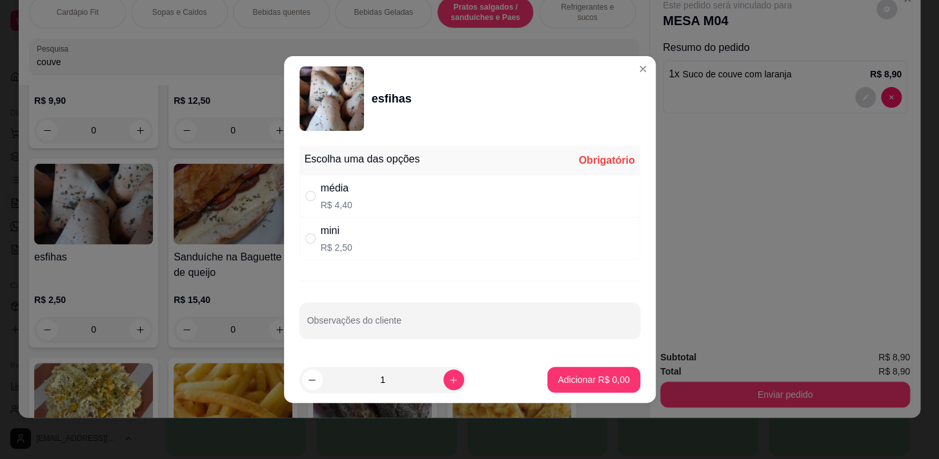
click at [310, 186] on div "média R$ 4,40" at bounding box center [469, 196] width 341 height 43
radio input "true"
click at [573, 378] on p "Adicionar R$ 4,40" at bounding box center [594, 379] width 70 height 12
type input "1"
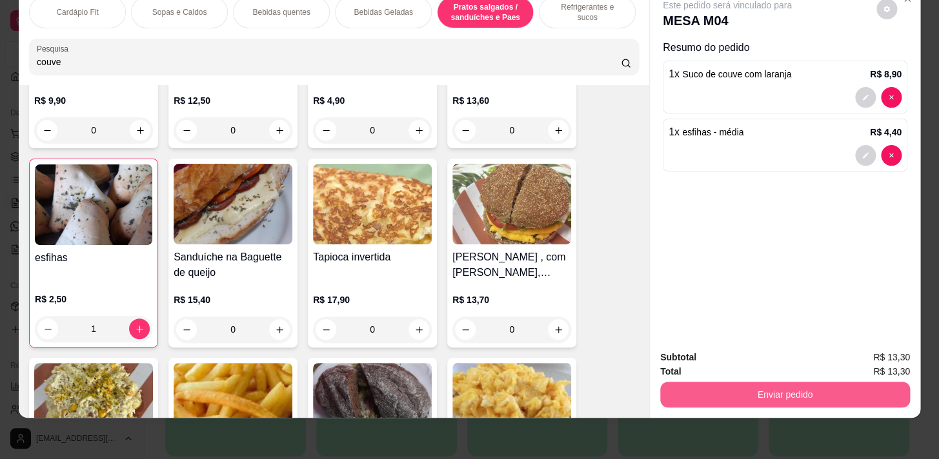
click at [719, 382] on button "Enviar pedido" at bounding box center [785, 395] width 250 height 26
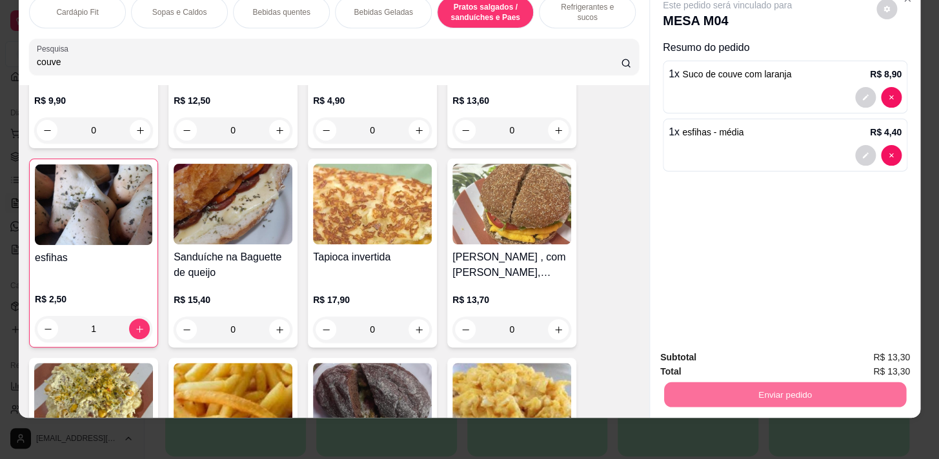
click at [719, 355] on button "Não registrar e enviar pedido" at bounding box center [742, 355] width 130 height 24
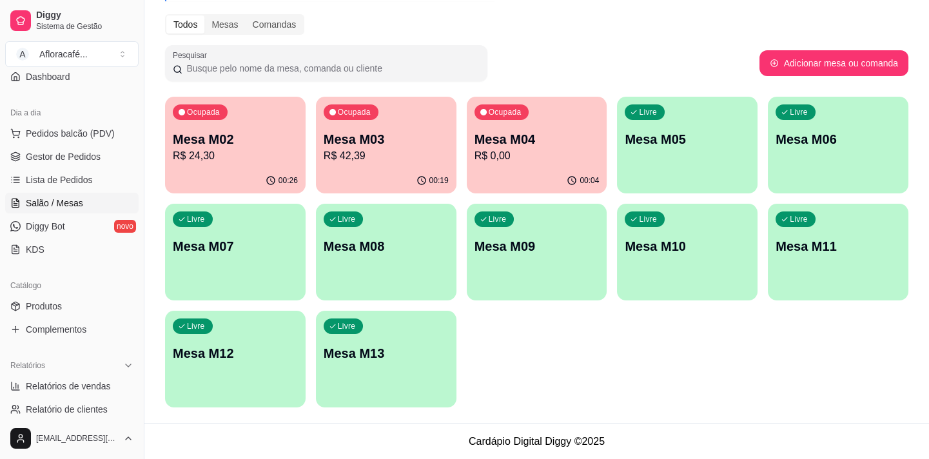
scroll to position [0, 0]
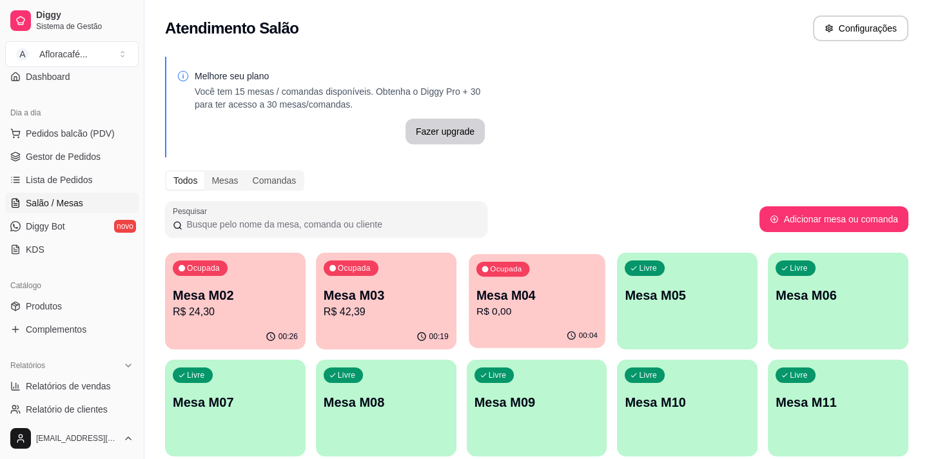
click at [486, 309] on p "R$ 0,00" at bounding box center [537, 311] width 121 height 15
click at [98, 181] on link "Lista de Pedidos" at bounding box center [72, 180] width 134 height 21
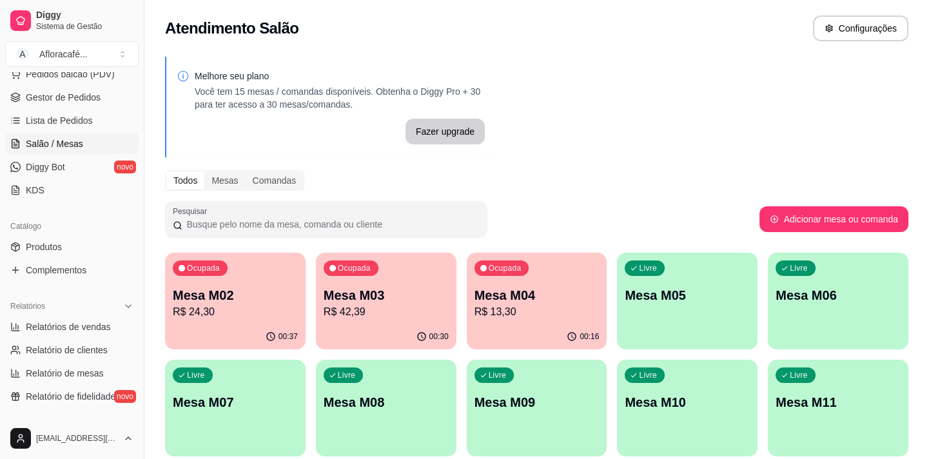
scroll to position [58, 0]
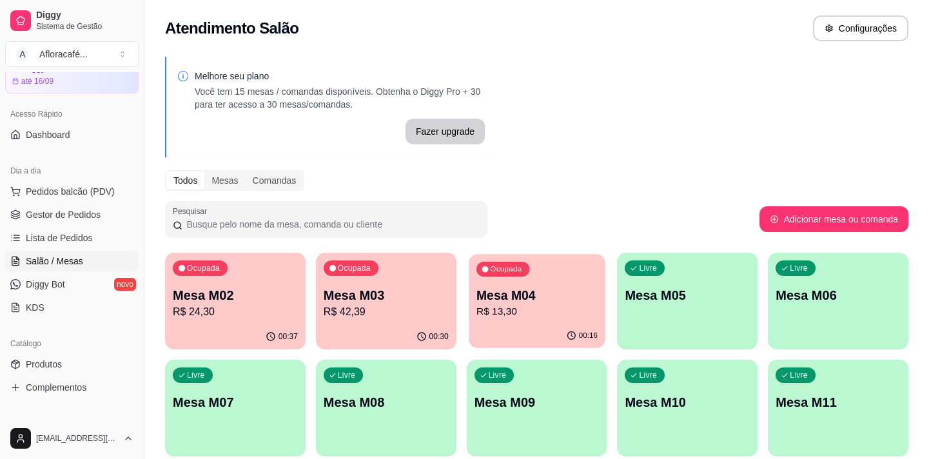
click at [479, 299] on p "Mesa M04" at bounding box center [537, 295] width 121 height 17
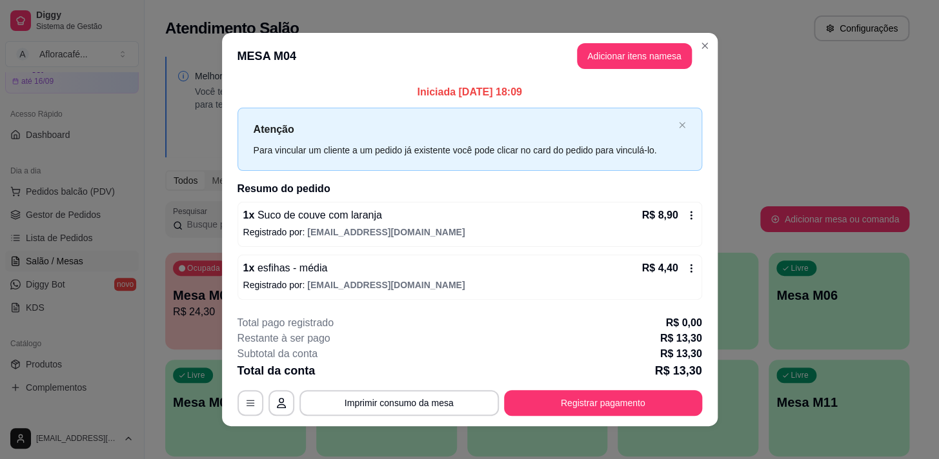
click at [606, 418] on footer "**********" at bounding box center [469, 365] width 495 height 121
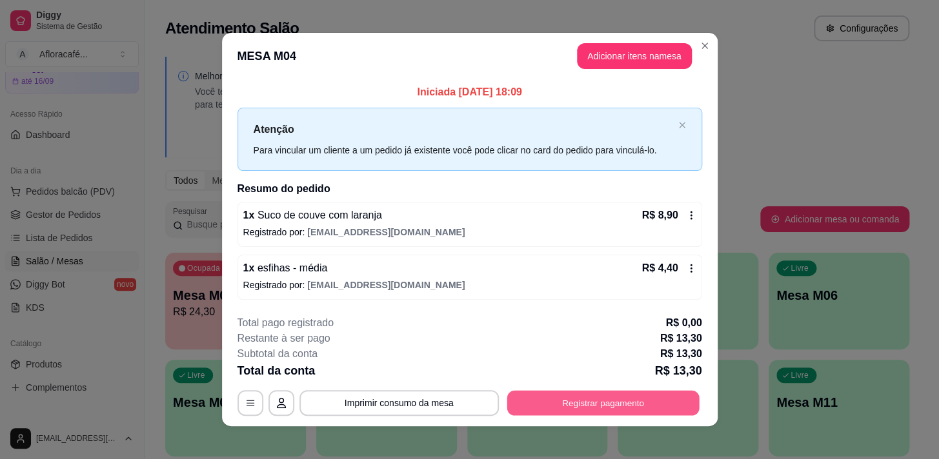
click at [606, 408] on button "Registrar pagamento" at bounding box center [602, 402] width 192 height 25
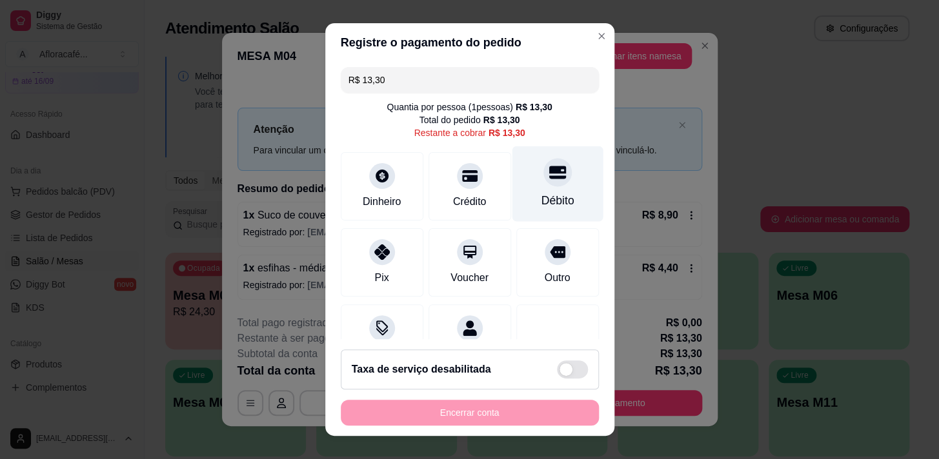
drag, startPoint x: 540, startPoint y: 190, endPoint x: 541, endPoint y: 200, distance: 10.3
click at [541, 190] on div "Débito" at bounding box center [557, 183] width 91 height 75
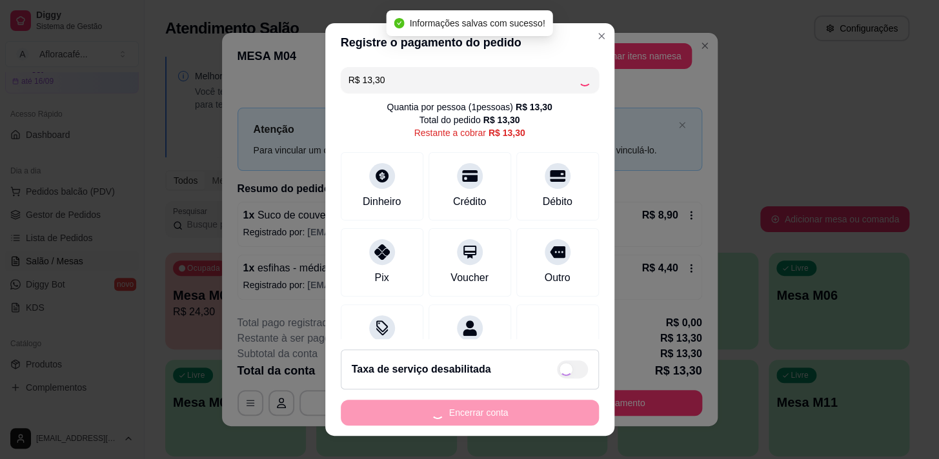
type input "R$ 0,00"
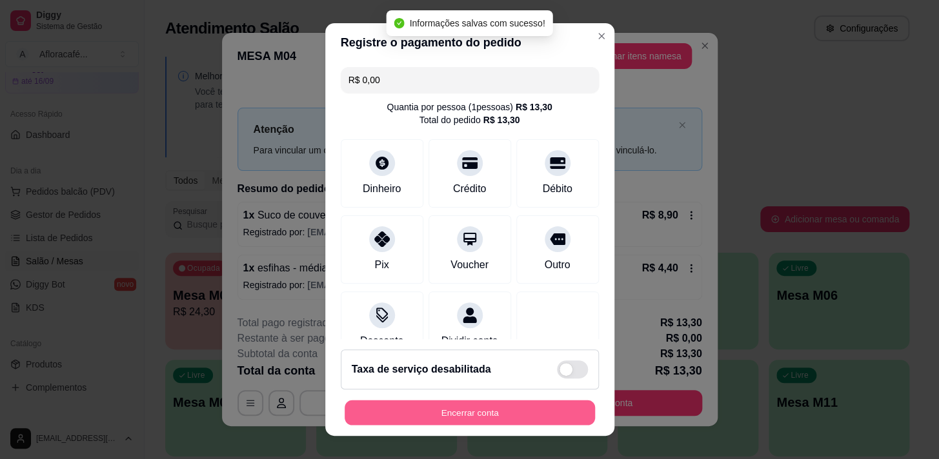
click at [416, 416] on button "Encerrar conta" at bounding box center [469, 413] width 250 height 25
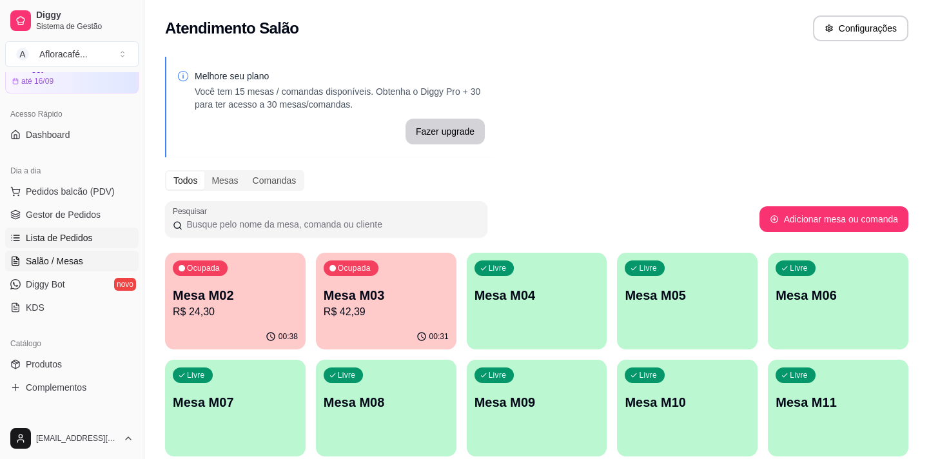
click at [59, 232] on span "Lista de Pedidos" at bounding box center [59, 238] width 67 height 13
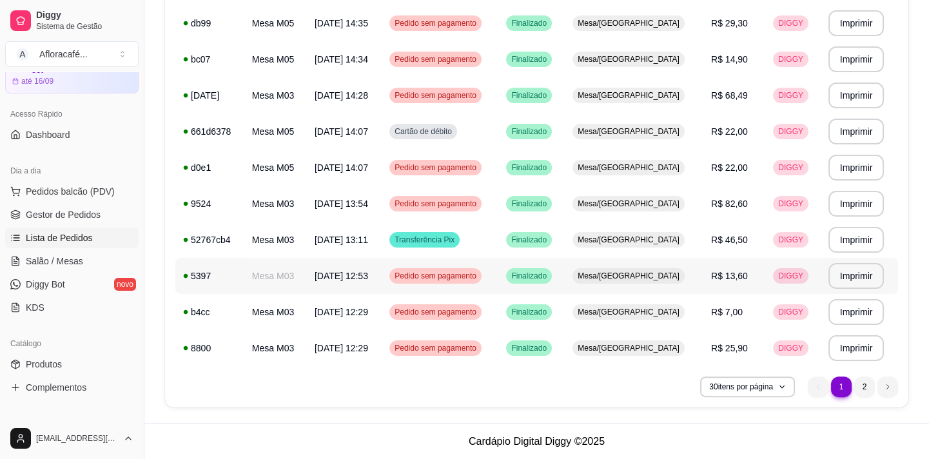
scroll to position [728, 0]
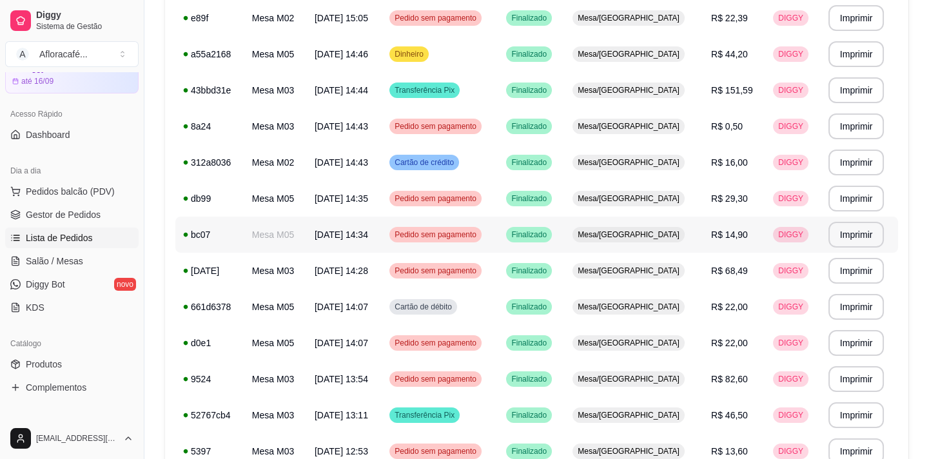
click at [499, 246] on td "Pedido sem pagamento" at bounding box center [440, 235] width 117 height 36
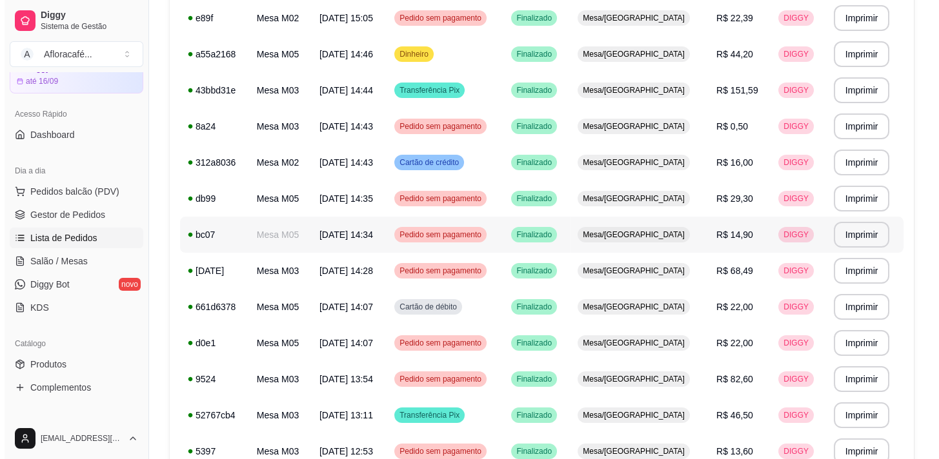
scroll to position [611, 0]
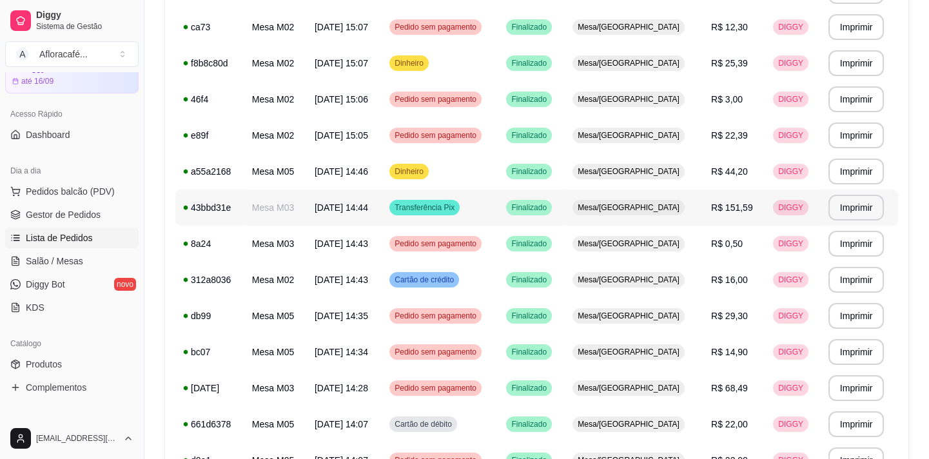
click at [498, 212] on td "Transferência Pix" at bounding box center [440, 208] width 117 height 36
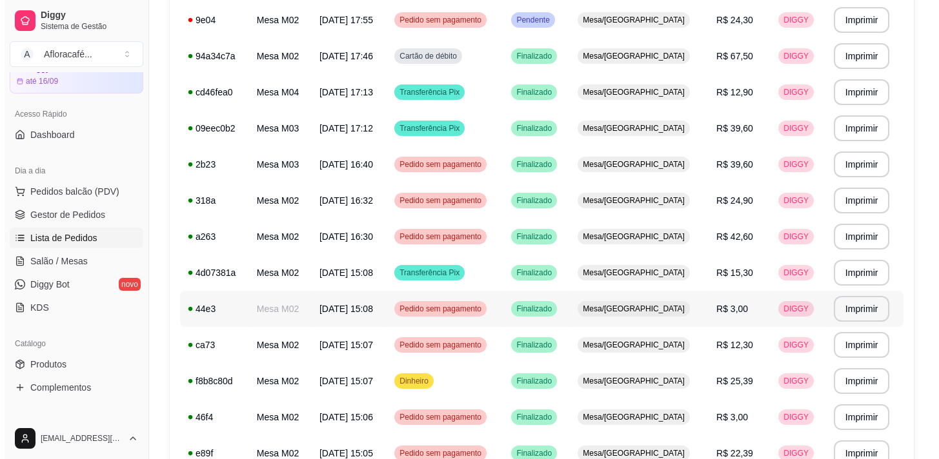
scroll to position [0, 0]
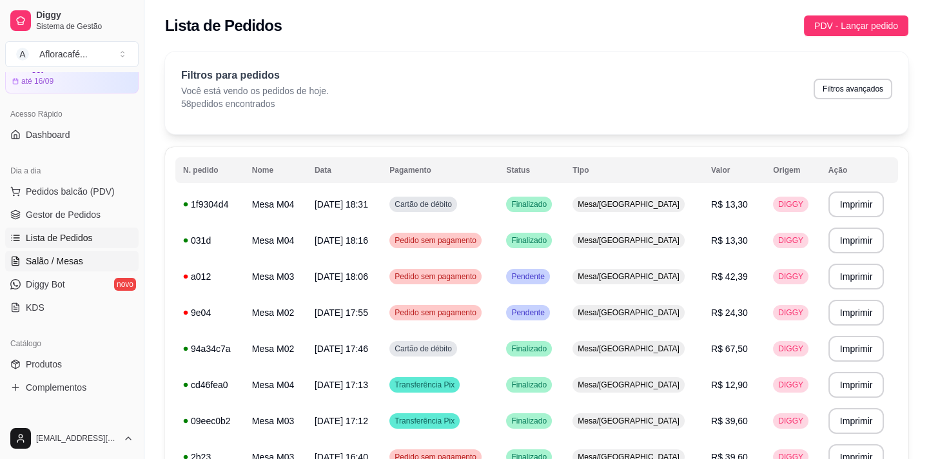
click at [72, 251] on link "Salão / Mesas" at bounding box center [72, 261] width 134 height 21
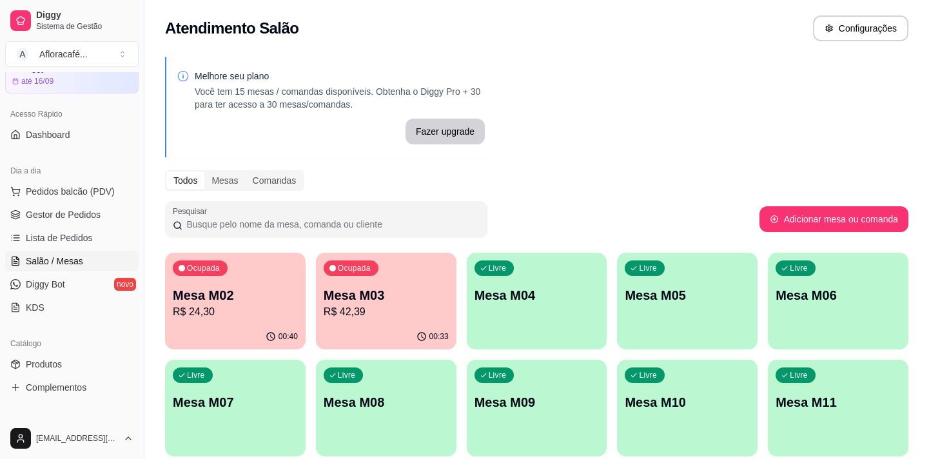
click at [214, 316] on p "R$ 24,30" at bounding box center [235, 311] width 125 height 15
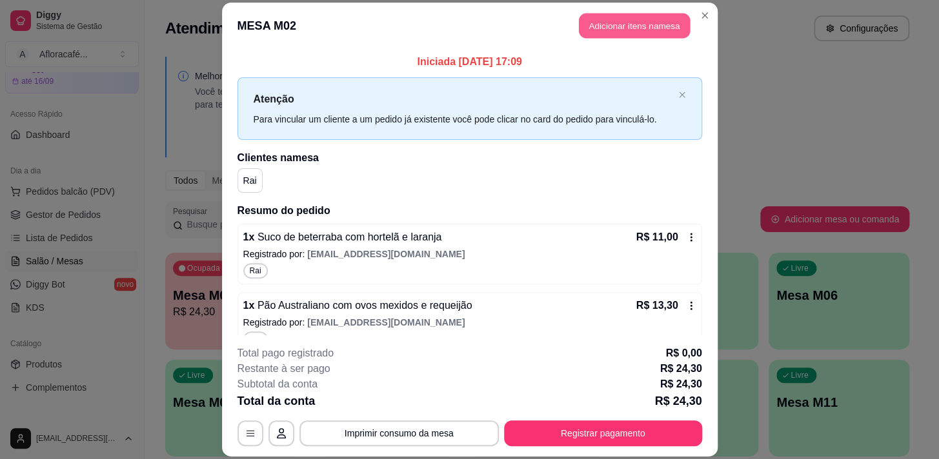
click at [655, 15] on button "Adicionar itens na mesa" at bounding box center [634, 25] width 111 height 25
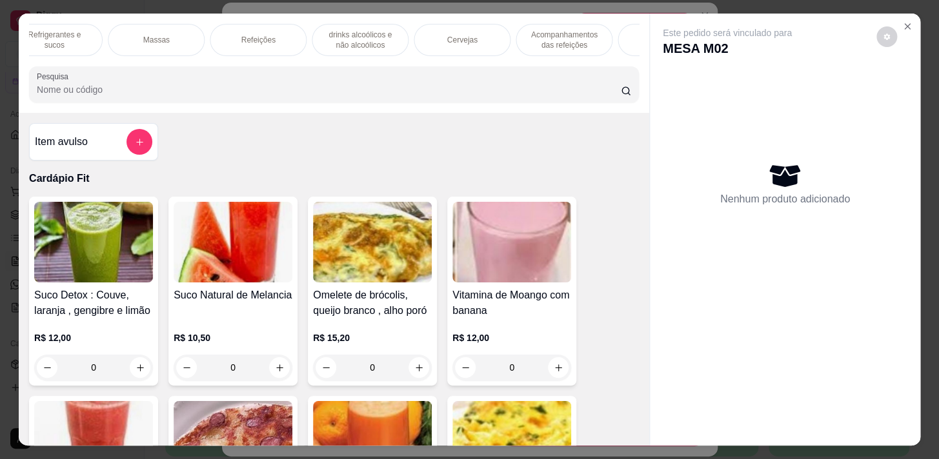
scroll to position [0, 710]
click at [484, 41] on p "Pratos Doces e sobremesas" at bounding box center [488, 40] width 75 height 21
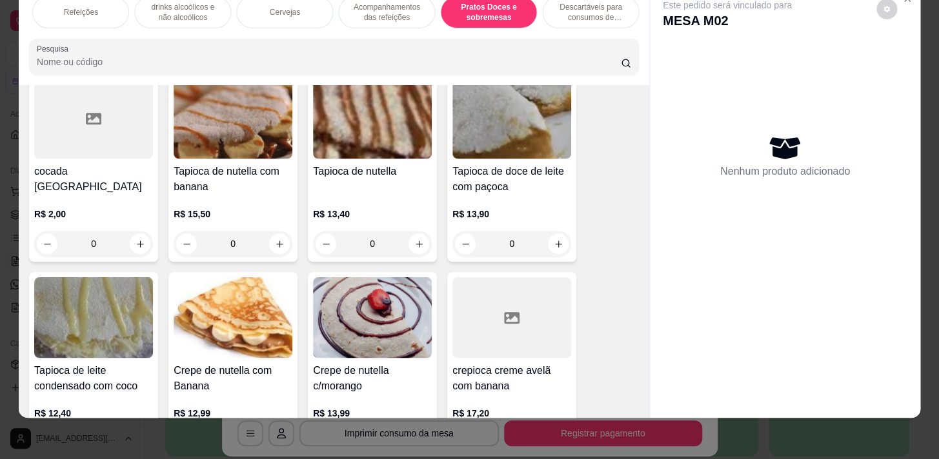
scroll to position [0, 0]
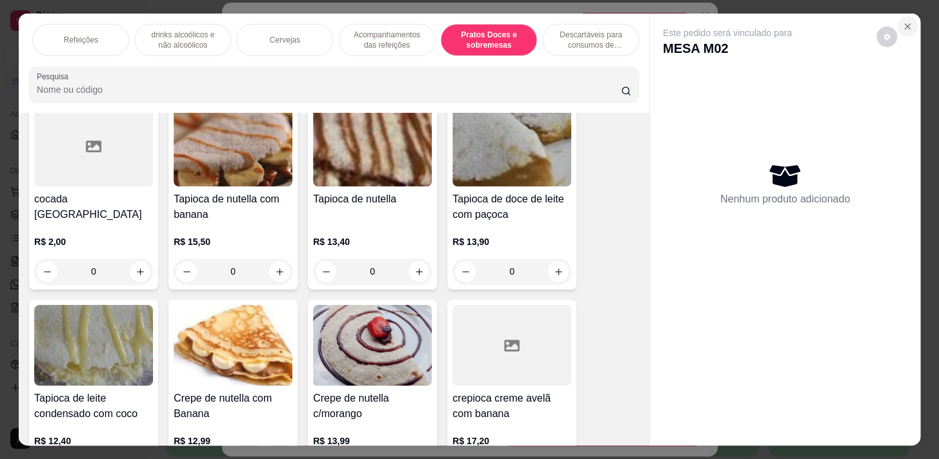
click at [902, 21] on icon "Close" at bounding box center [907, 26] width 10 height 10
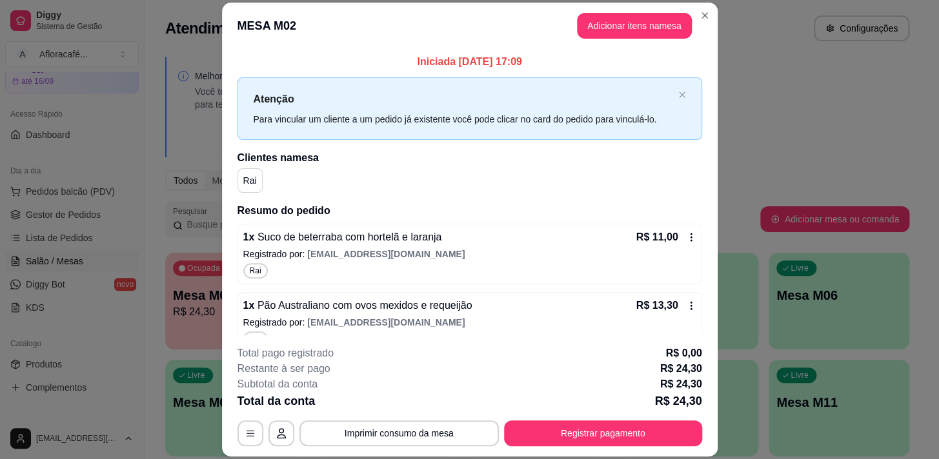
click at [552, 452] on footer "**********" at bounding box center [469, 395] width 495 height 121
click at [559, 440] on button "Registrar pagamento" at bounding box center [602, 433] width 192 height 25
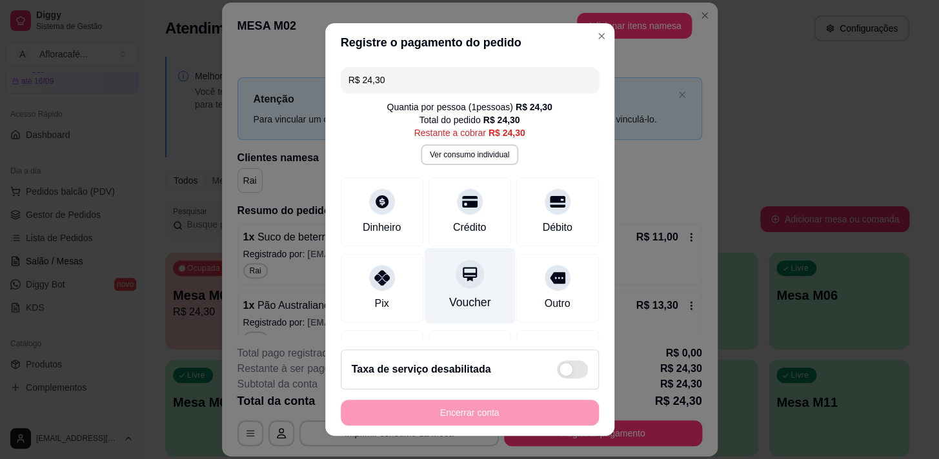
scroll to position [79, 0]
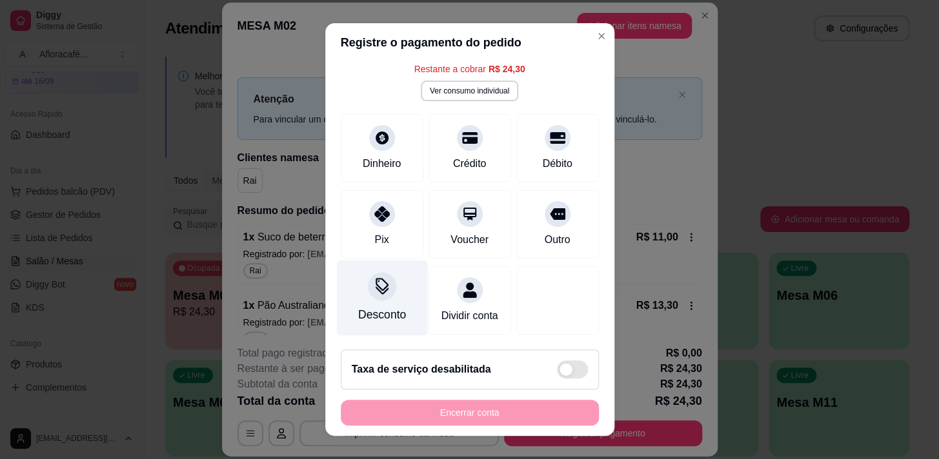
click at [393, 286] on div "Desconto" at bounding box center [381, 297] width 91 height 75
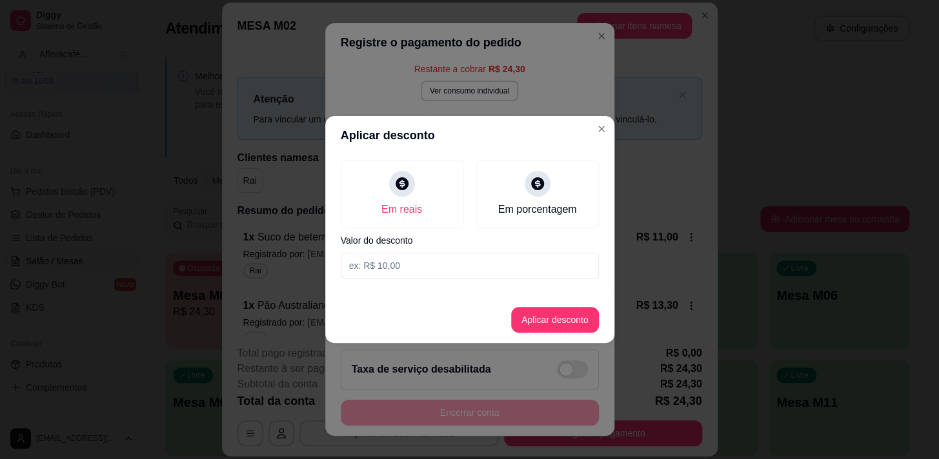
click at [450, 268] on input at bounding box center [470, 266] width 258 height 26
type input "24,30"
click at [538, 315] on button "Aplicar desconto" at bounding box center [554, 320] width 84 height 25
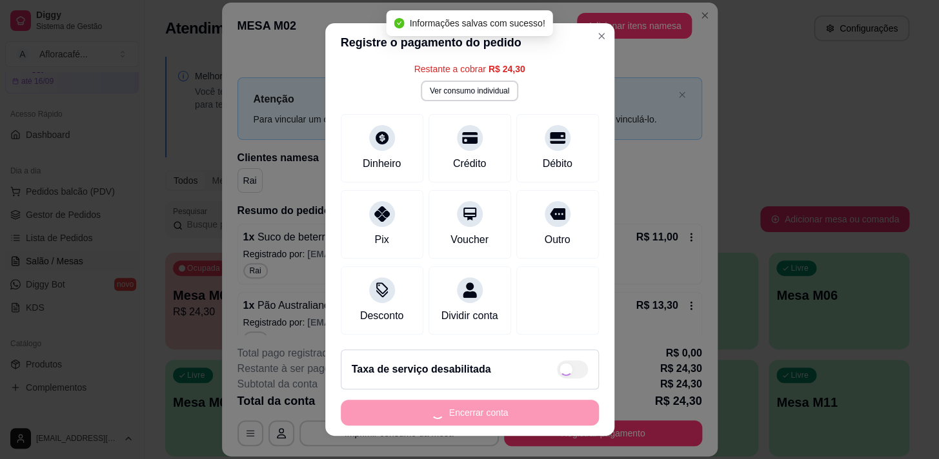
type input "R$ 0,00"
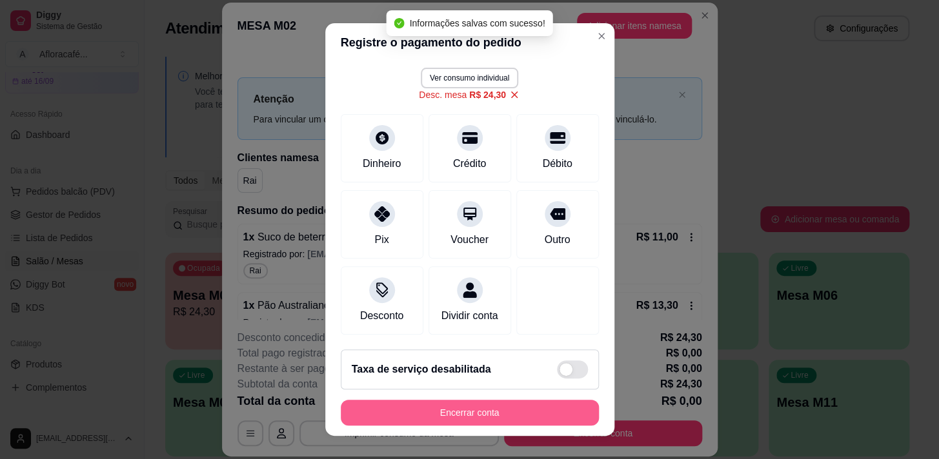
scroll to position [66, 0]
click at [490, 413] on button "Encerrar conta" at bounding box center [469, 413] width 250 height 25
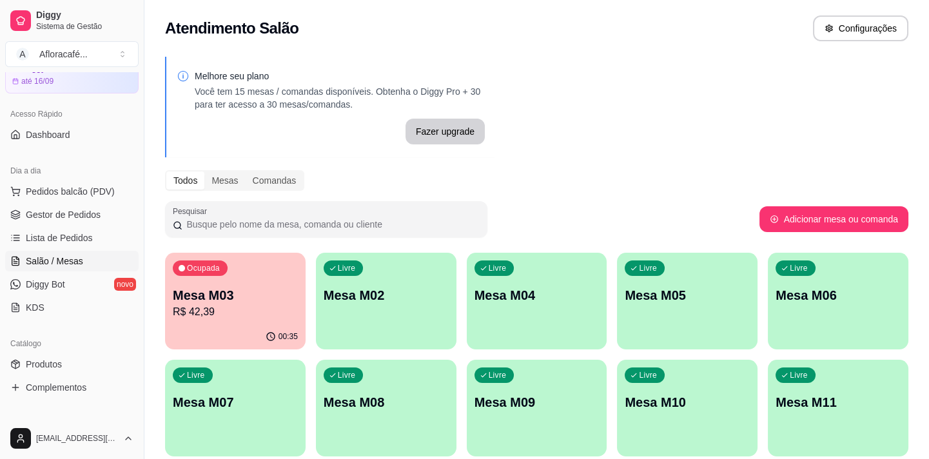
click at [239, 325] on div "00:35" at bounding box center [235, 336] width 141 height 25
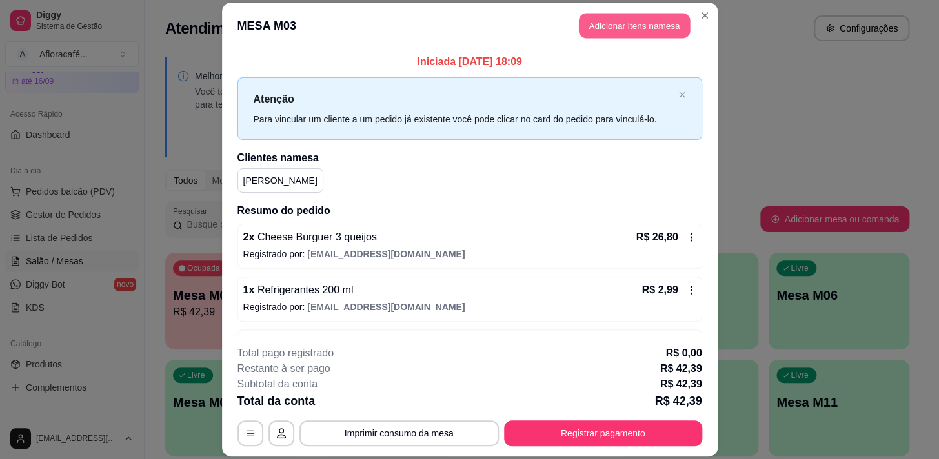
click at [614, 20] on button "Adicionar itens na mesa" at bounding box center [634, 25] width 111 height 25
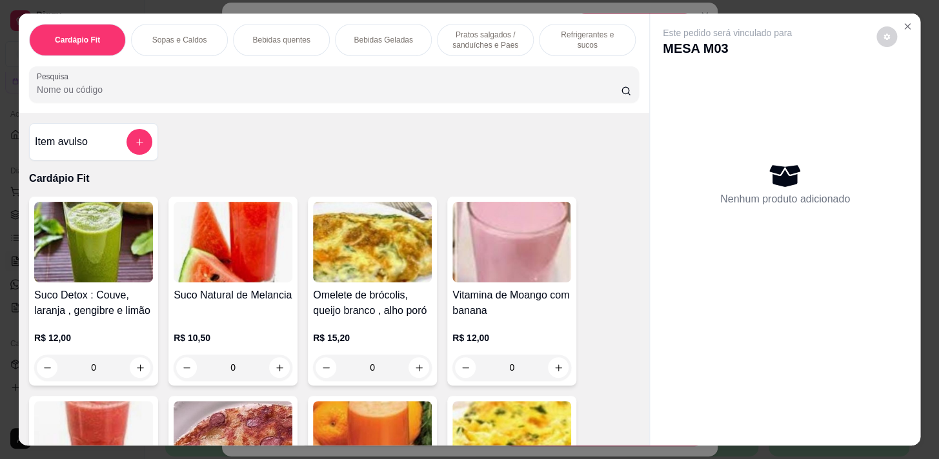
scroll to position [0, 533]
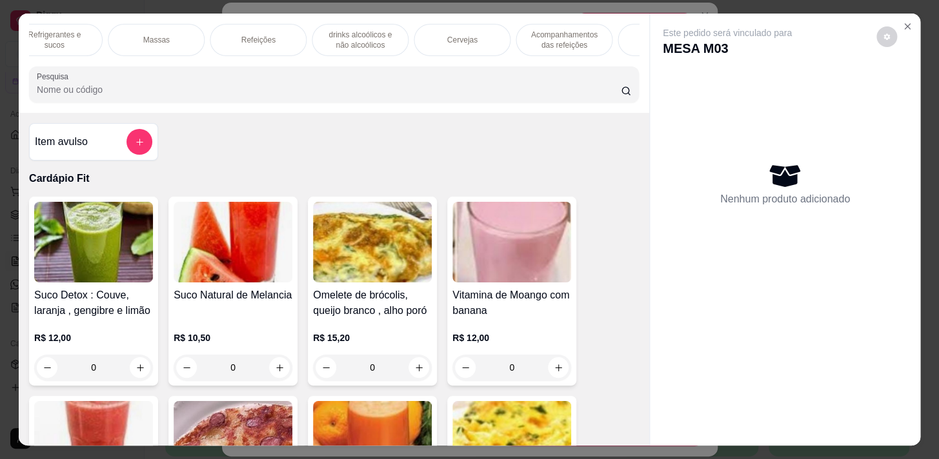
click at [473, 32] on div "Cervejas" at bounding box center [461, 40] width 97 height 32
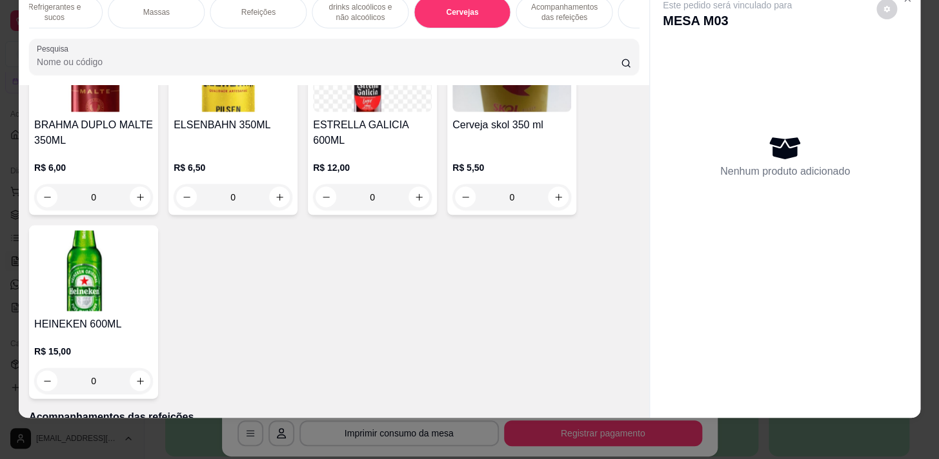
scroll to position [9208, 0]
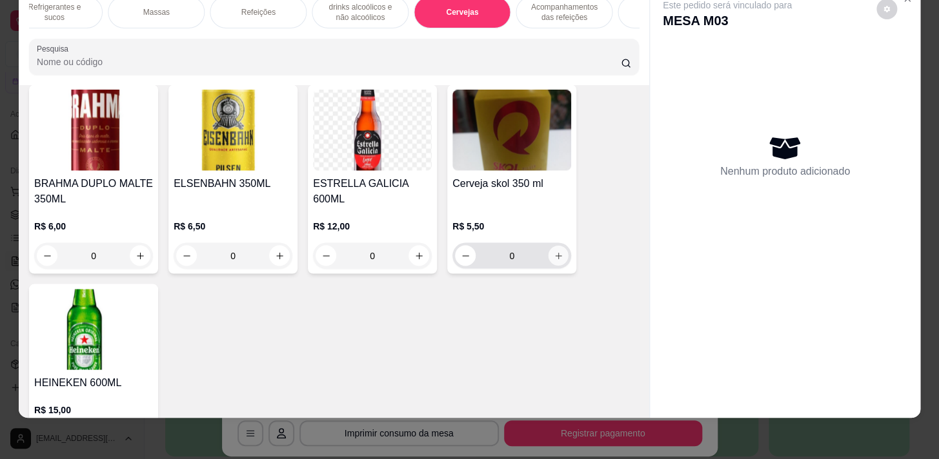
click at [556, 251] on icon "increase-product-quantity" at bounding box center [558, 256] width 10 height 10
type input "1"
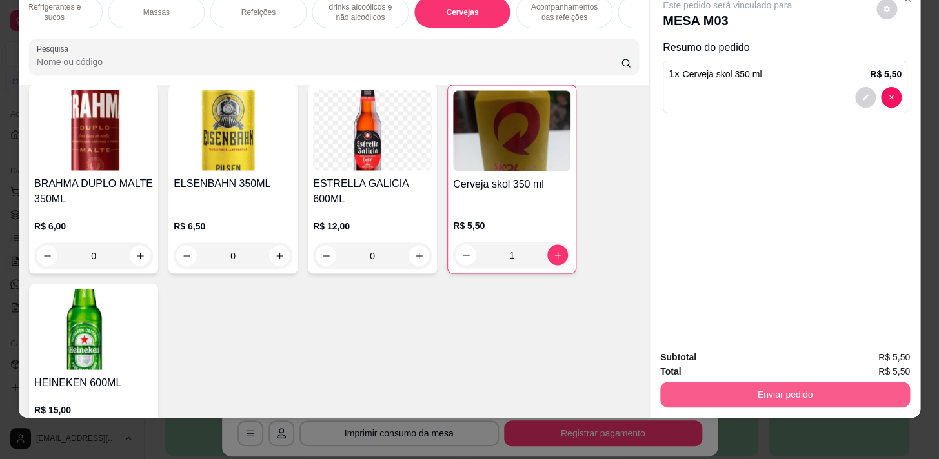
click at [779, 393] on button "Enviar pedido" at bounding box center [785, 395] width 250 height 26
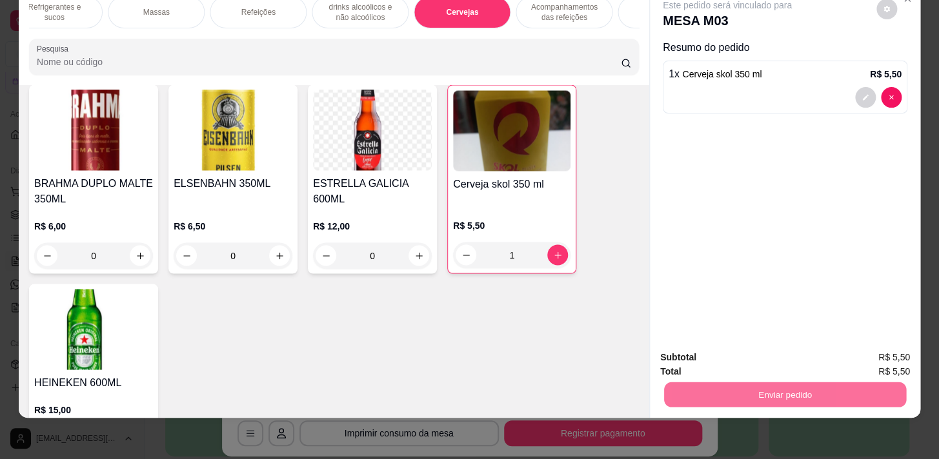
click at [752, 348] on button "Não registrar e enviar pedido" at bounding box center [742, 355] width 134 height 25
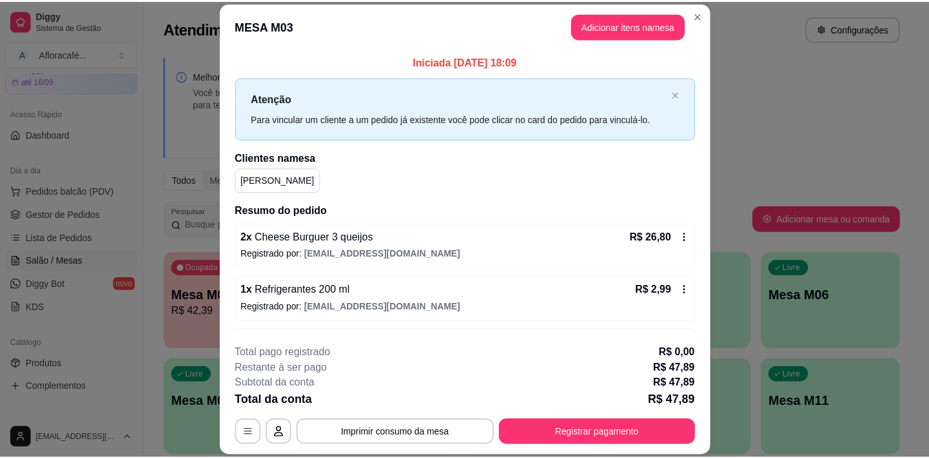
scroll to position [96, 0]
